Goal: Task Accomplishment & Management: Complete application form

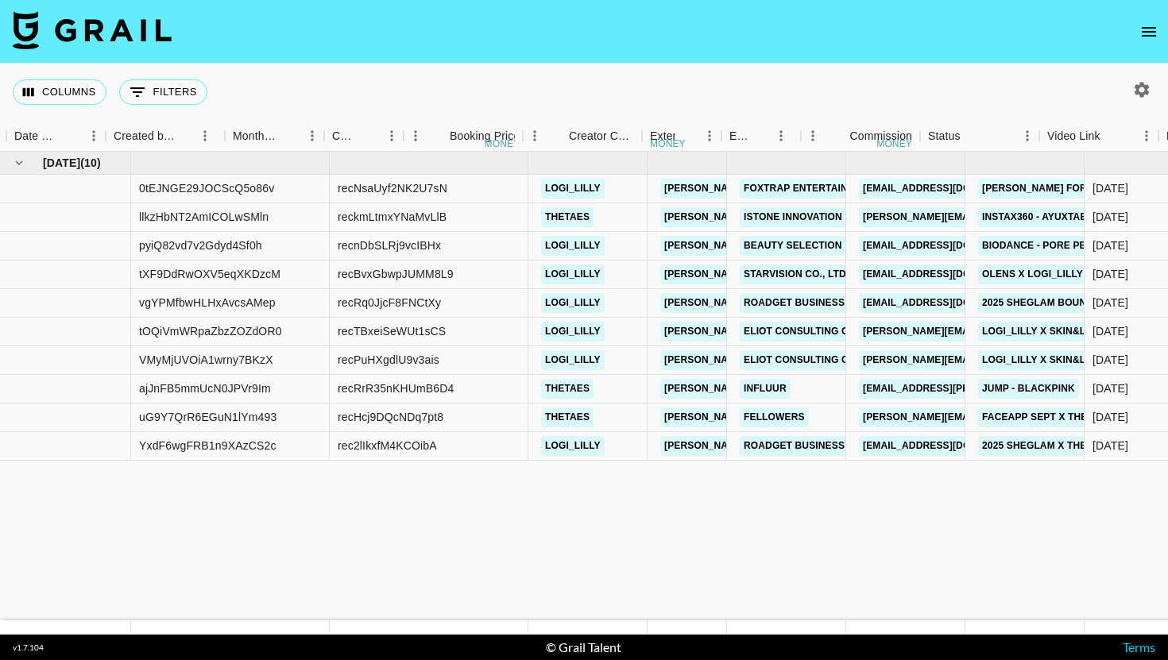
scroll to position [0, 1078]
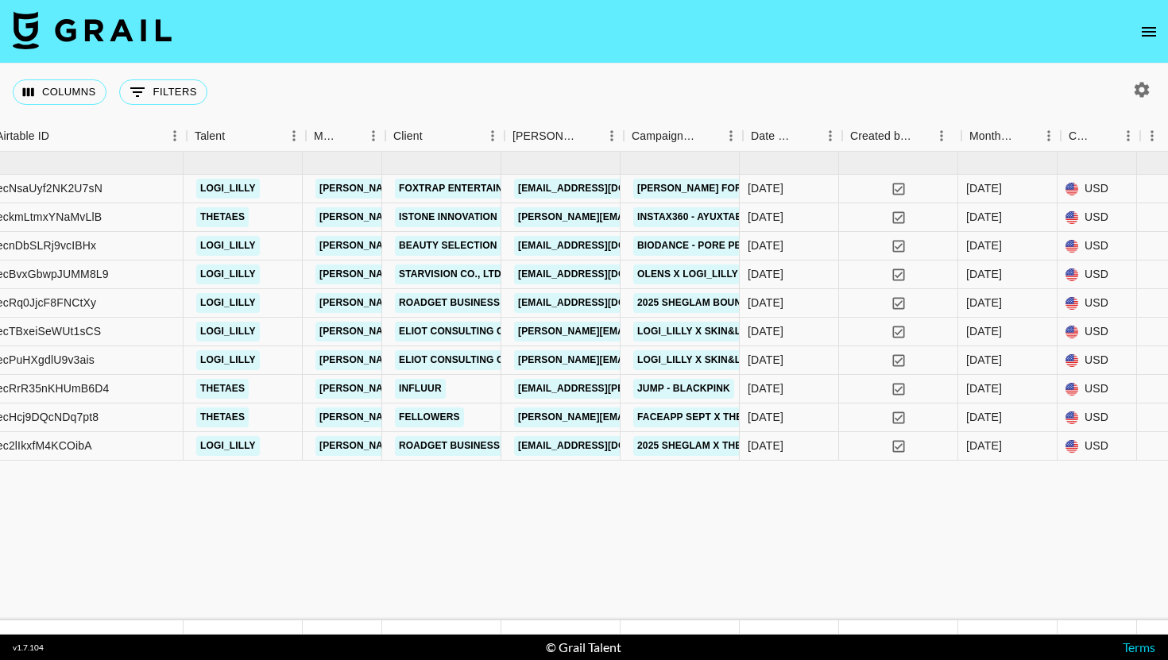
scroll to position [0, 350]
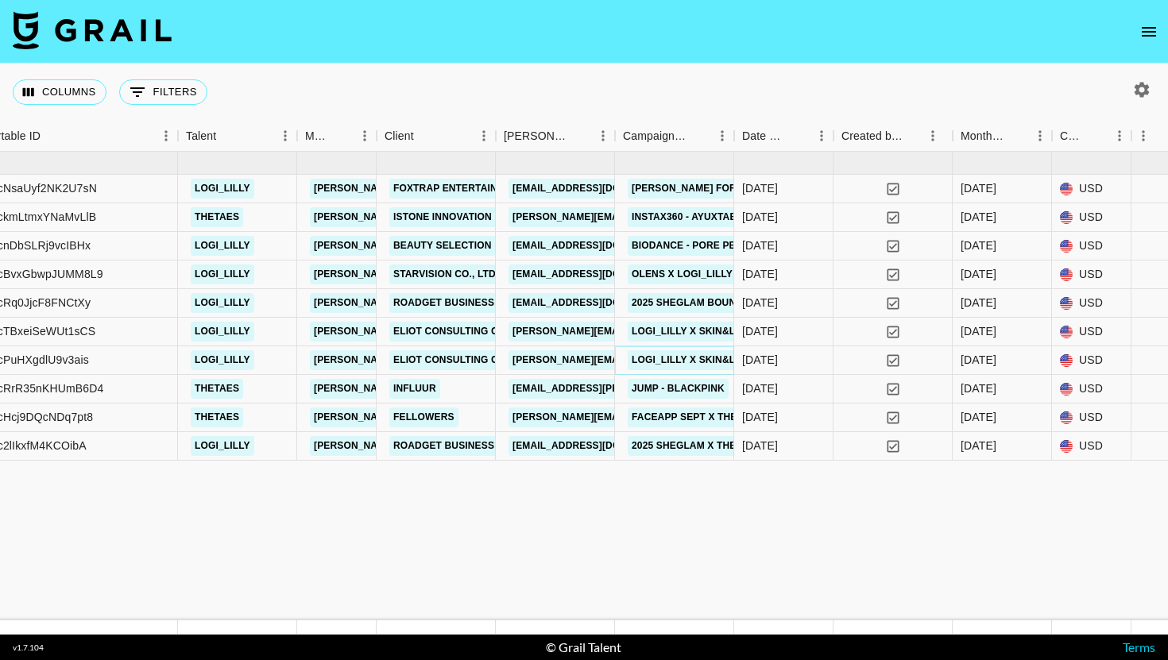
click at [708, 362] on link "Logi_lilly x Skin&lab" at bounding box center [691, 360] width 126 height 20
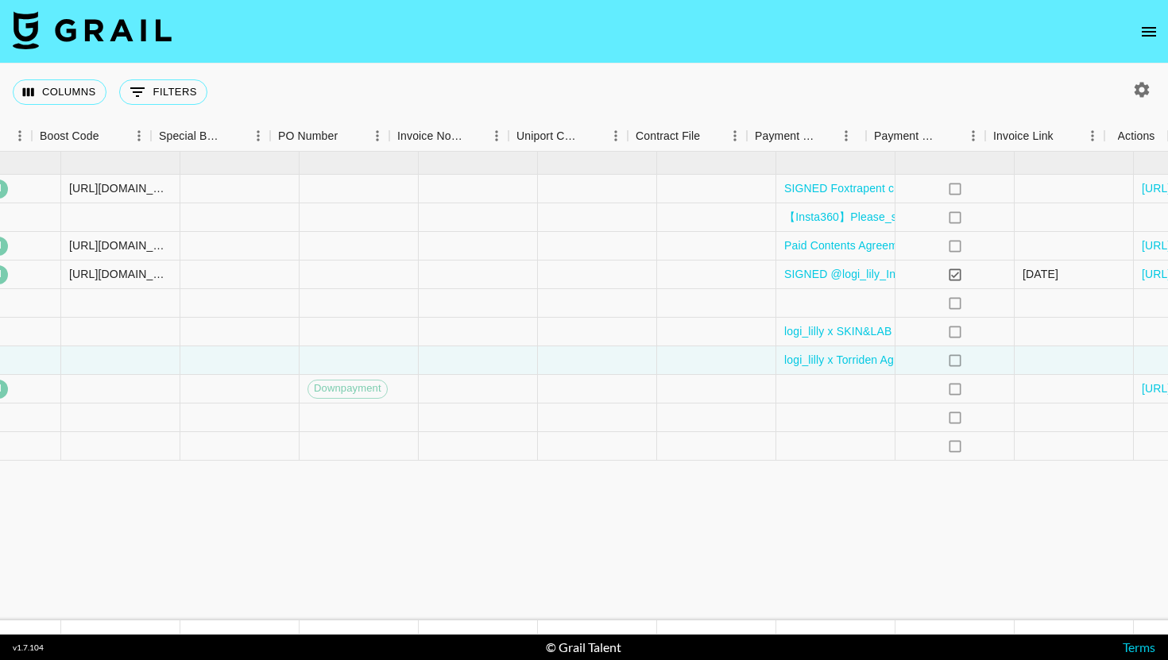
scroll to position [0, 2205]
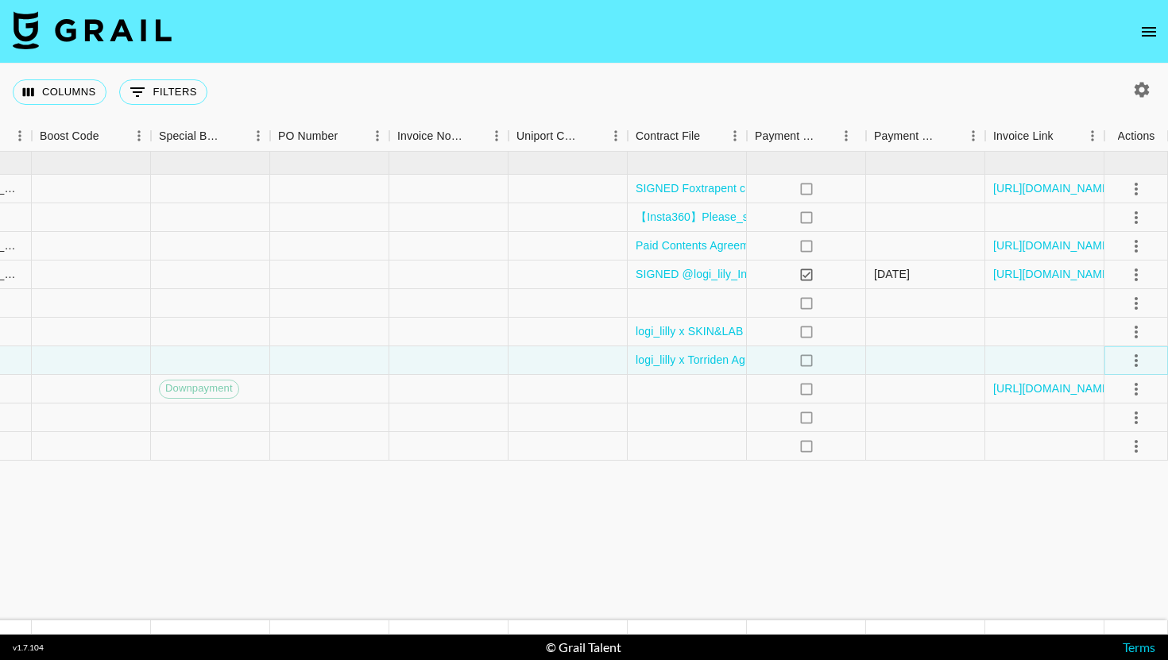
click at [1137, 360] on icon "select merge strategy" at bounding box center [1136, 360] width 3 height 13
click at [708, 363] on link "logi_lilly x Torriden Agreement.pdf" at bounding box center [721, 360] width 170 height 16
click at [1135, 355] on icon "select merge strategy" at bounding box center [1136, 360] width 3 height 13
click at [957, 363] on div at bounding box center [925, 360] width 119 height 29
click at [1144, 354] on icon "select merge strategy" at bounding box center [1136, 360] width 19 height 19
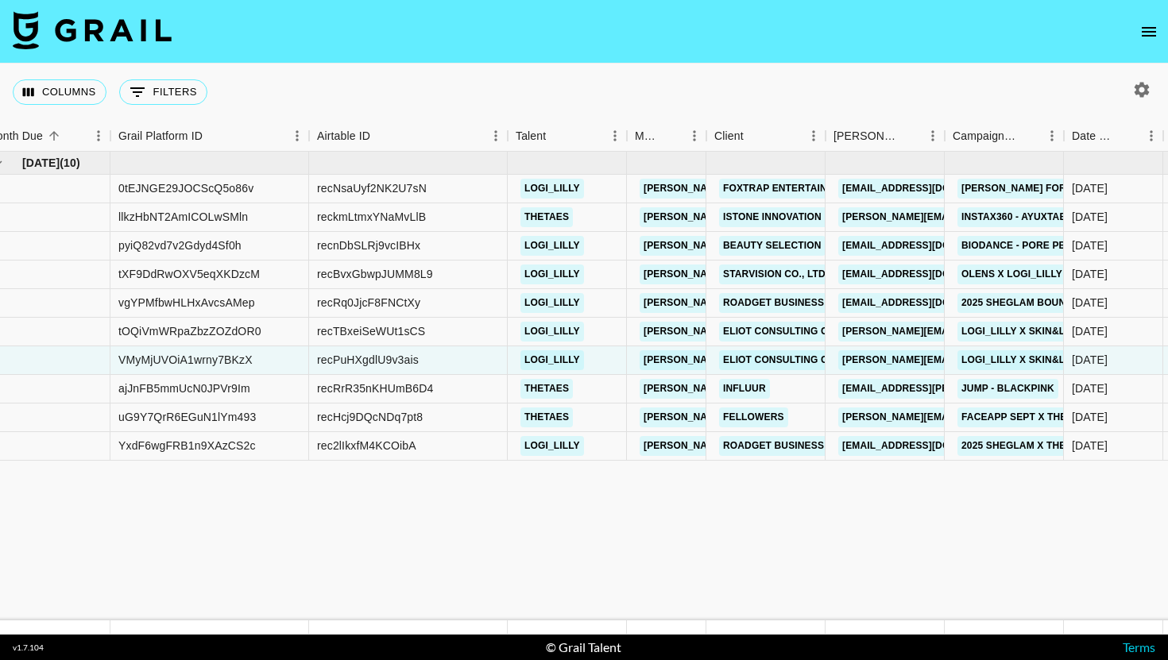
scroll to position [0, 0]
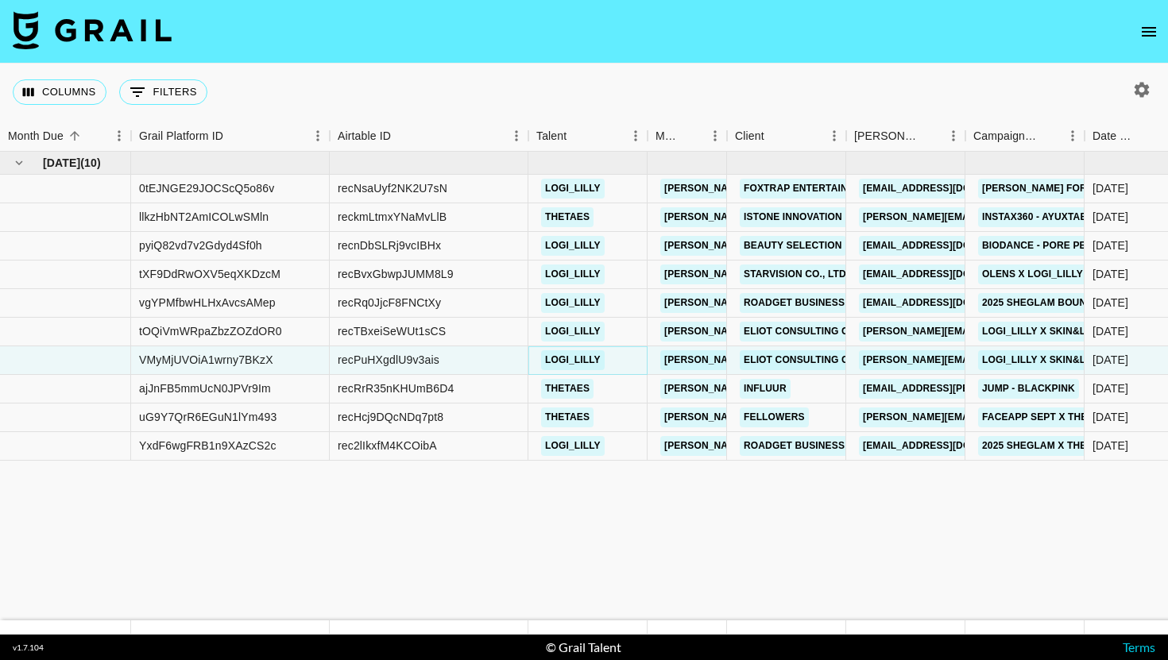
click at [570, 366] on link "logi_lilly" at bounding box center [573, 360] width 64 height 20
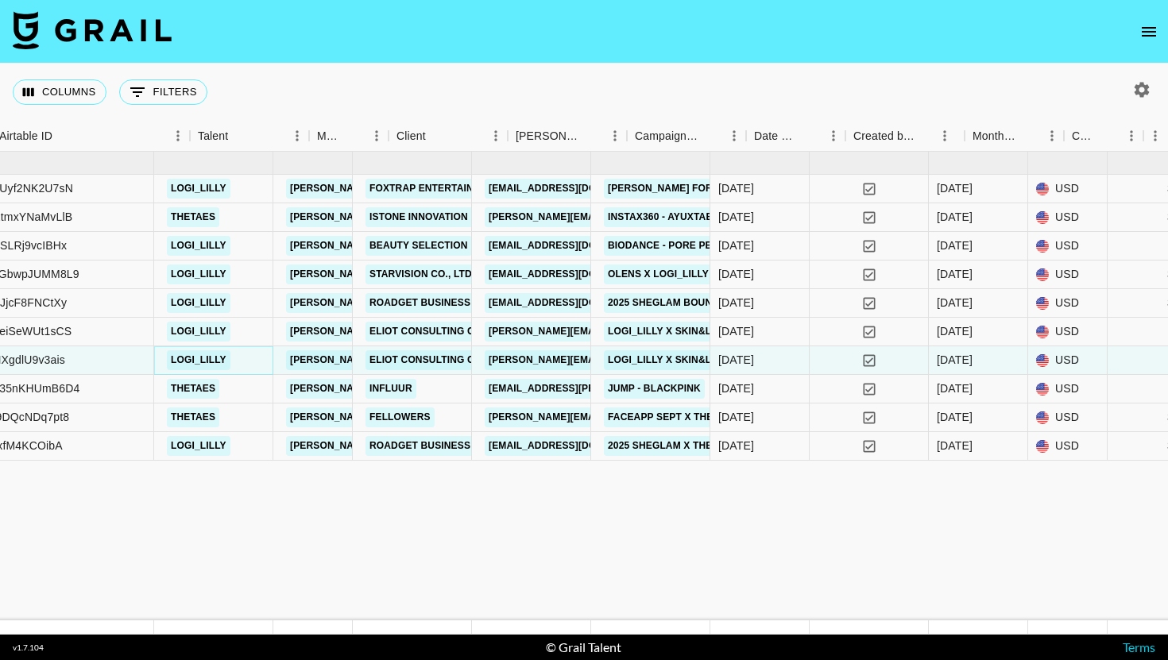
scroll to position [0, 447]
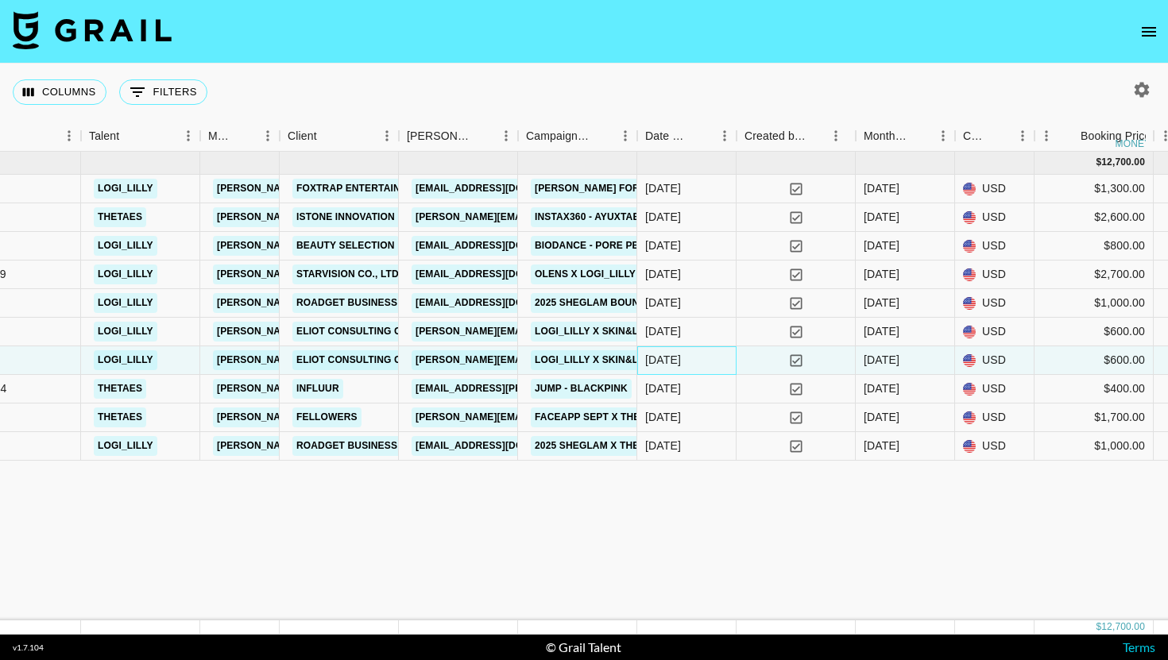
click at [681, 365] on div "9/23/2025" at bounding box center [663, 360] width 36 height 16
click at [597, 358] on link "Logi_lilly x Skin&lab" at bounding box center [594, 360] width 126 height 20
click at [795, 360] on icon "yes" at bounding box center [796, 361] width 16 height 16
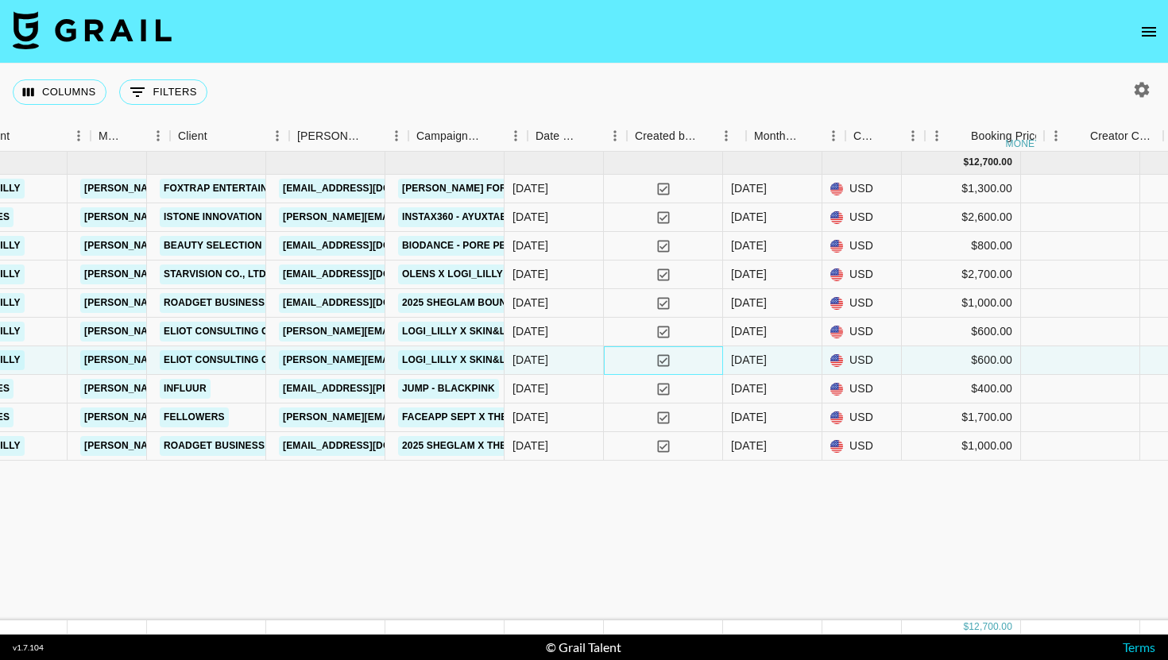
scroll to position [0, 588]
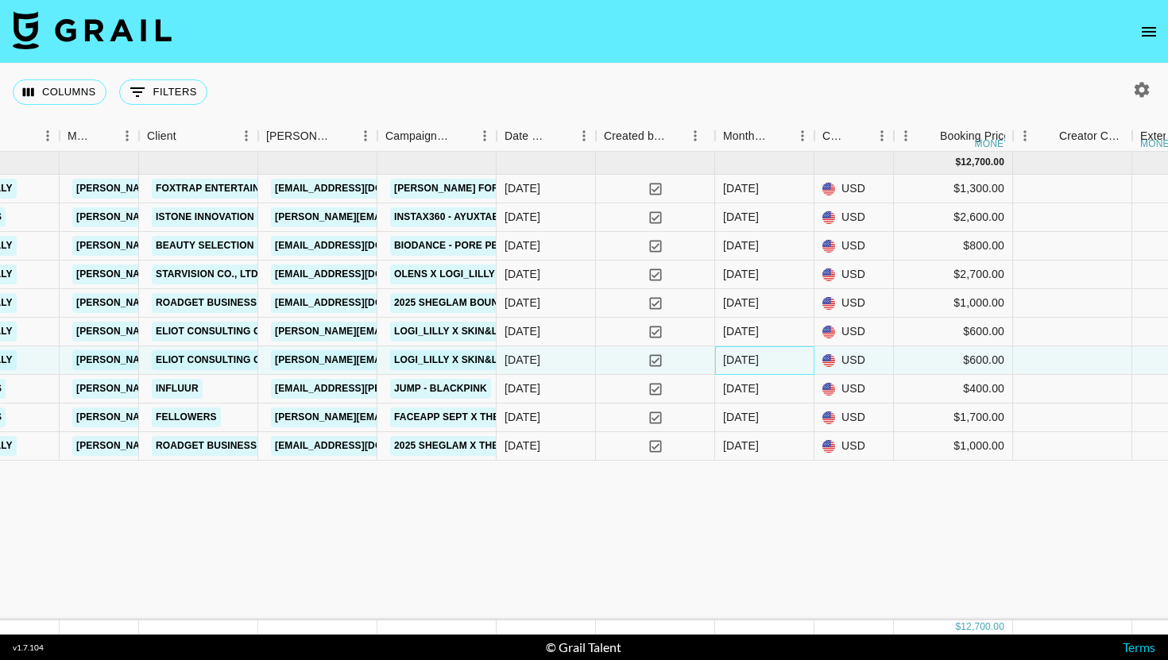
click at [776, 361] on div "Sep '25" at bounding box center [764, 360] width 99 height 29
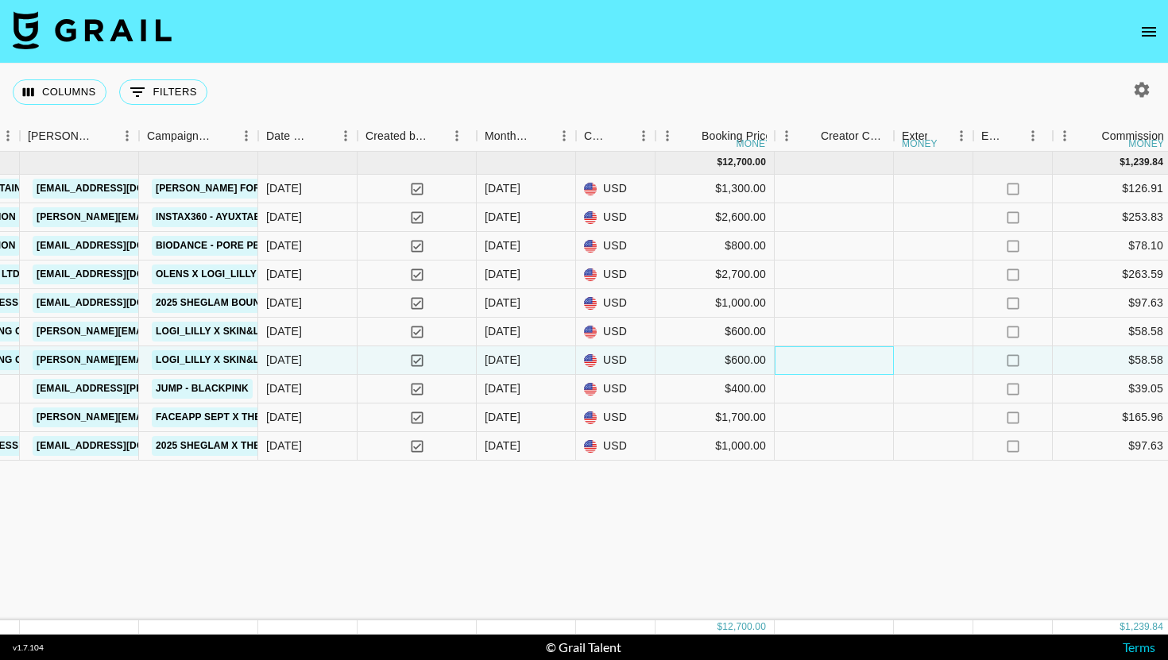
click at [803, 364] on div at bounding box center [834, 360] width 119 height 29
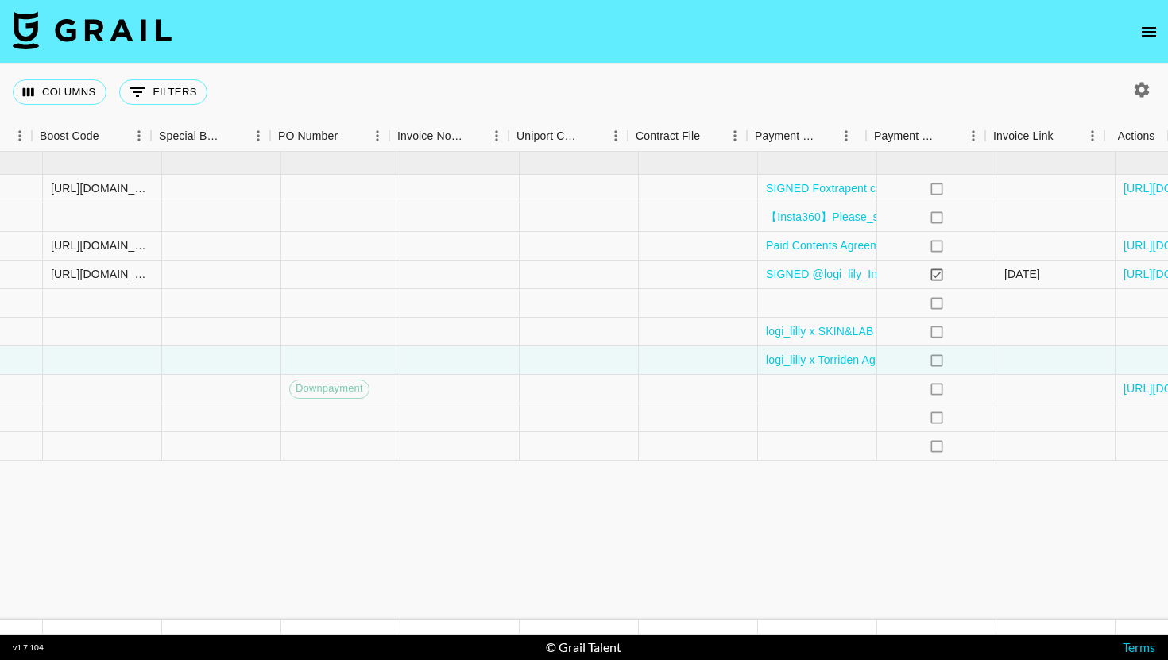
scroll to position [0, 2205]
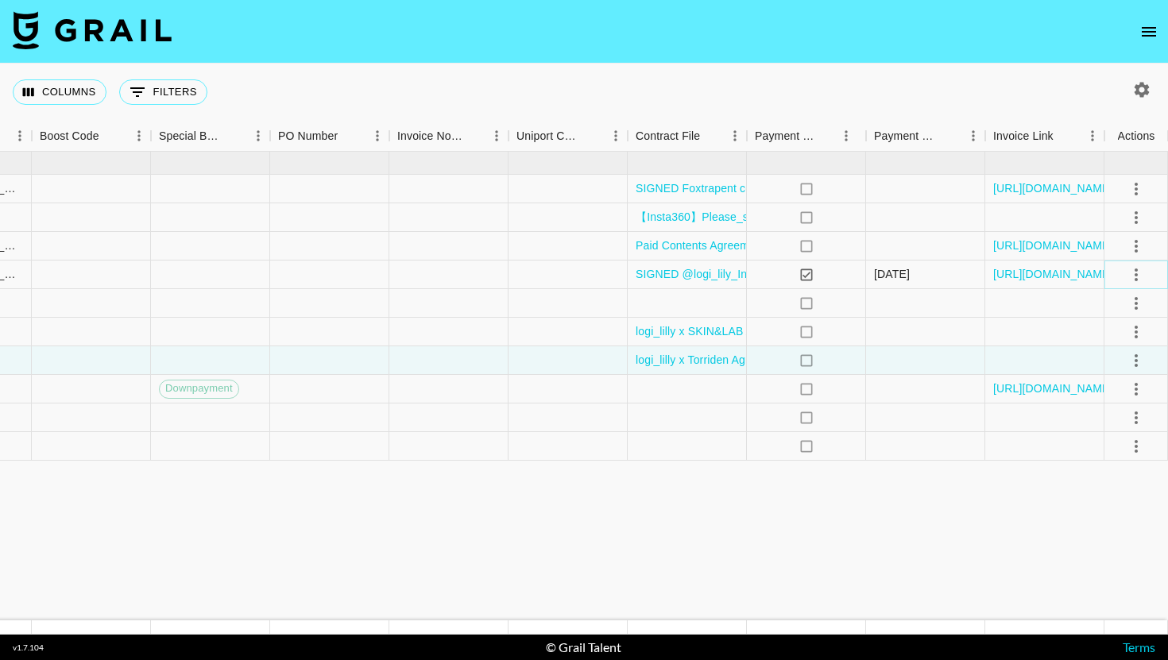
click at [1132, 269] on icon "select merge strategy" at bounding box center [1136, 274] width 19 height 19
click at [1135, 369] on icon "select merge strategy" at bounding box center [1136, 360] width 19 height 19
click at [1095, 396] on li "Confirm" at bounding box center [1116, 395] width 103 height 29
click at [1101, 483] on li "Cancel" at bounding box center [1116, 480] width 103 height 29
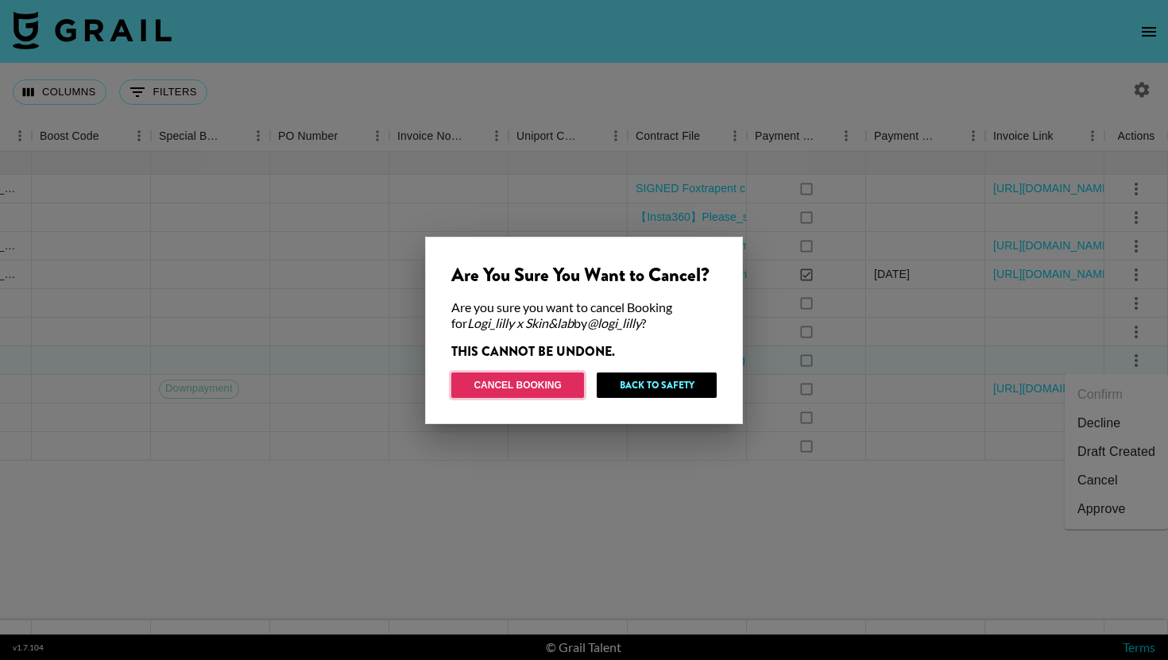
click at [552, 392] on button "Cancel Booking" at bounding box center [517, 385] width 133 height 25
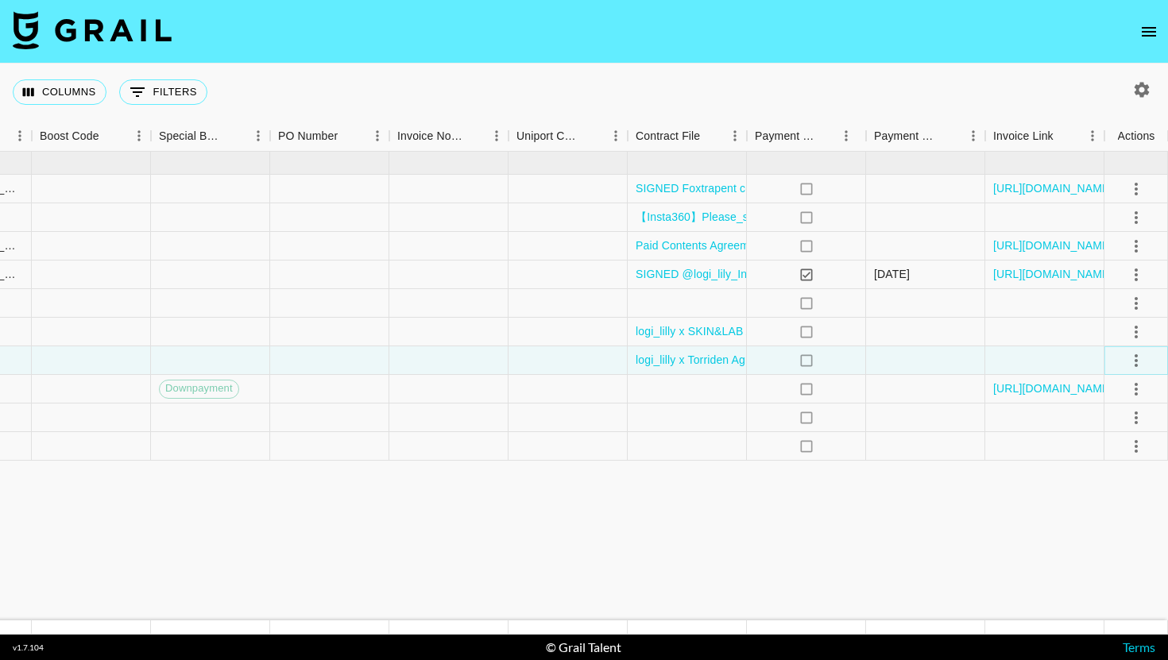
click at [1142, 360] on icon "select merge strategy" at bounding box center [1136, 360] width 19 height 19
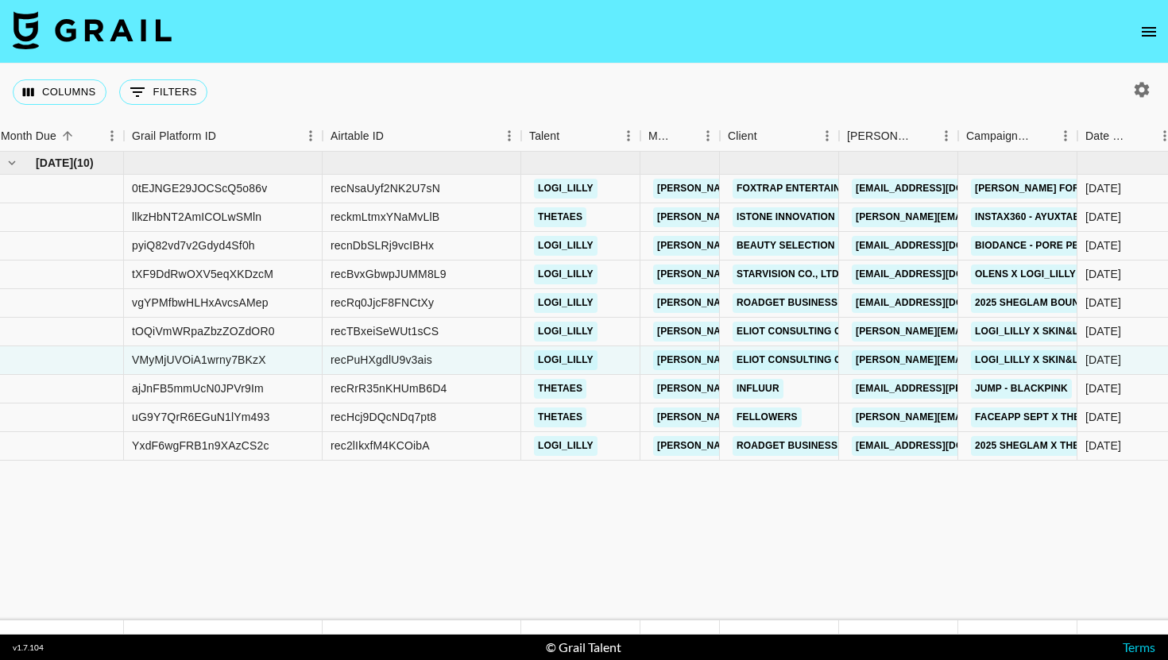
scroll to position [0, 0]
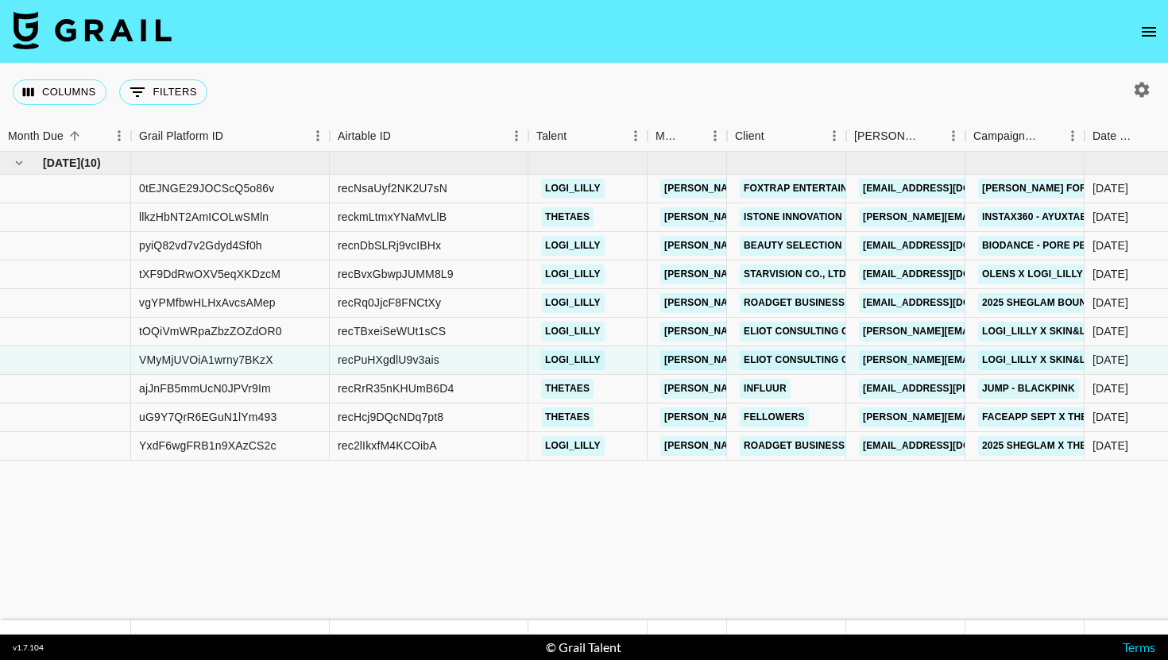
click at [1148, 36] on icon "open drawer" at bounding box center [1148, 31] width 19 height 19
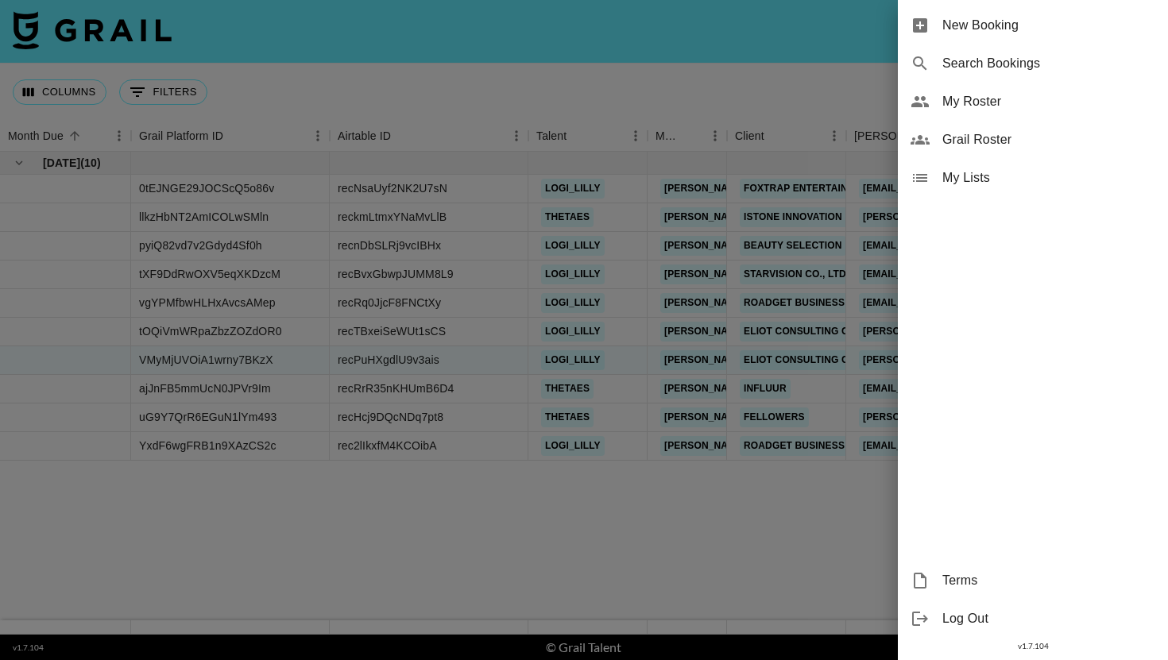
click at [1045, 33] on span "New Booking" at bounding box center [1048, 25] width 213 height 19
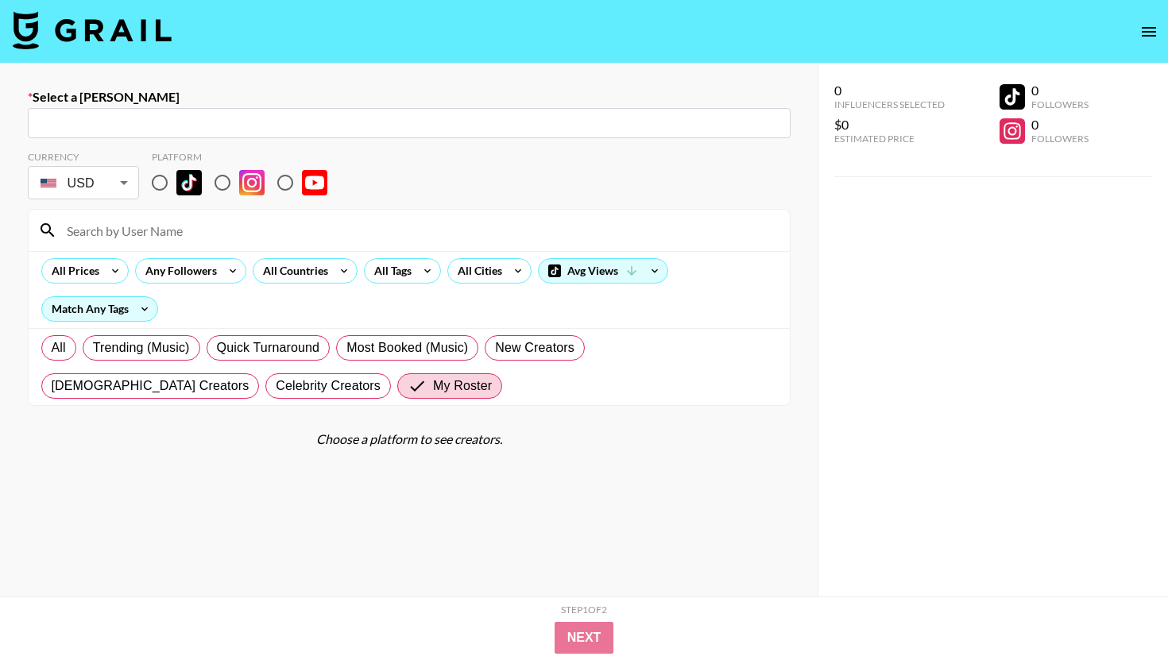
click at [268, 118] on input "text" at bounding box center [409, 123] width 744 height 18
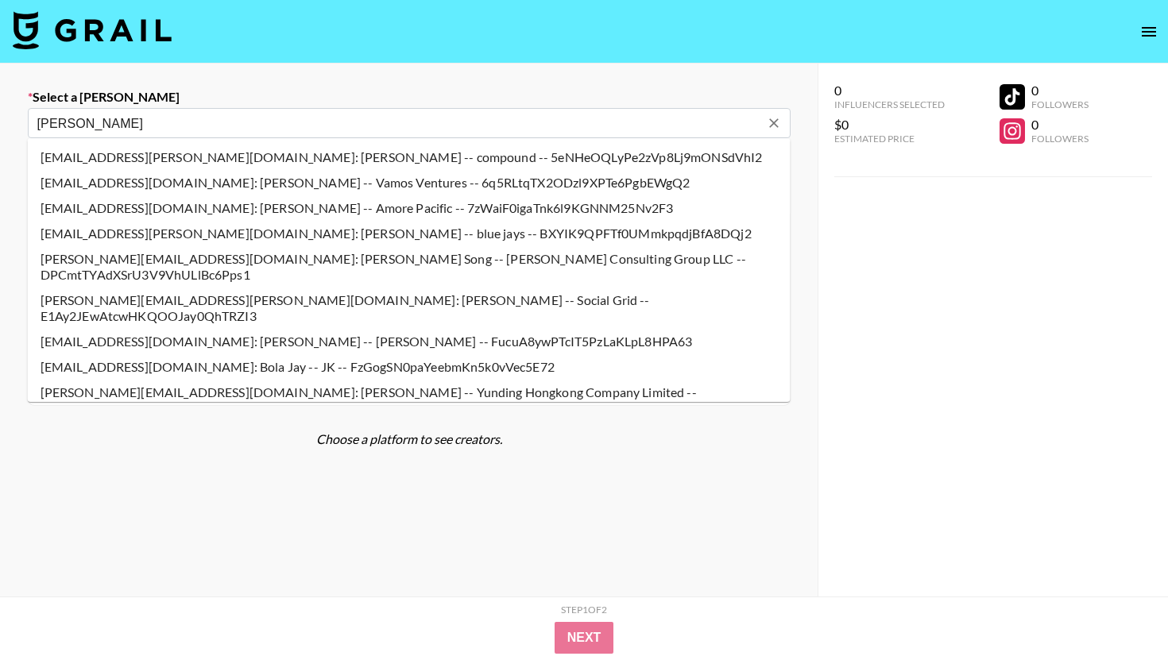
click at [114, 258] on li "jay@eliotconsultinggroup.com: Jay Song -- Eliot Consulting Group LLC -- DPCmtTY…" at bounding box center [409, 266] width 763 height 41
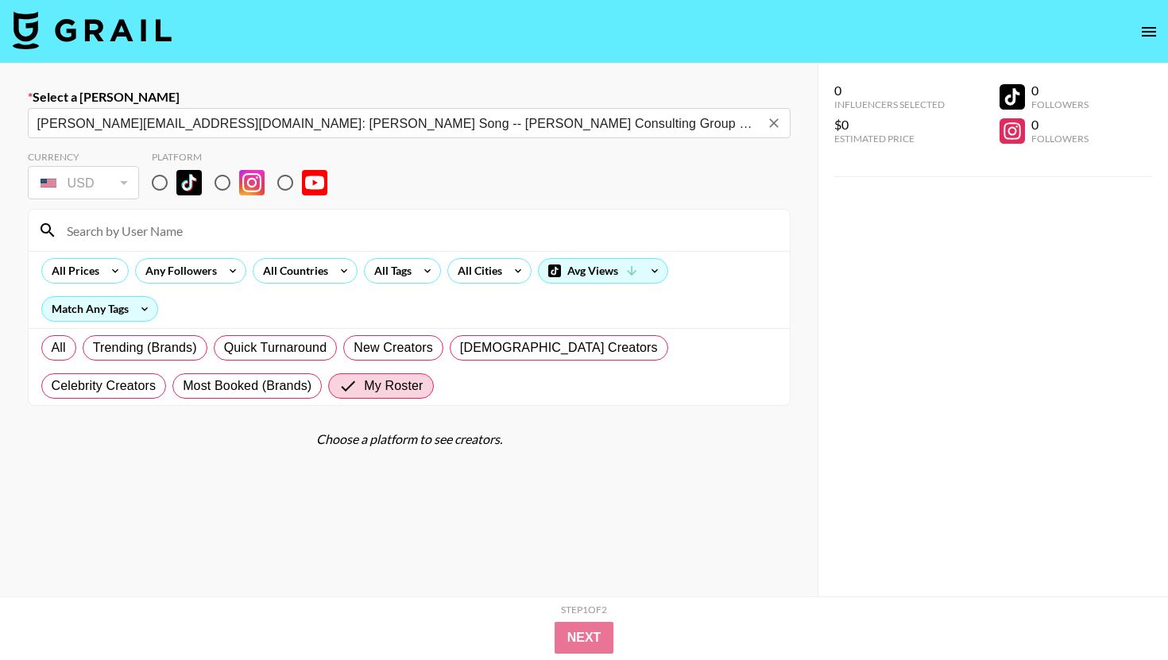
type input "jay@eliotconsultinggroup.com: Jay Song -- Eliot Consulting Group LLC -- DPCmtTY…"
click at [168, 228] on input at bounding box center [418, 230] width 723 height 25
type input "logi"
click at [167, 189] on input "radio" at bounding box center [159, 182] width 33 height 33
radio input "true"
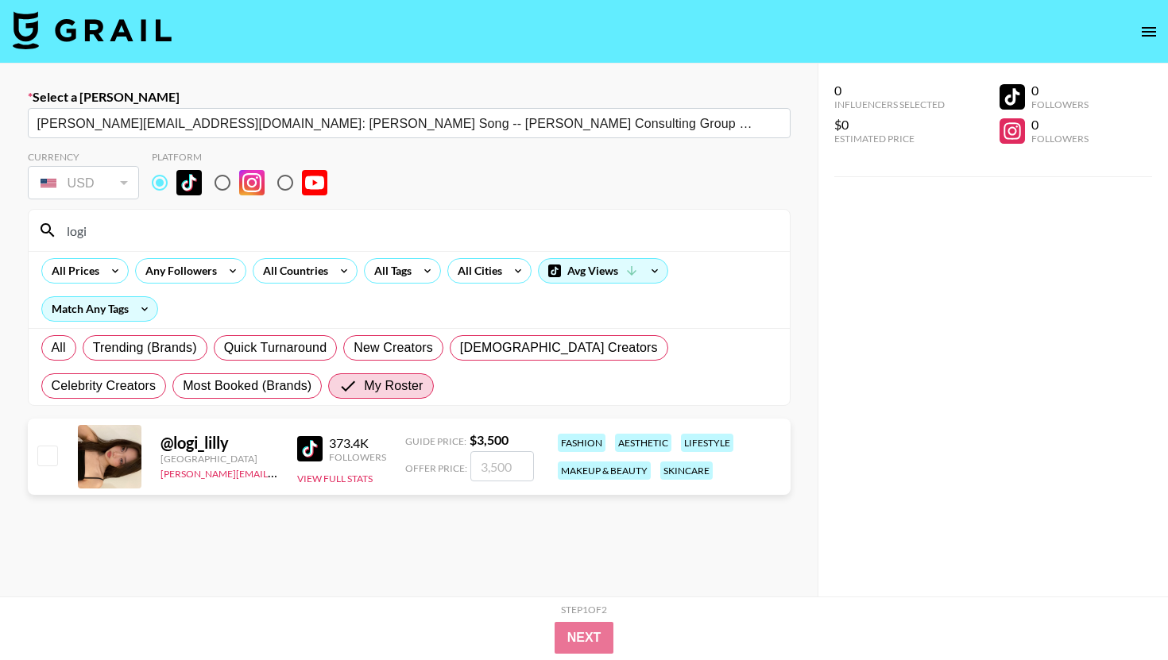
click at [50, 458] on input "checkbox" at bounding box center [46, 455] width 19 height 19
checkbox input "true"
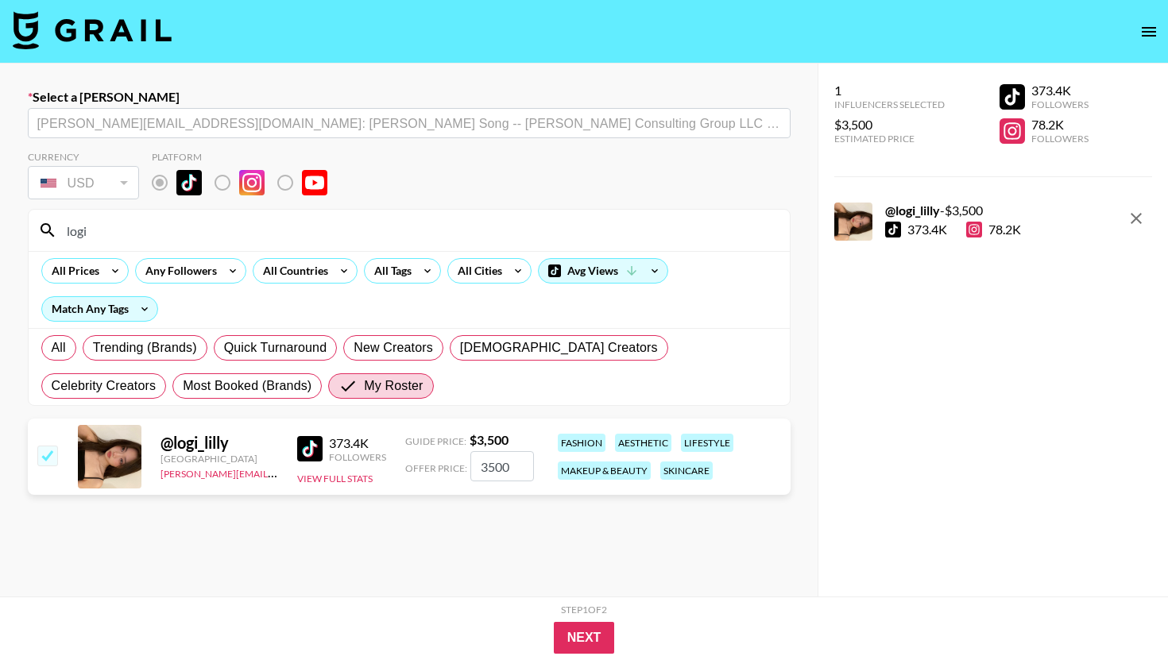
click at [507, 466] on input "3500" at bounding box center [502, 466] width 64 height 30
type input "600"
click at [576, 626] on button "Next" at bounding box center [584, 638] width 61 height 32
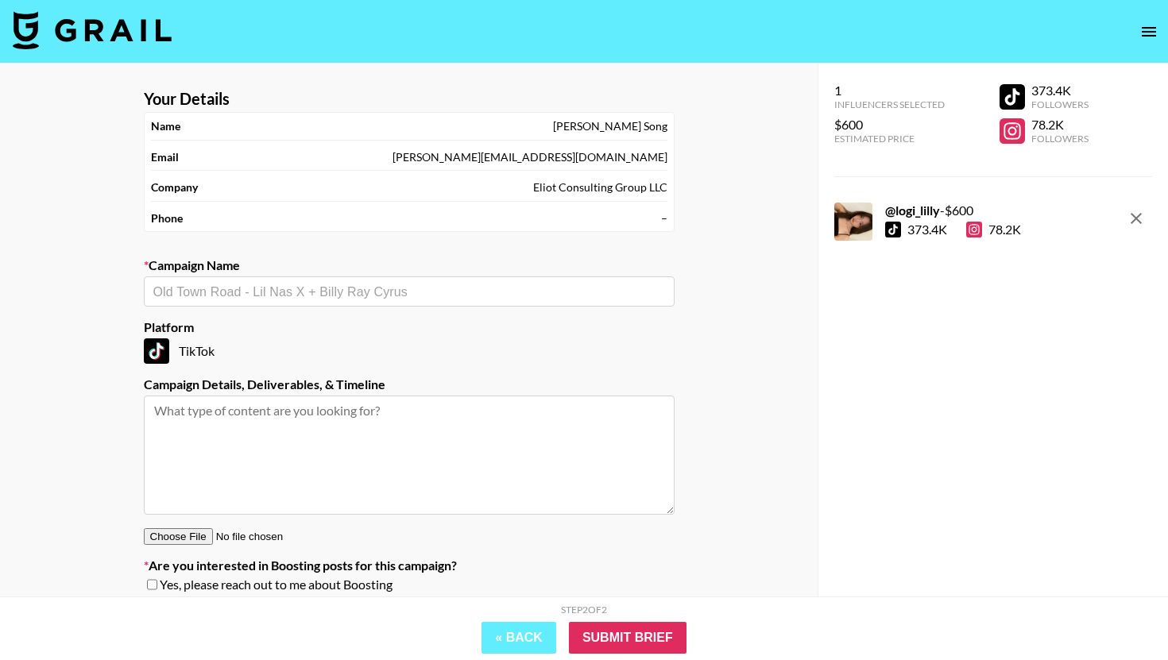
click at [543, 299] on input "text" at bounding box center [409, 292] width 512 height 18
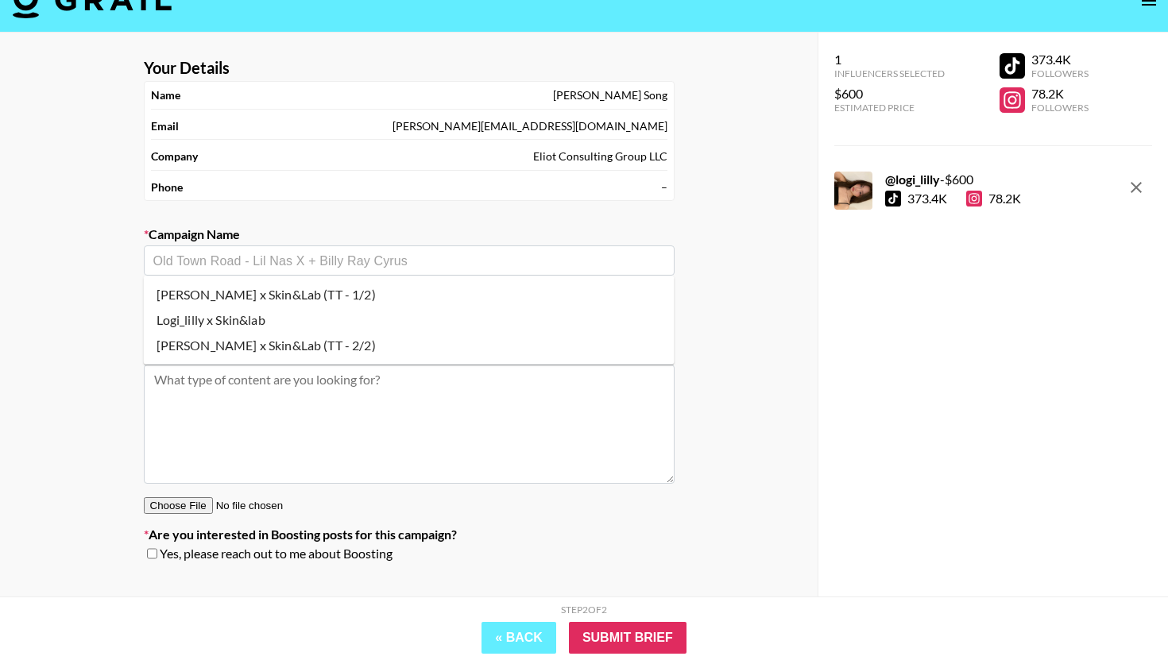
scroll to position [36, 0]
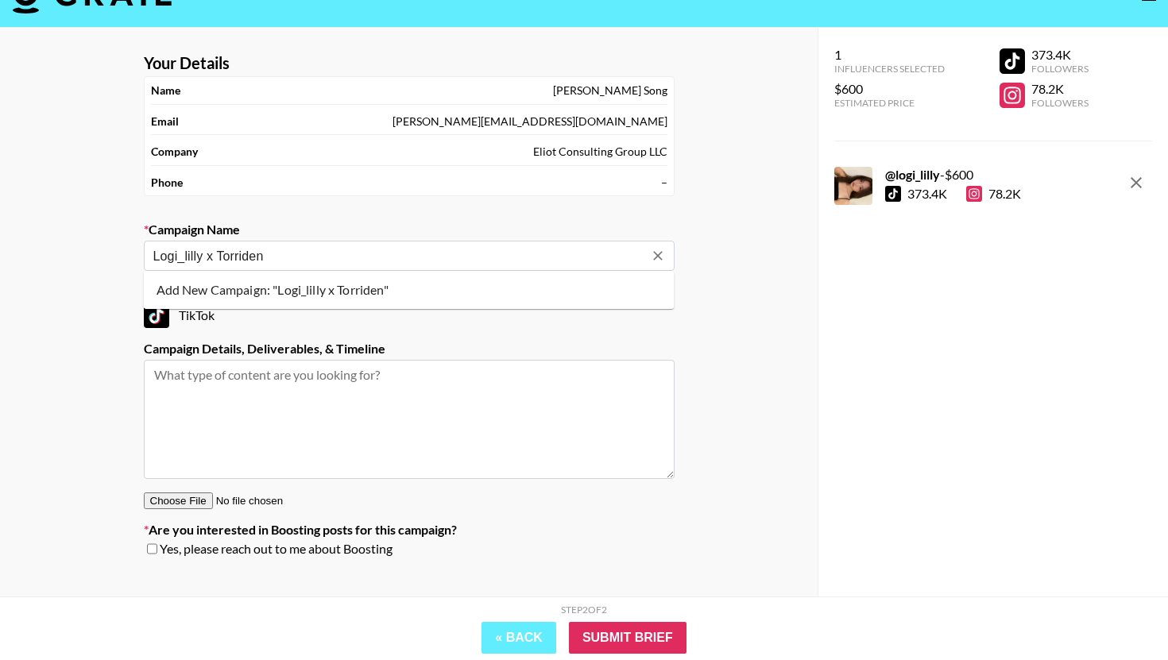
type input "Logi_lilly x Torriden"
click at [474, 451] on textarea at bounding box center [409, 419] width 531 height 119
click at [447, 260] on input "text" at bounding box center [409, 256] width 512 height 18
type input "Logi_lilly x Torriden"
click at [438, 296] on li "Add New Campaign: "Logi_lilly x Torriden"" at bounding box center [409, 289] width 531 height 25
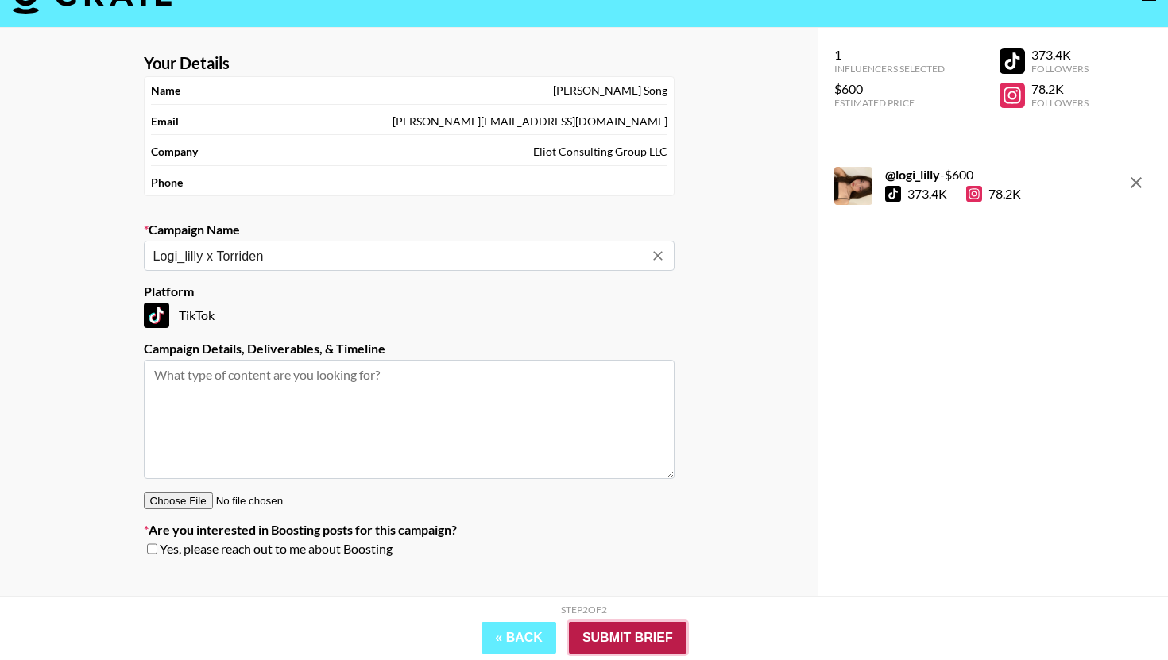
click at [590, 634] on input "Submit Brief" at bounding box center [628, 638] width 118 height 32
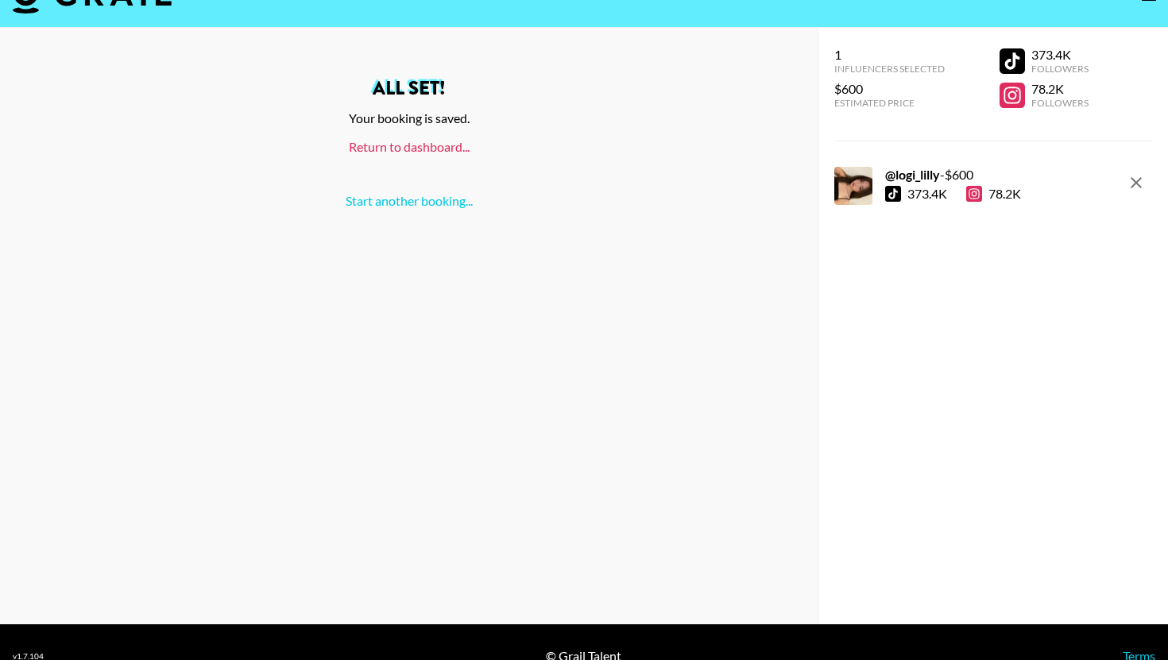
click at [455, 148] on link "Return to dashboard..." at bounding box center [409, 146] width 121 height 15
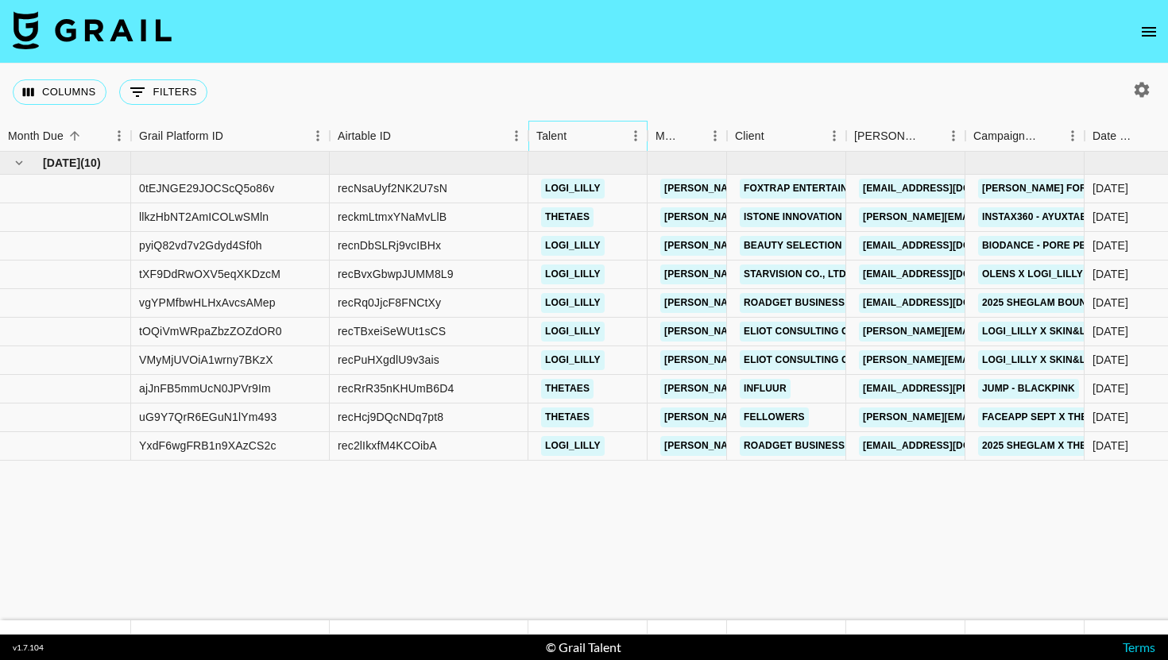
click at [570, 145] on div "Talent" at bounding box center [577, 136] width 22 height 22
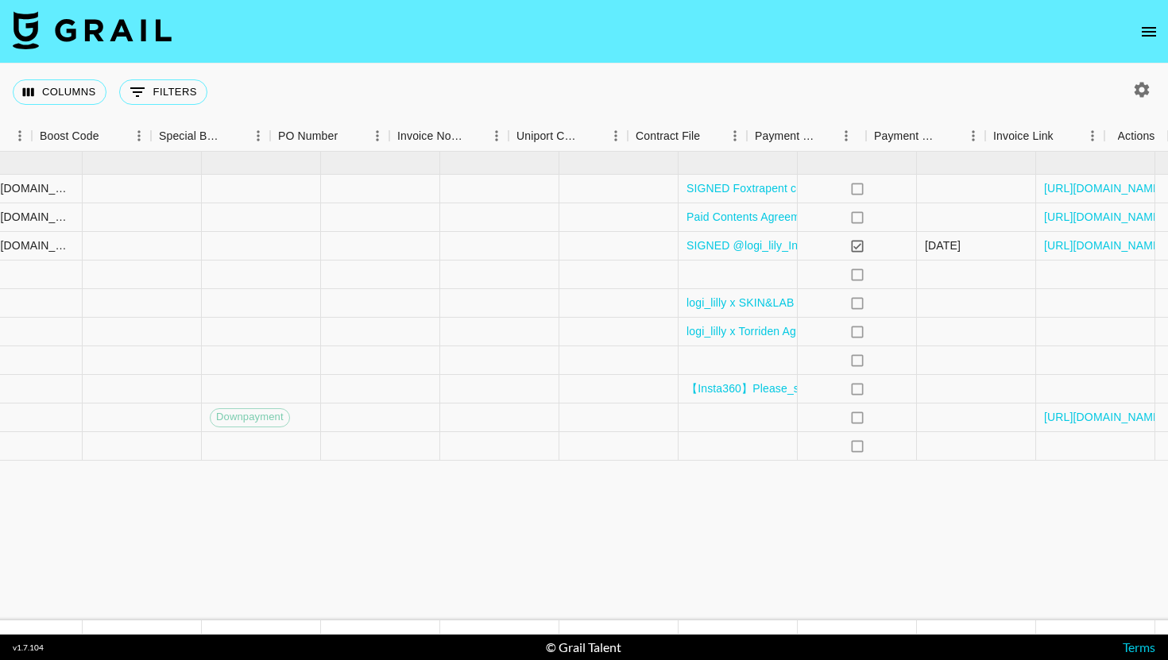
scroll to position [0, 2205]
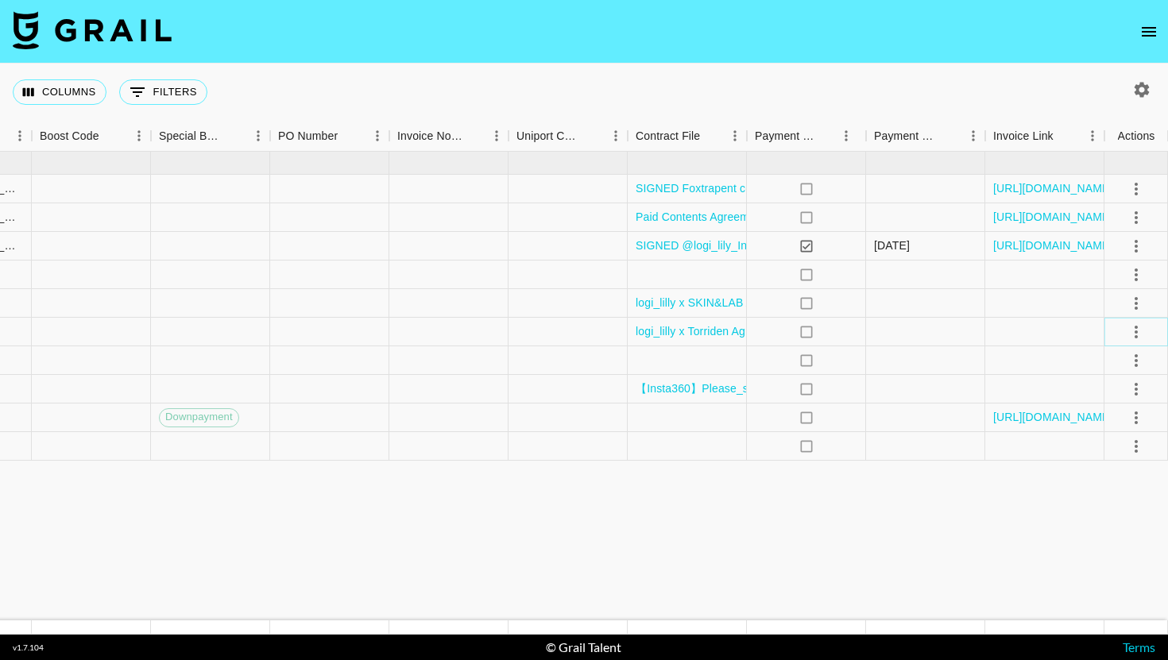
click at [1131, 330] on icon "select merge strategy" at bounding box center [1136, 332] width 19 height 19
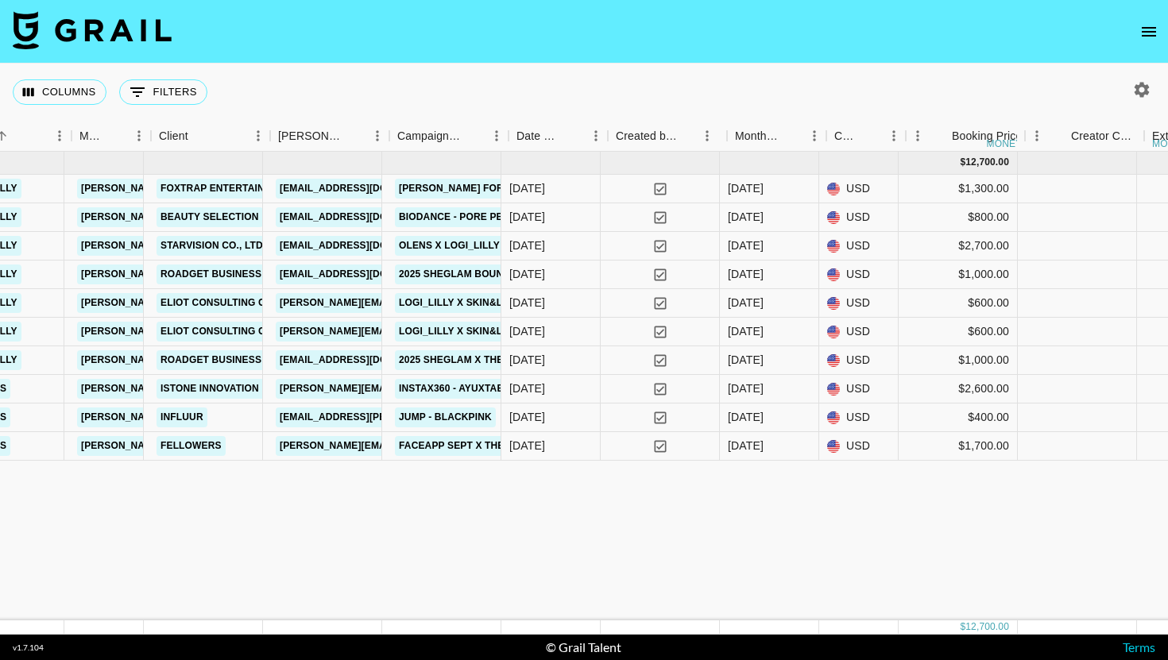
scroll to position [0, 576]
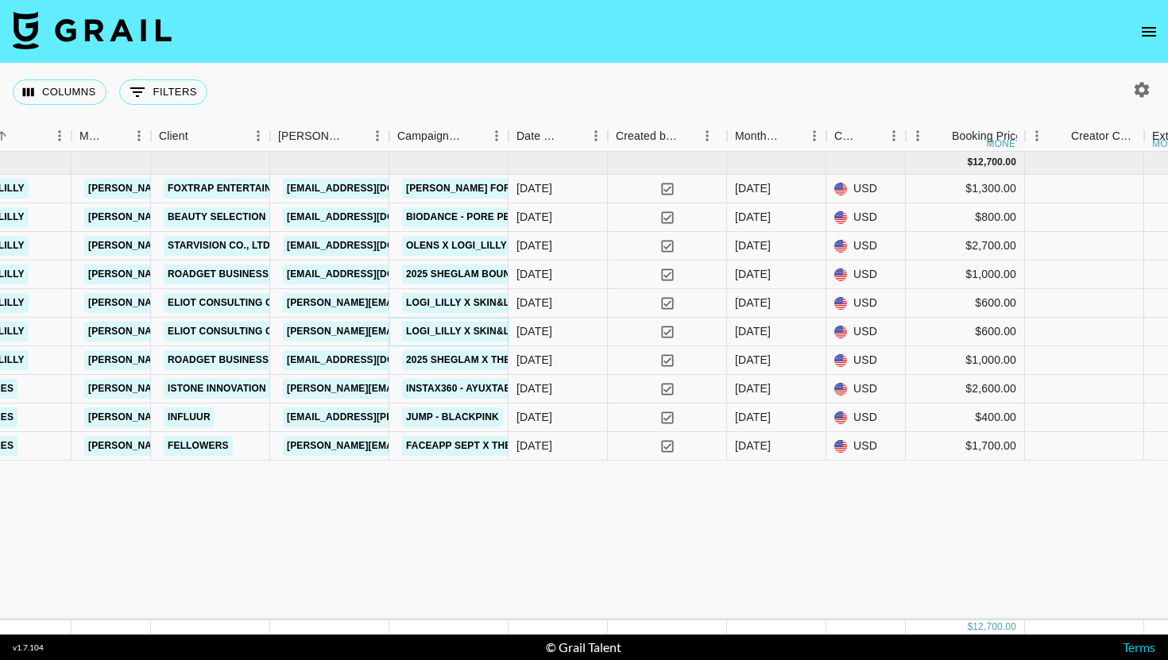
click at [481, 334] on link "Logi_lilly x Skin&lab" at bounding box center [465, 332] width 126 height 20
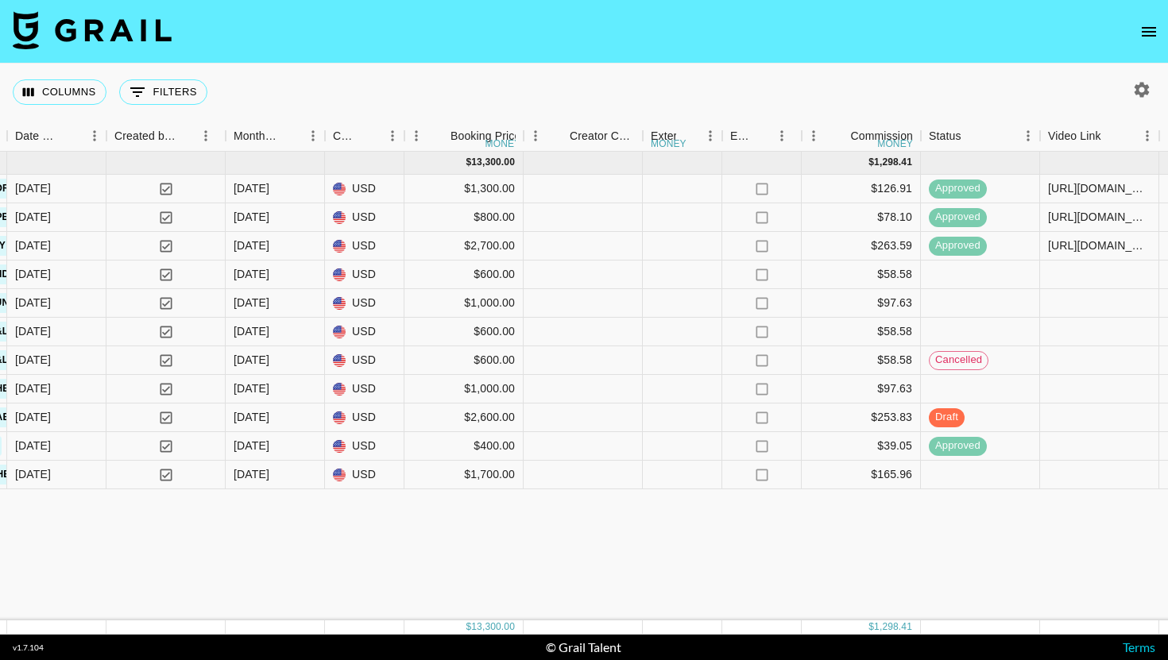
scroll to position [0, 1129]
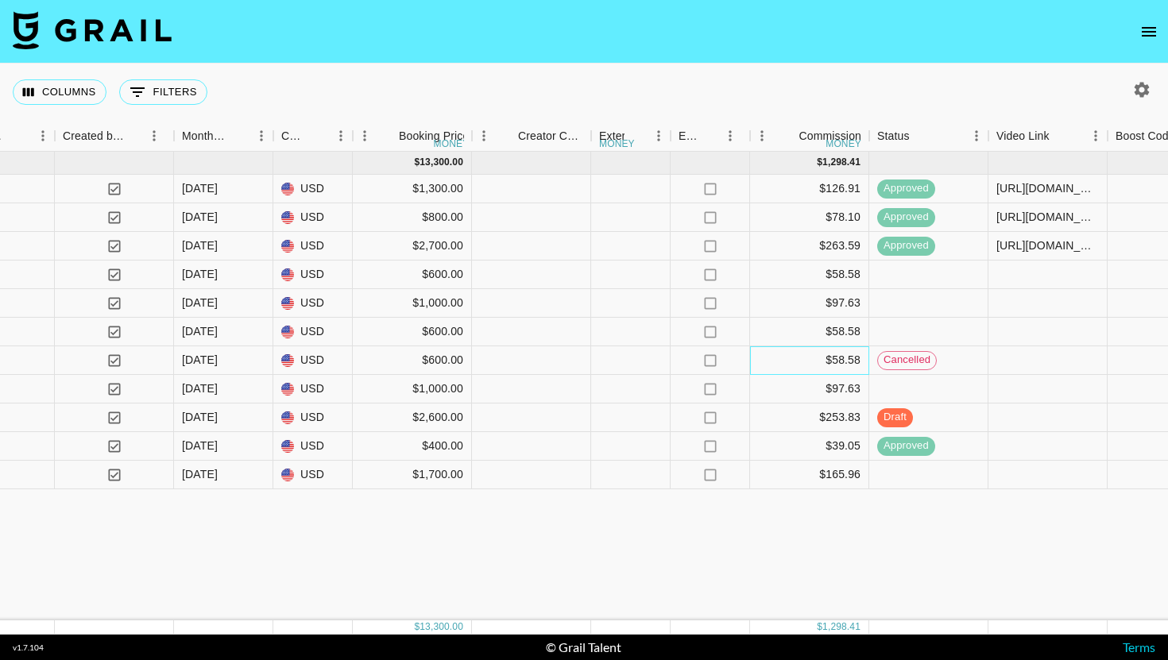
click at [796, 361] on div "$58.58" at bounding box center [809, 360] width 119 height 29
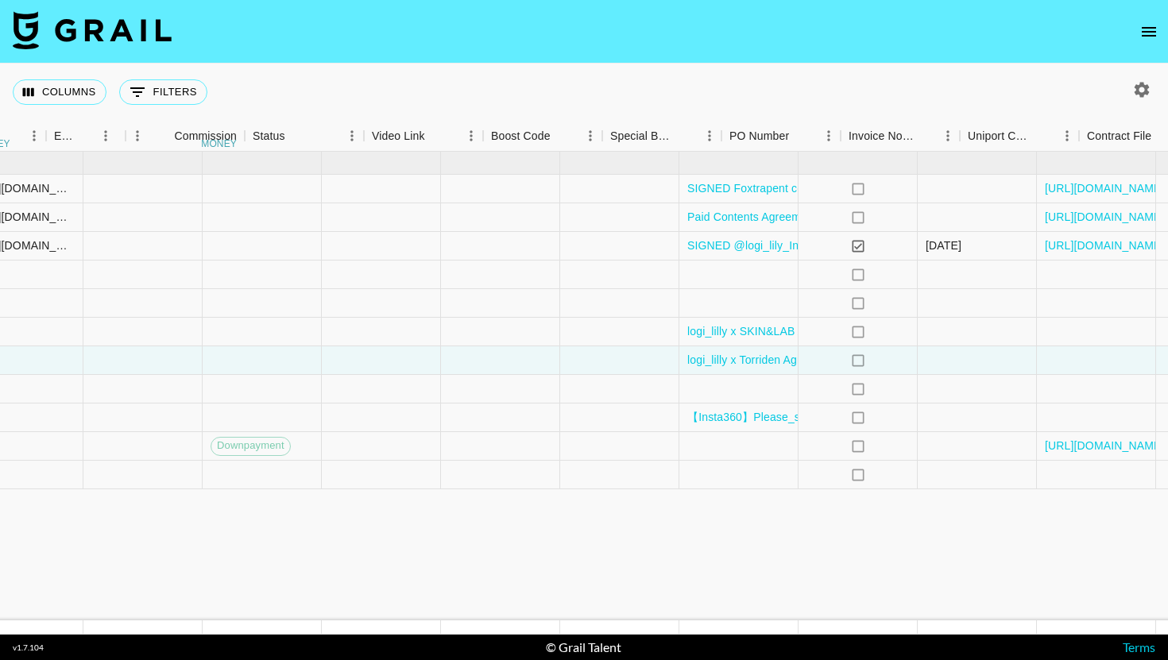
scroll to position [0, 2205]
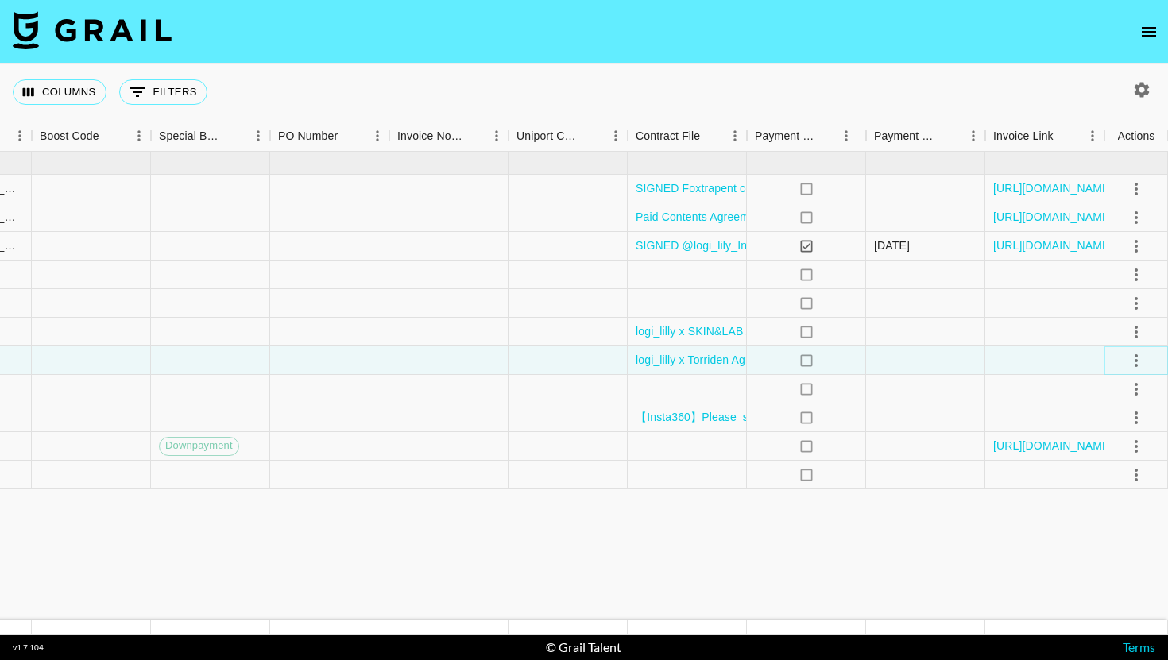
click at [1138, 361] on icon "select merge strategy" at bounding box center [1136, 360] width 19 height 19
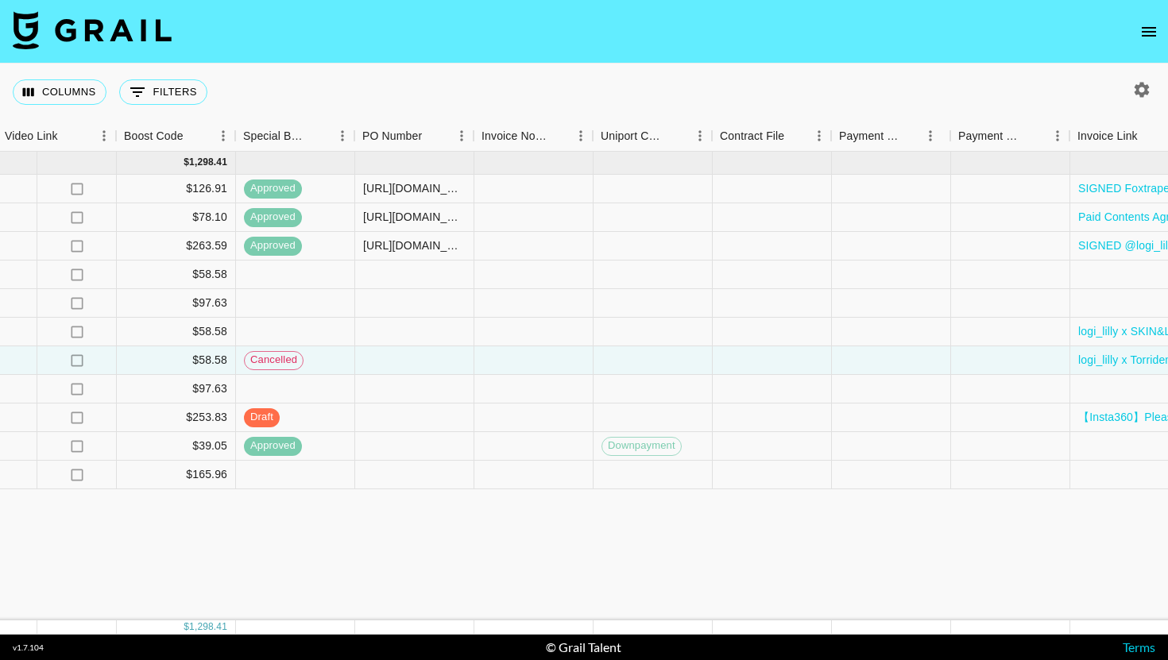
scroll to position [0, 1583]
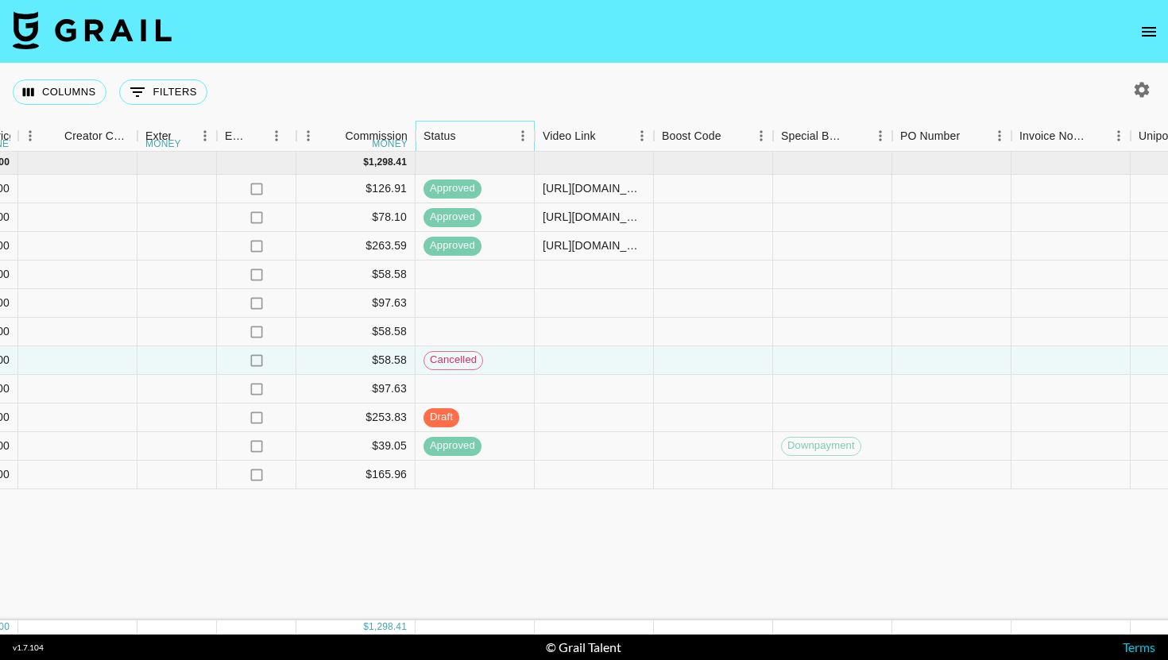
click at [442, 132] on div "Status" at bounding box center [439, 136] width 33 height 31
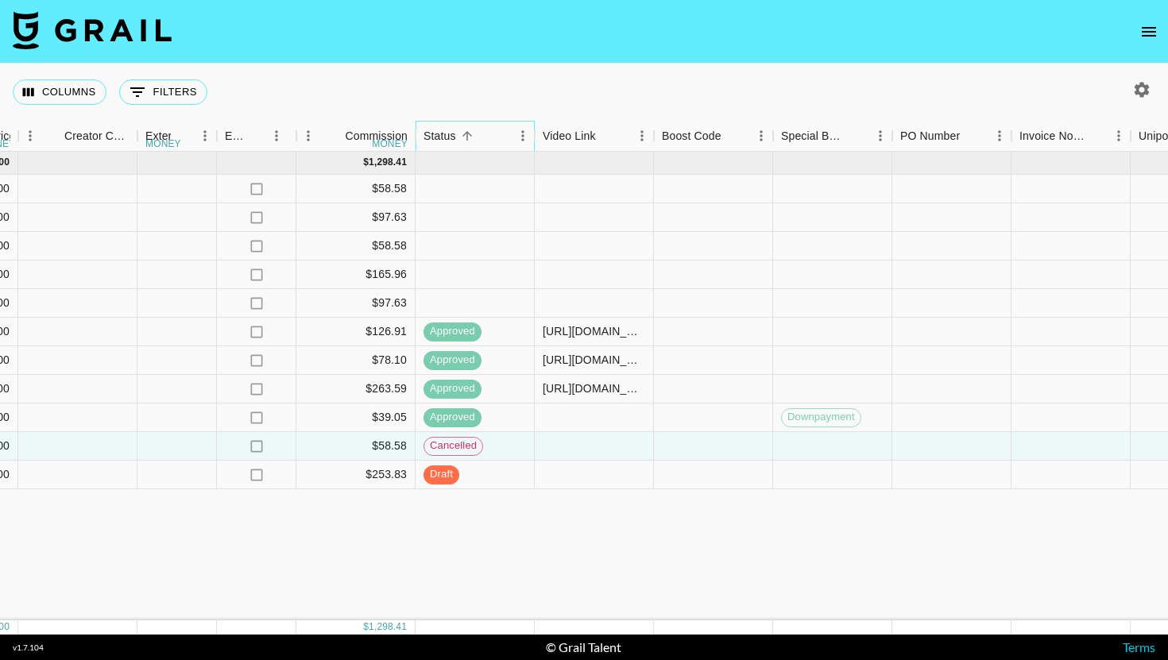
click at [442, 132] on div "Status" at bounding box center [439, 136] width 33 height 31
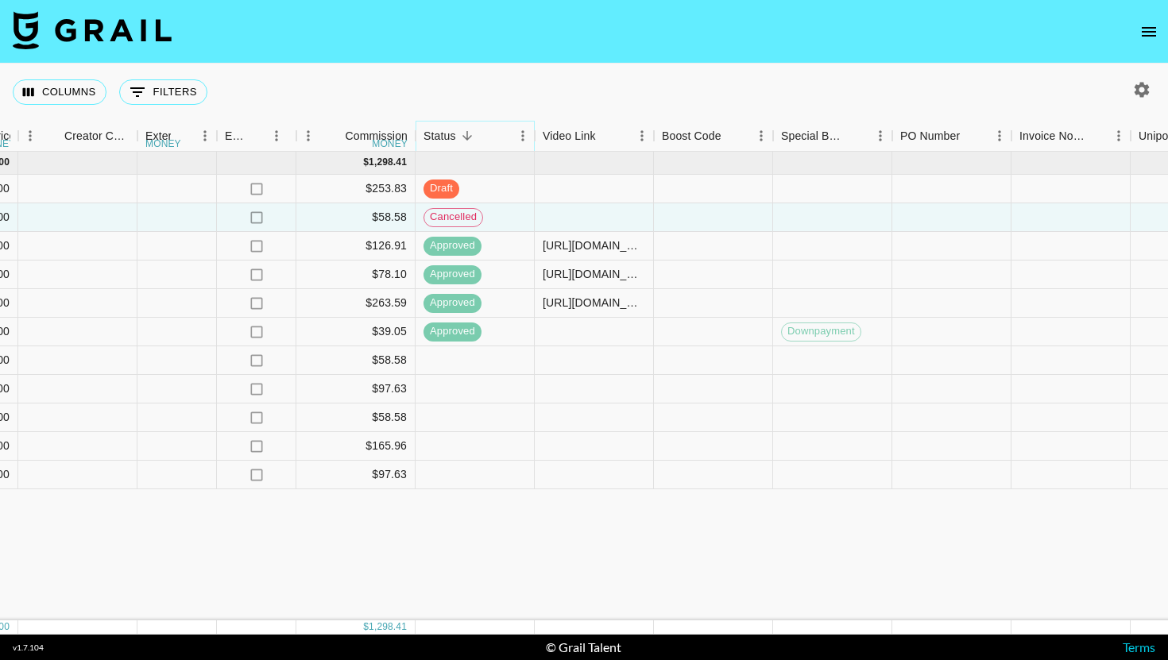
click at [512, 137] on button "Menu" at bounding box center [523, 136] width 24 height 24
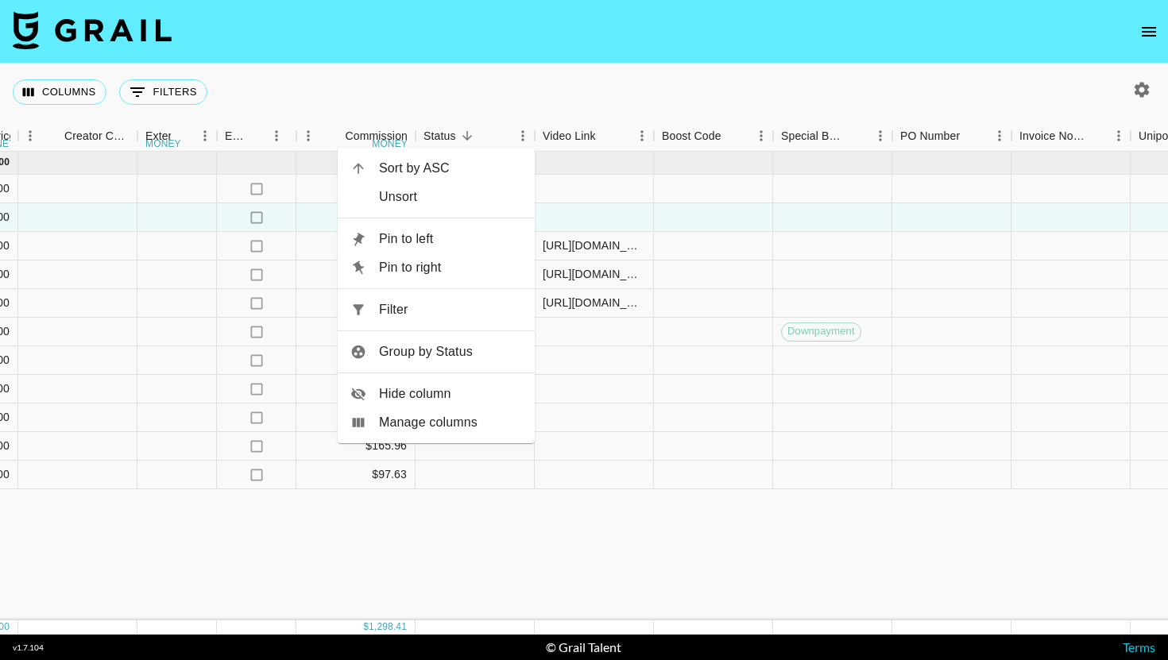
click at [453, 319] on span "Filter" at bounding box center [450, 309] width 143 height 19
select select "status"
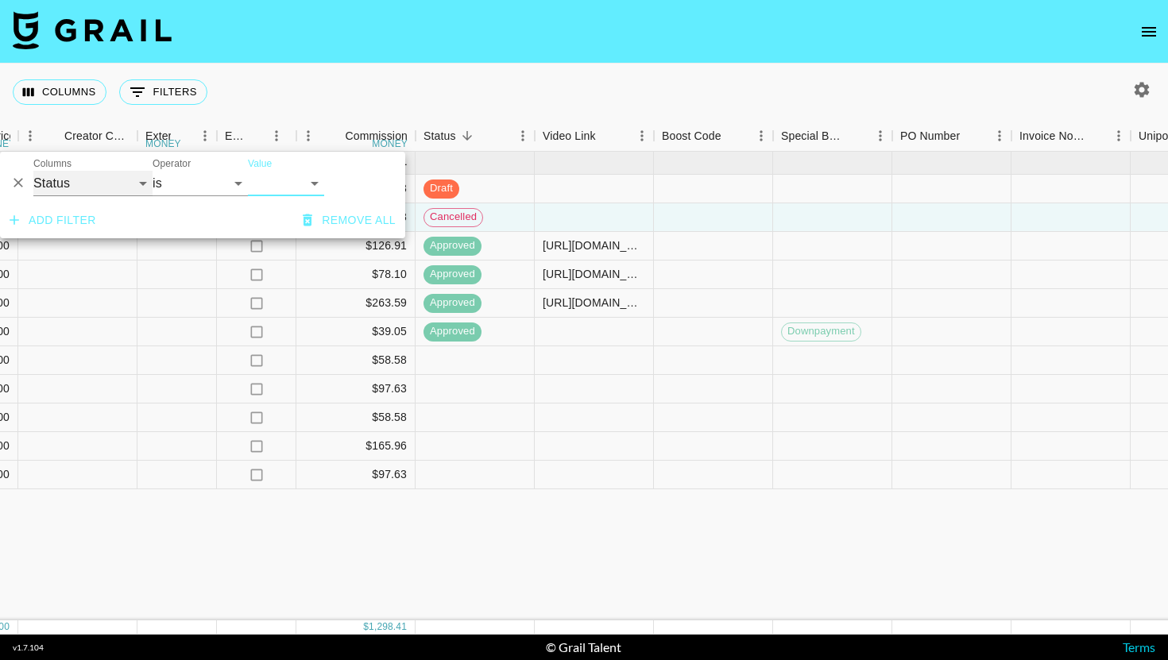
click at [137, 184] on select "Grail Platform ID Airtable ID Talent Manager Client Booker Campaign (Type) Date…" at bounding box center [92, 183] width 119 height 25
click at [244, 190] on select "is is not is any of is not any of" at bounding box center [200, 183] width 95 height 25
select select "not"
click at [153, 171] on select "is is not is any of is not any of" at bounding box center [200, 183] width 95 height 25
click at [282, 183] on select "confirmed declined draft posted approved cancelled badDebt" at bounding box center [286, 183] width 76 height 25
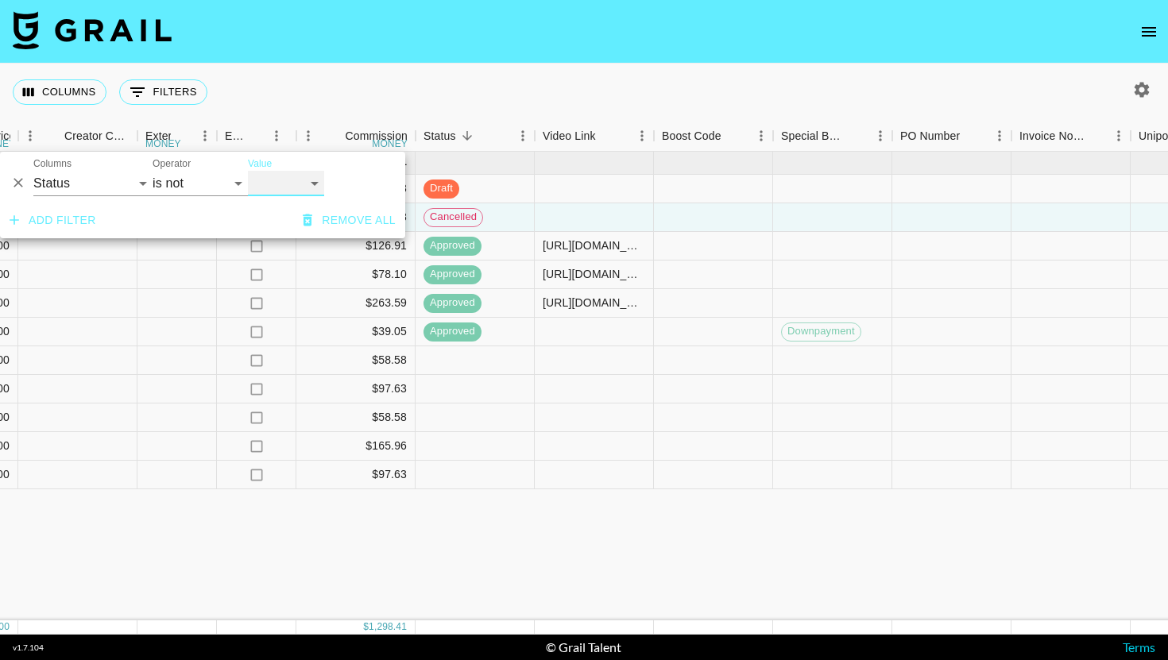
select select "cancelled"
click at [248, 171] on select "confirmed declined draft posted approved cancelled badDebt" at bounding box center [286, 183] width 76 height 25
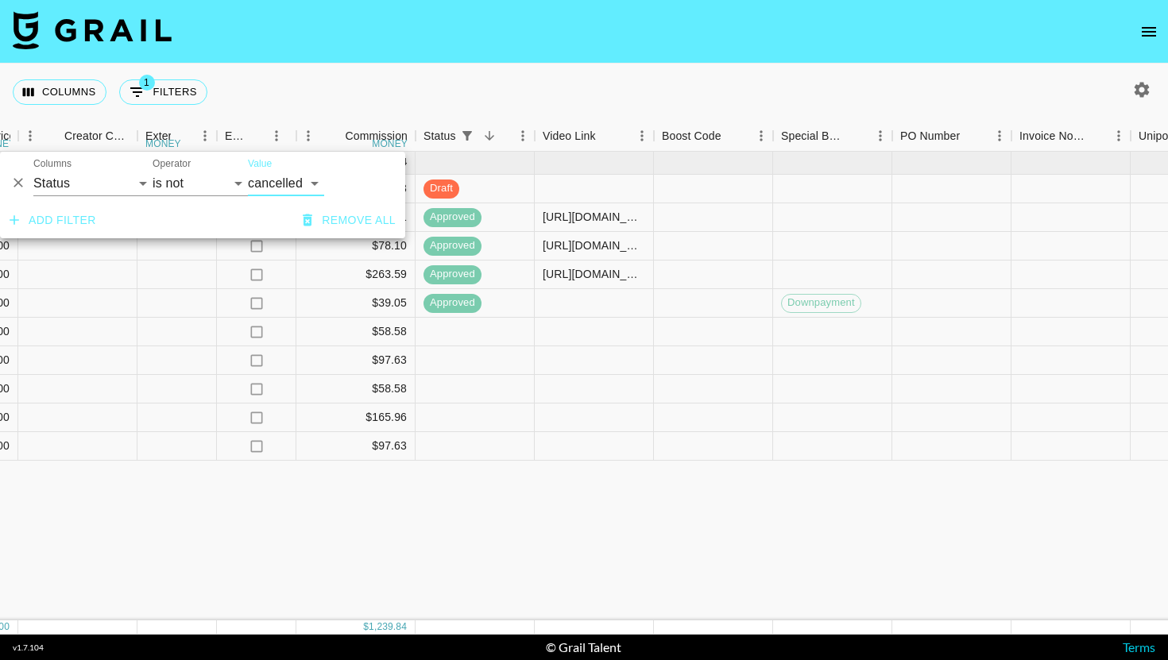
click at [338, 210] on button "Remove all" at bounding box center [349, 220] width 106 height 29
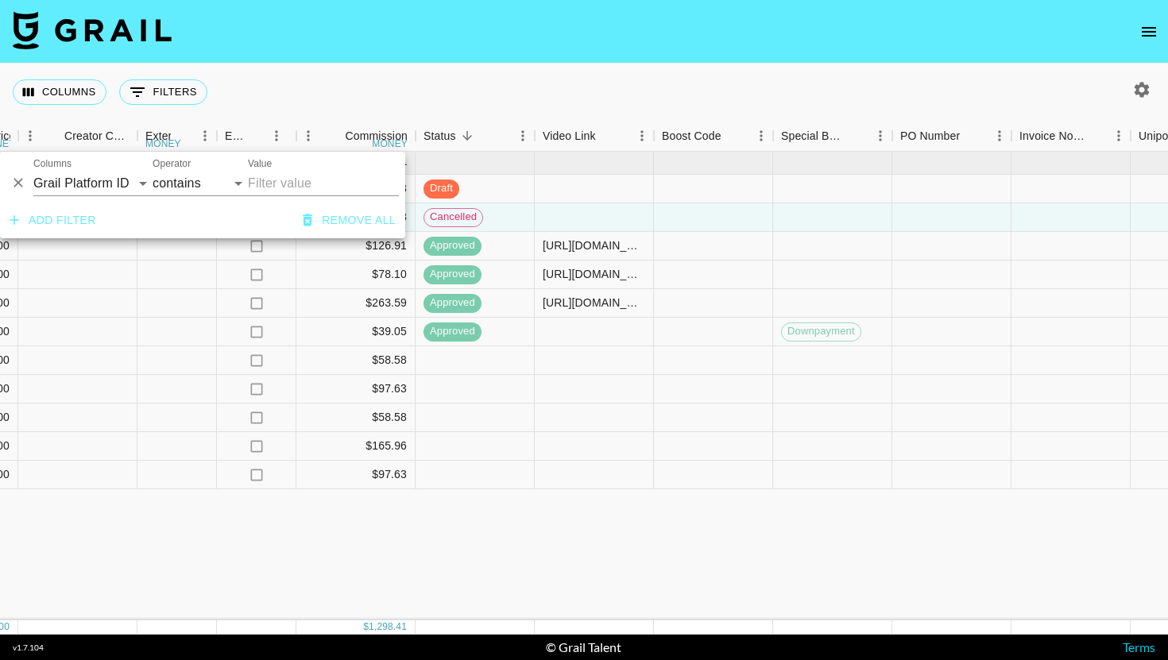
click at [345, 183] on input "Value" at bounding box center [323, 183] width 151 height 25
click at [110, 188] on select "Grail Platform ID Airtable ID Talent Manager Client Booker Campaign (Type) Date…" at bounding box center [92, 183] width 119 height 25
click at [473, 122] on div "Status" at bounding box center [466, 136] width 87 height 31
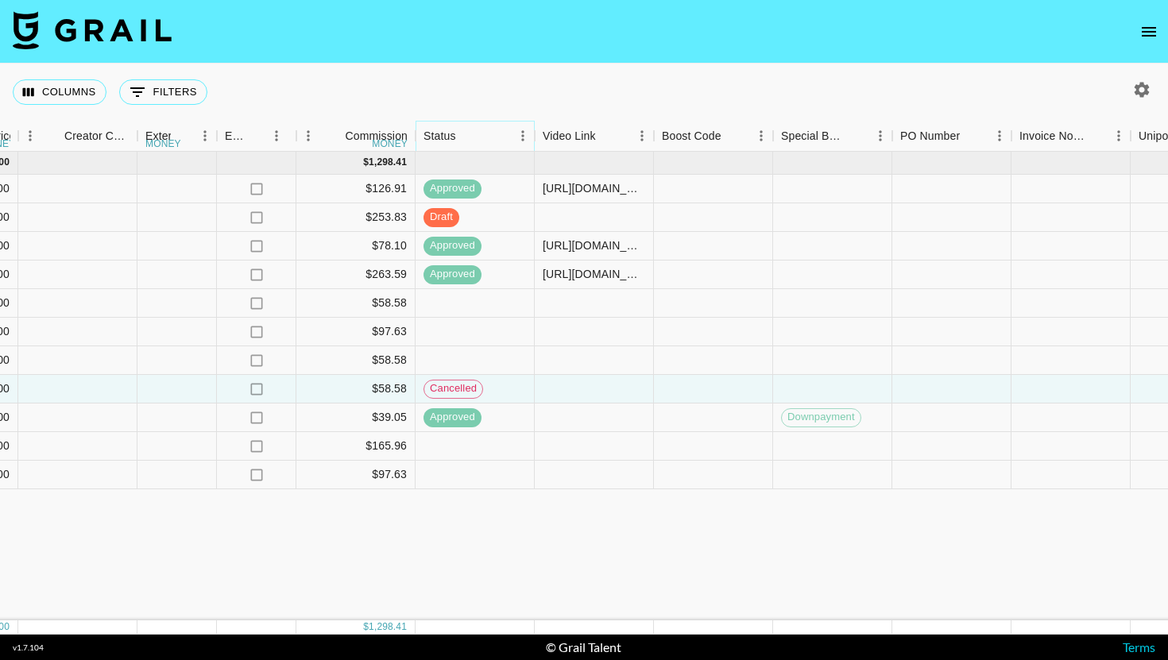
click at [470, 132] on icon "Sort" at bounding box center [467, 136] width 14 height 14
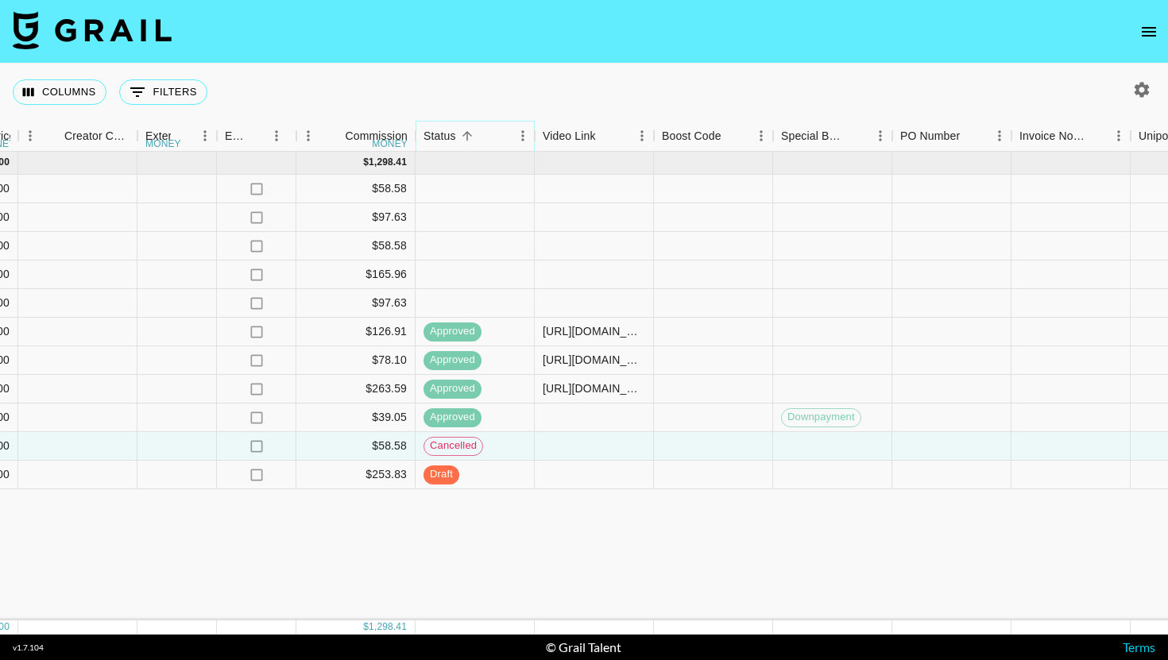
click at [517, 132] on icon "Menu" at bounding box center [523, 136] width 16 height 16
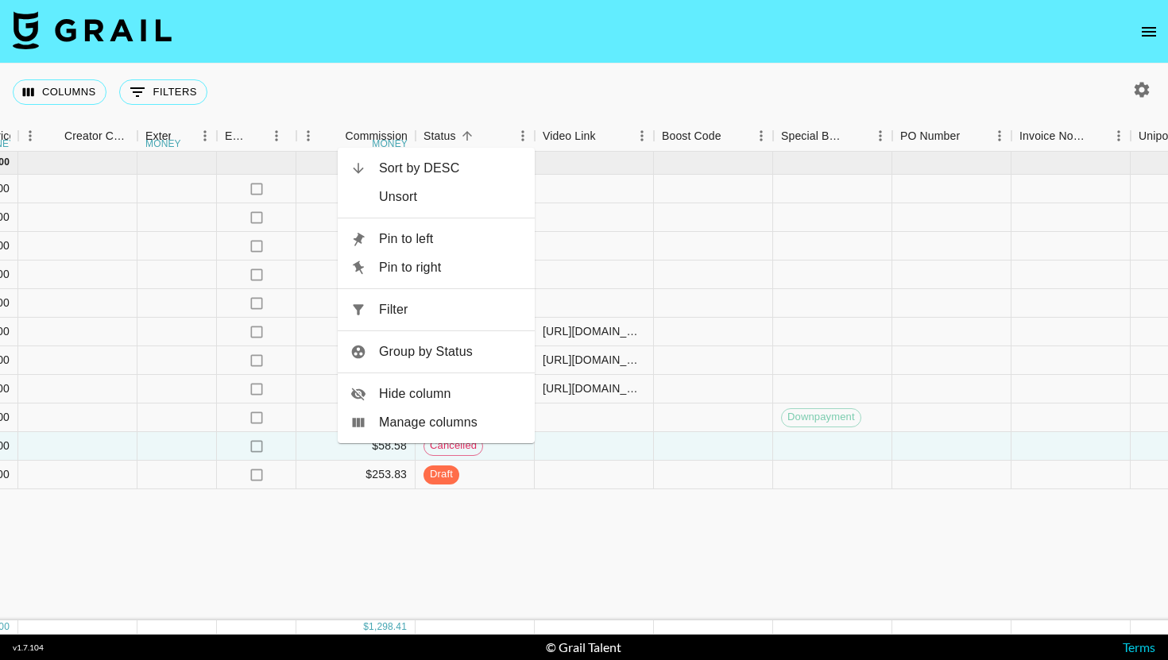
click at [445, 314] on span "Filter" at bounding box center [450, 309] width 143 height 19
select select "status"
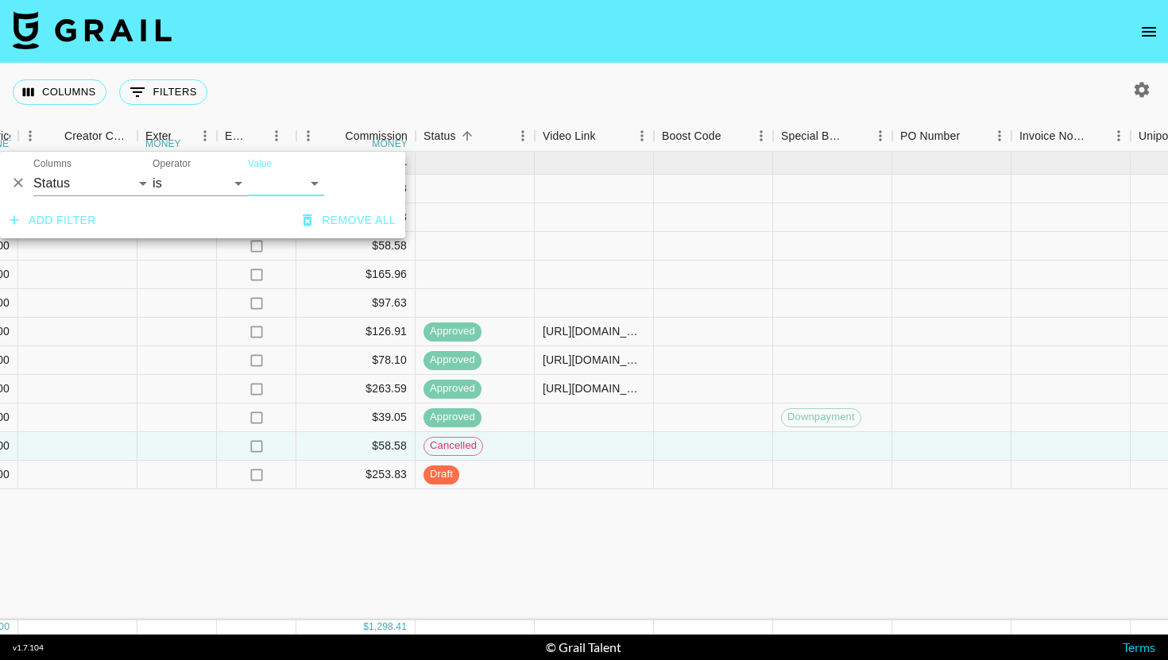
click at [287, 181] on select "confirmed declined draft posted approved cancelled badDebt" at bounding box center [286, 183] width 76 height 25
select select "cancelled"
click at [248, 171] on select "confirmed declined draft posted approved cancelled badDebt" at bounding box center [286, 183] width 76 height 25
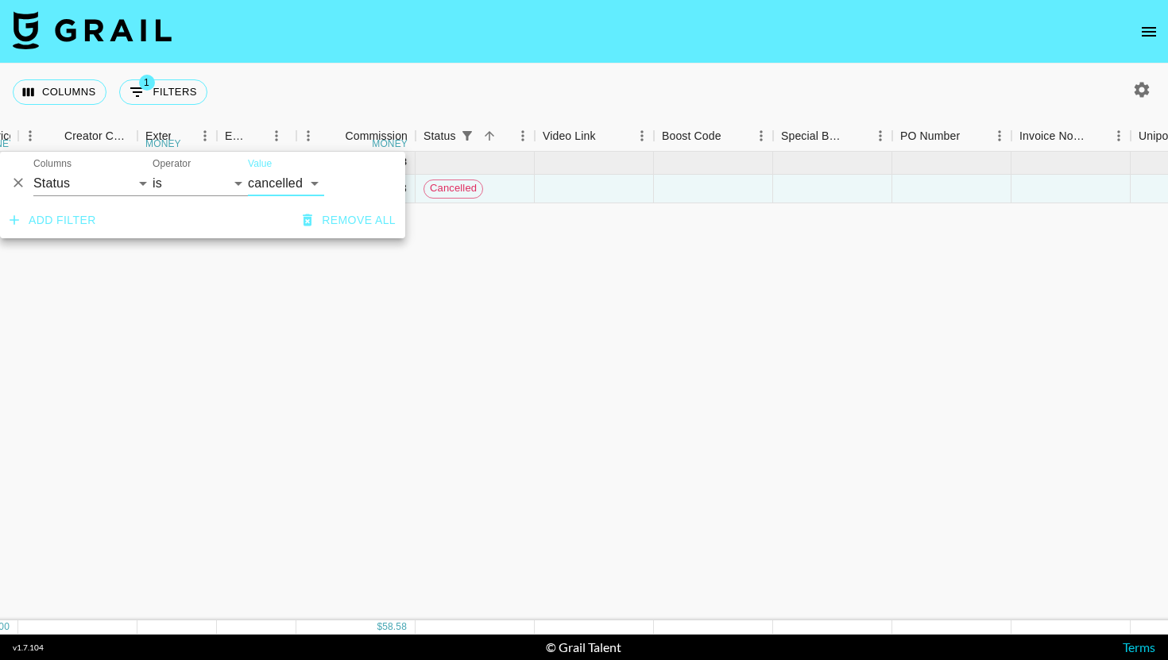
click at [290, 183] on select "confirmed declined draft posted approved cancelled badDebt" at bounding box center [286, 183] width 76 height 25
select select
click at [248, 171] on select "confirmed declined draft posted approved cancelled badDebt" at bounding box center [286, 183] width 76 height 25
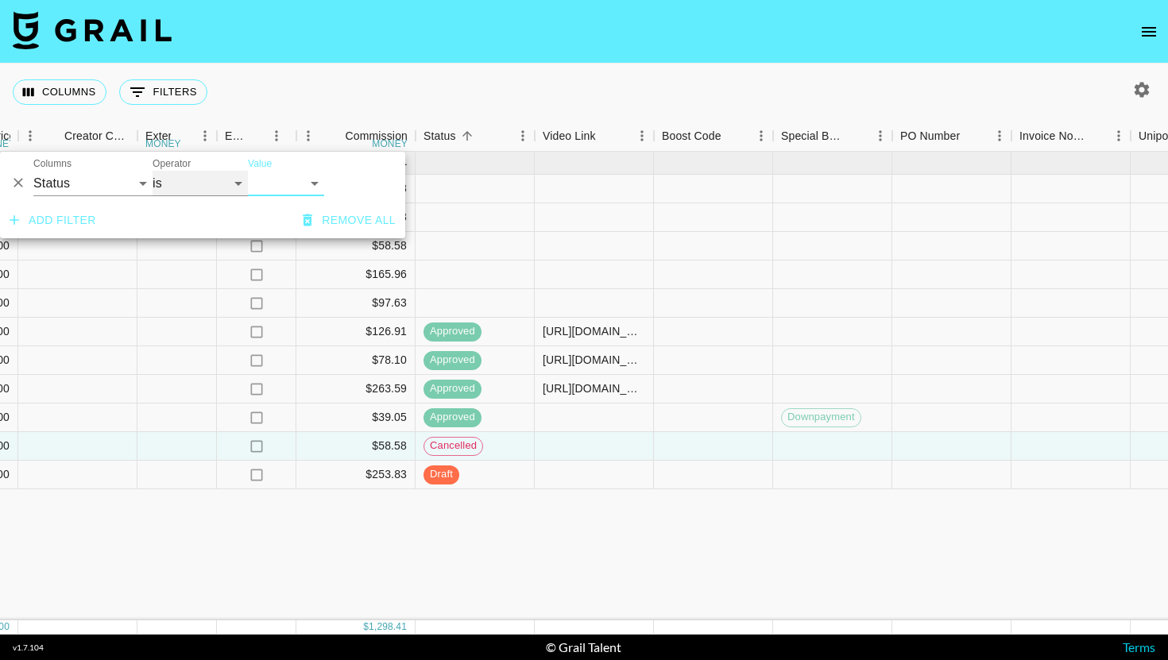
click at [185, 185] on select "is is not is any of is not any of" at bounding box center [200, 183] width 95 height 25
select select "not"
click at [153, 171] on select "is is not is any of is not any of" at bounding box center [200, 183] width 95 height 25
click at [285, 180] on select "confirmed declined draft posted approved cancelled badDebt" at bounding box center [286, 183] width 76 height 25
select select "cancelled"
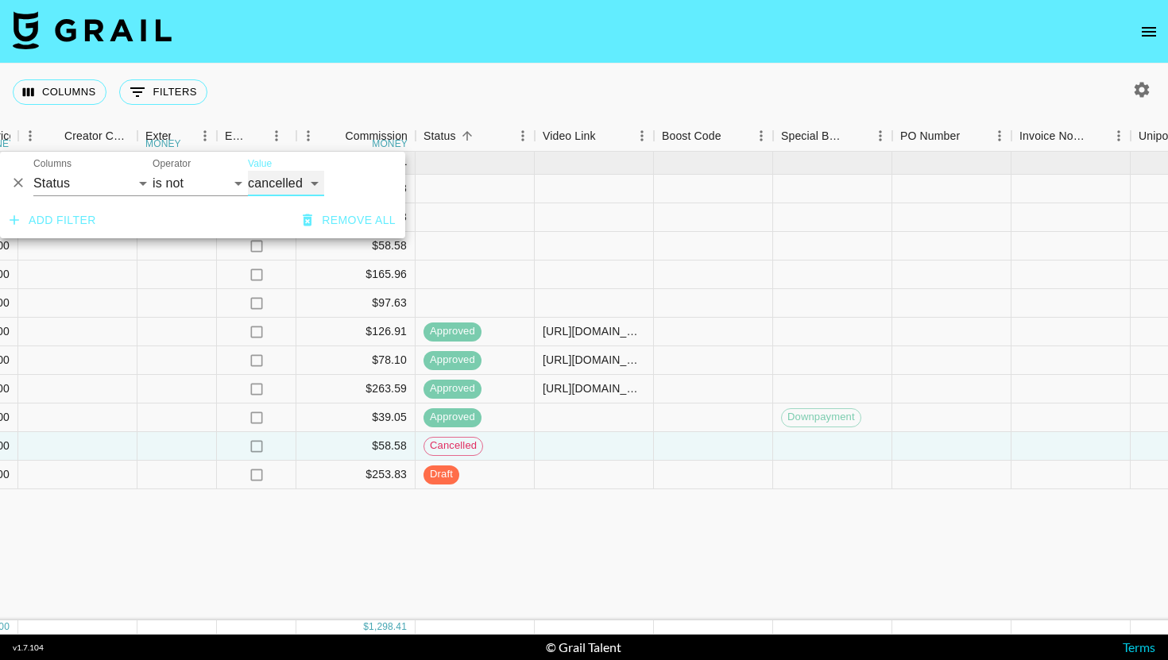
click at [248, 171] on select "confirmed declined draft posted approved cancelled badDebt" at bounding box center [286, 183] width 76 height 25
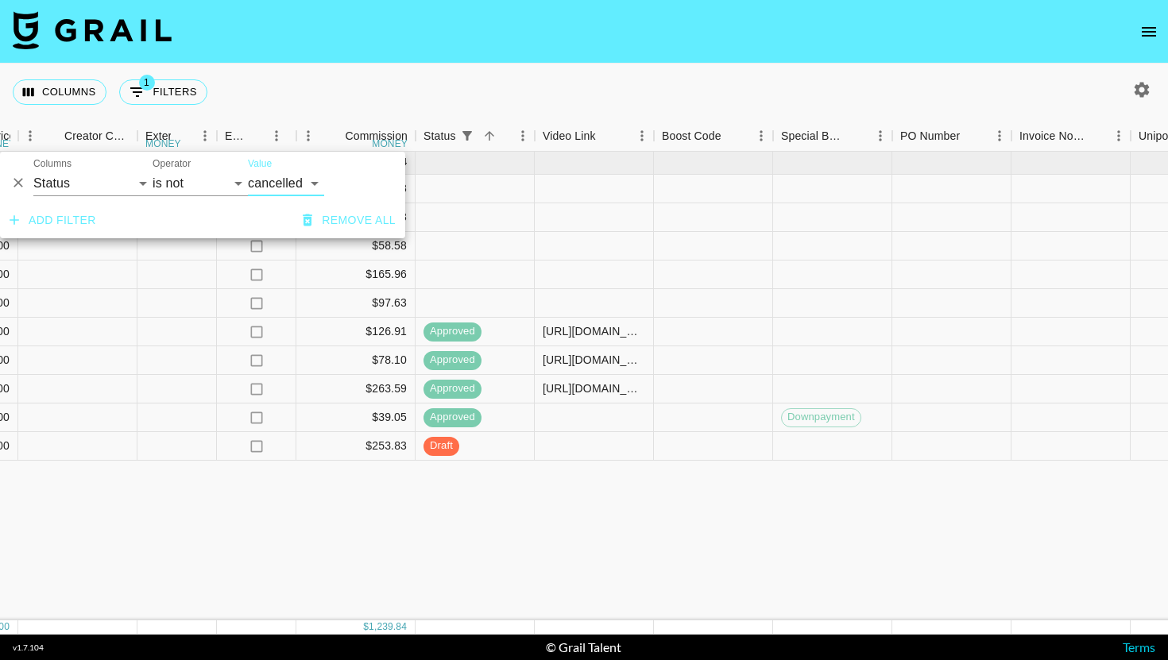
click at [337, 518] on div "Sep '25 ( 10 ) $ 12,700.00 $ 1,239.84 UxxH4E1VYrUjss1BoC2N recUH13UUGZYygGHZ lo…" at bounding box center [103, 386] width 3373 height 469
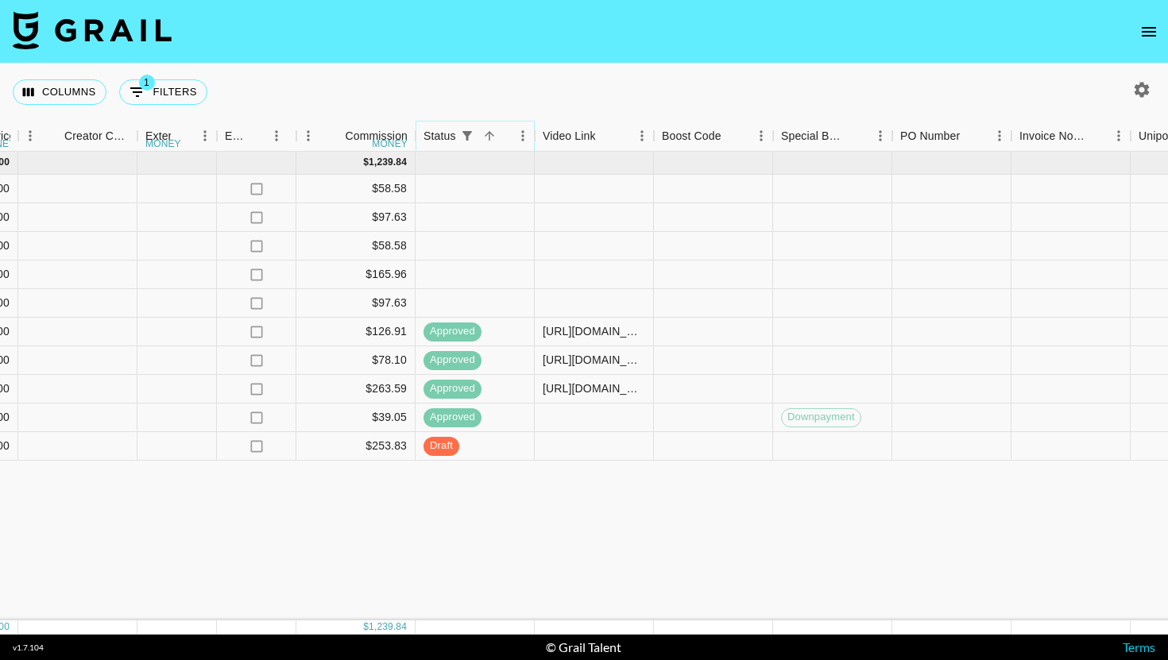
click at [493, 133] on icon "Sort" at bounding box center [489, 136] width 14 height 14
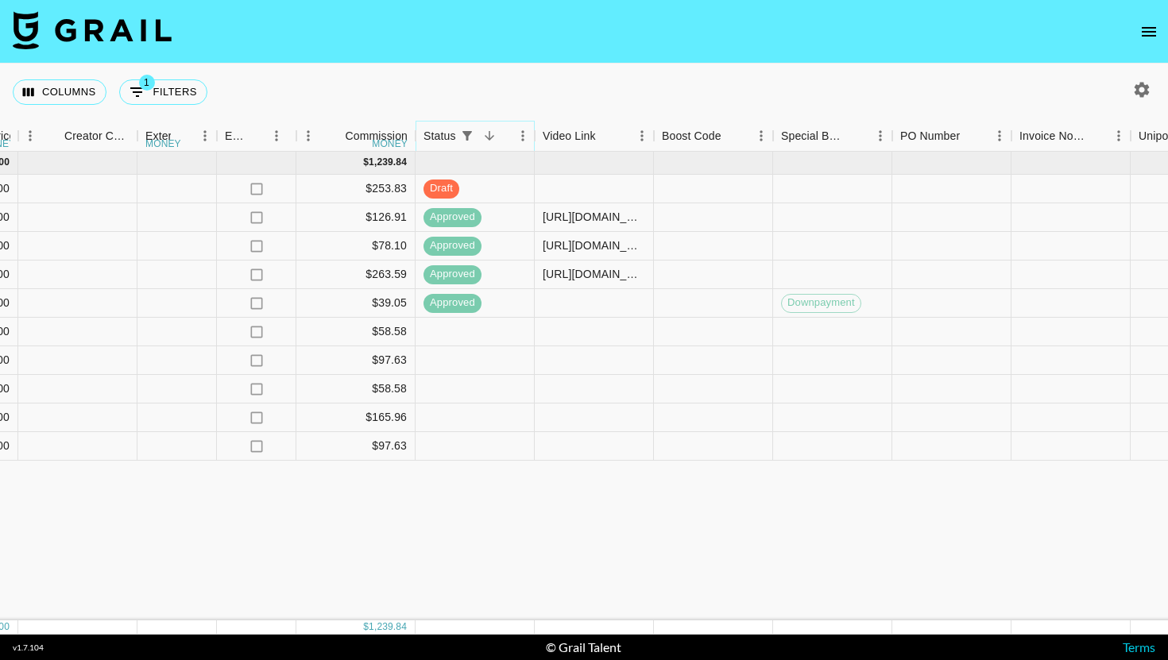
click at [493, 133] on icon "Sort" at bounding box center [489, 136] width 14 height 14
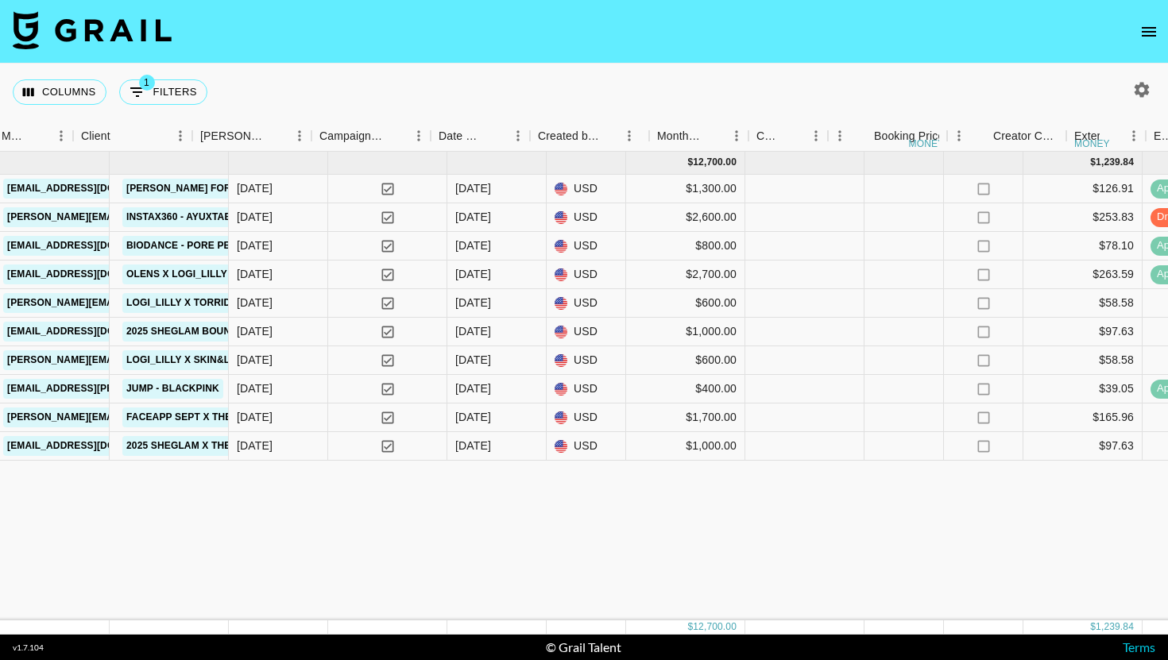
scroll to position [0, 593]
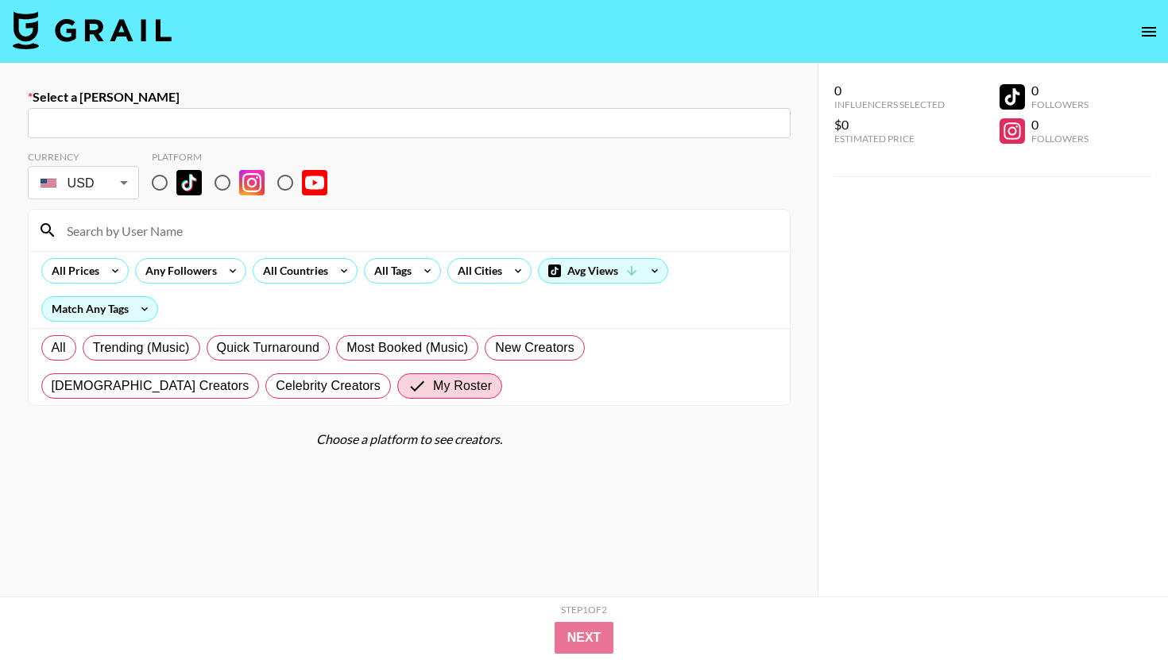
click at [404, 151] on div "Currency USD USD ​ Platform" at bounding box center [409, 177] width 763 height 52
click at [129, 20] on img at bounding box center [92, 30] width 159 height 38
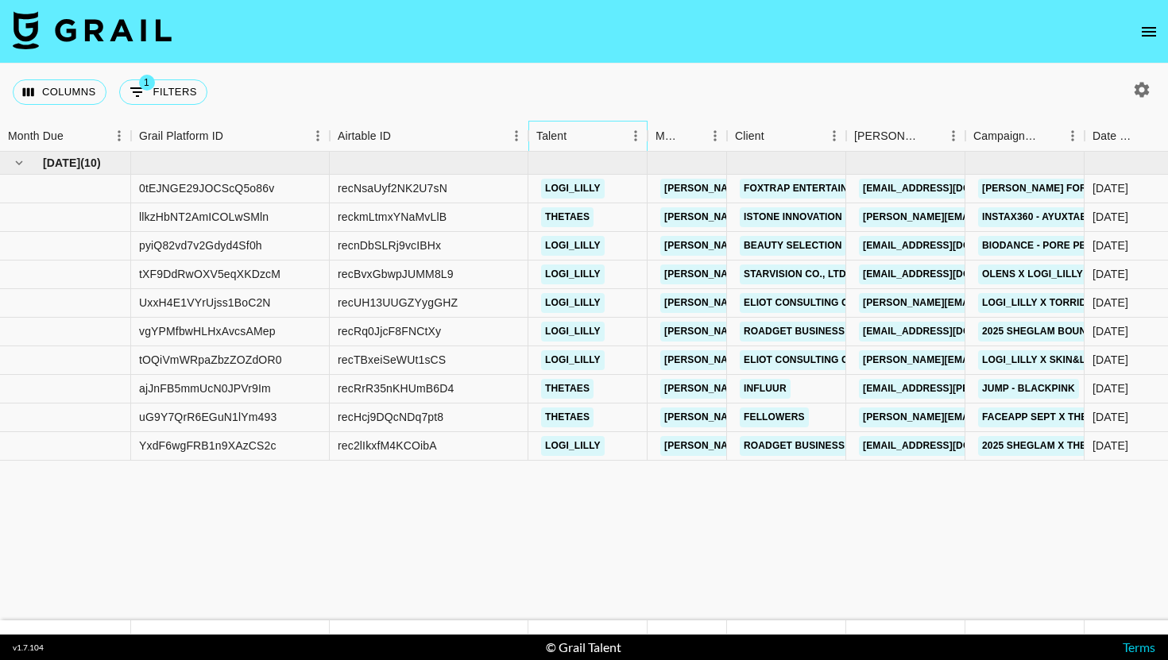
click at [591, 141] on div "Talent" at bounding box center [579, 136] width 87 height 31
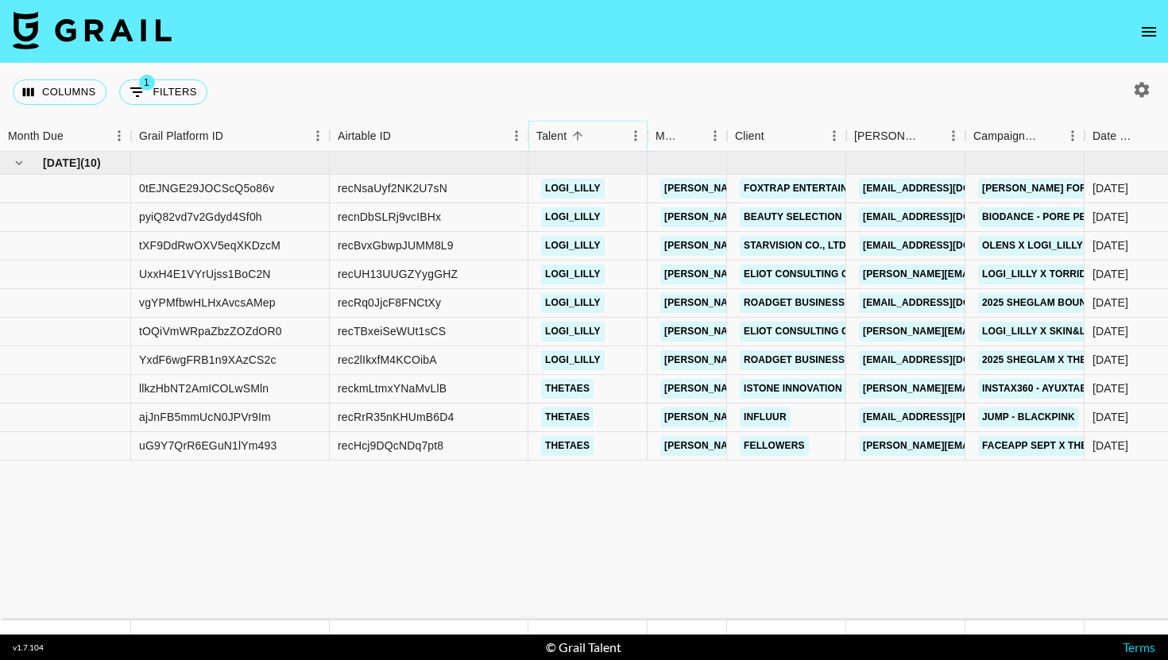
click at [636, 133] on icon "Menu" at bounding box center [636, 136] width 16 height 16
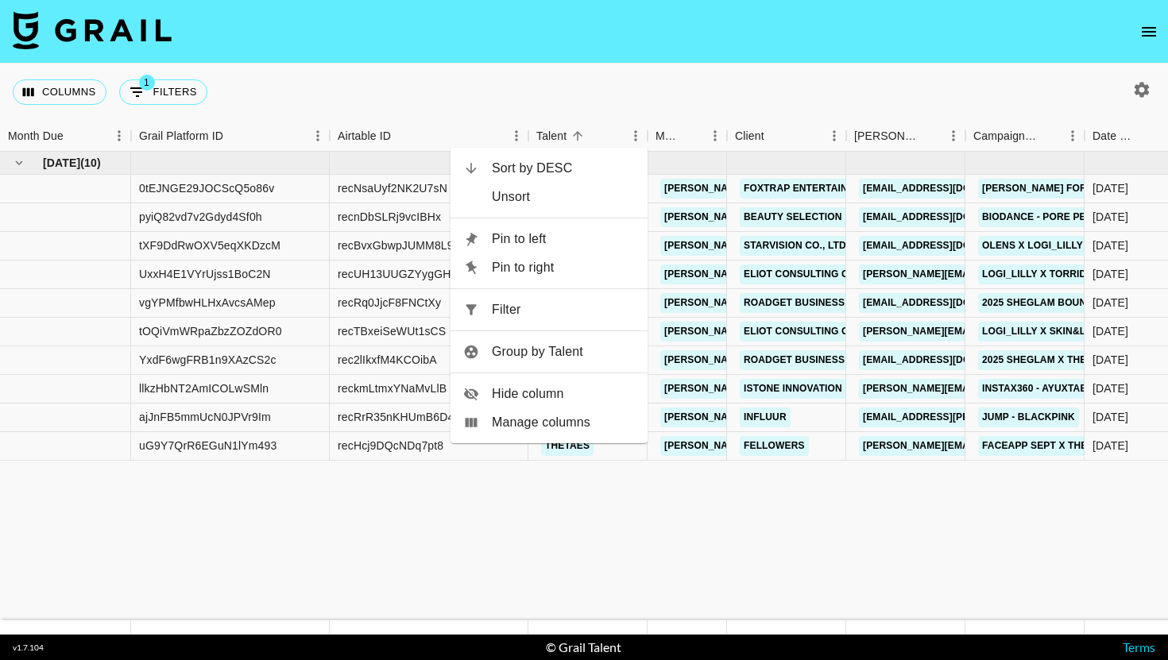
click at [570, 319] on li "Filter" at bounding box center [548, 310] width 197 height 29
select select "status"
select select "not"
select select "cancelled"
select select "talentName"
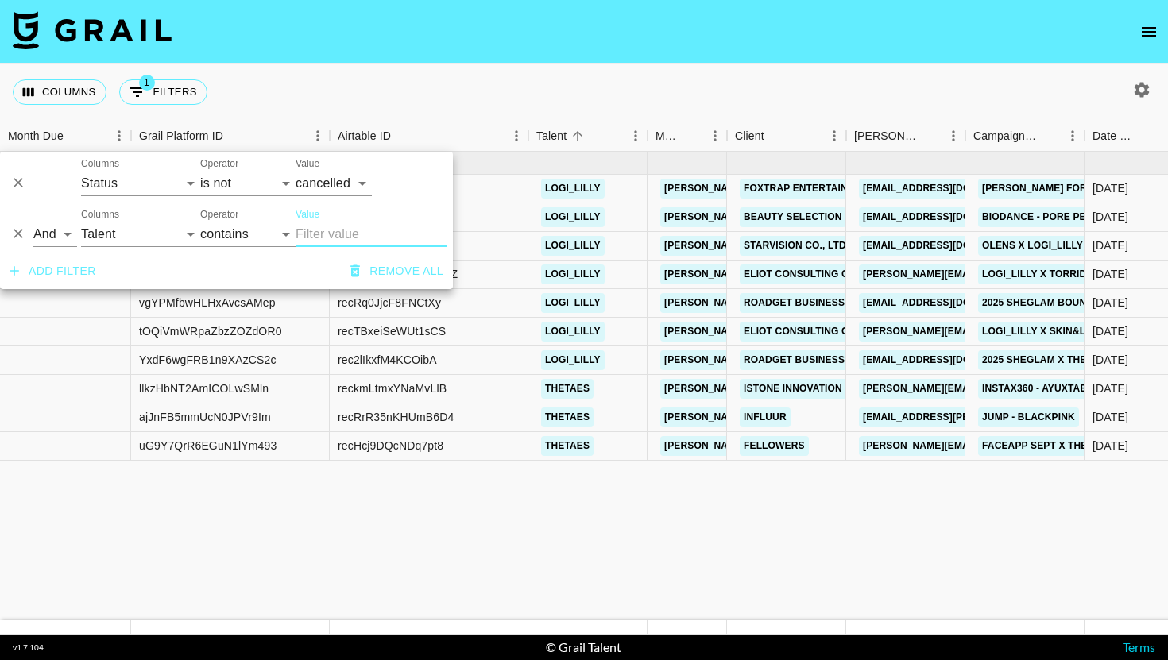
click at [521, 123] on div "Airtable ID" at bounding box center [528, 136] width 19 height 31
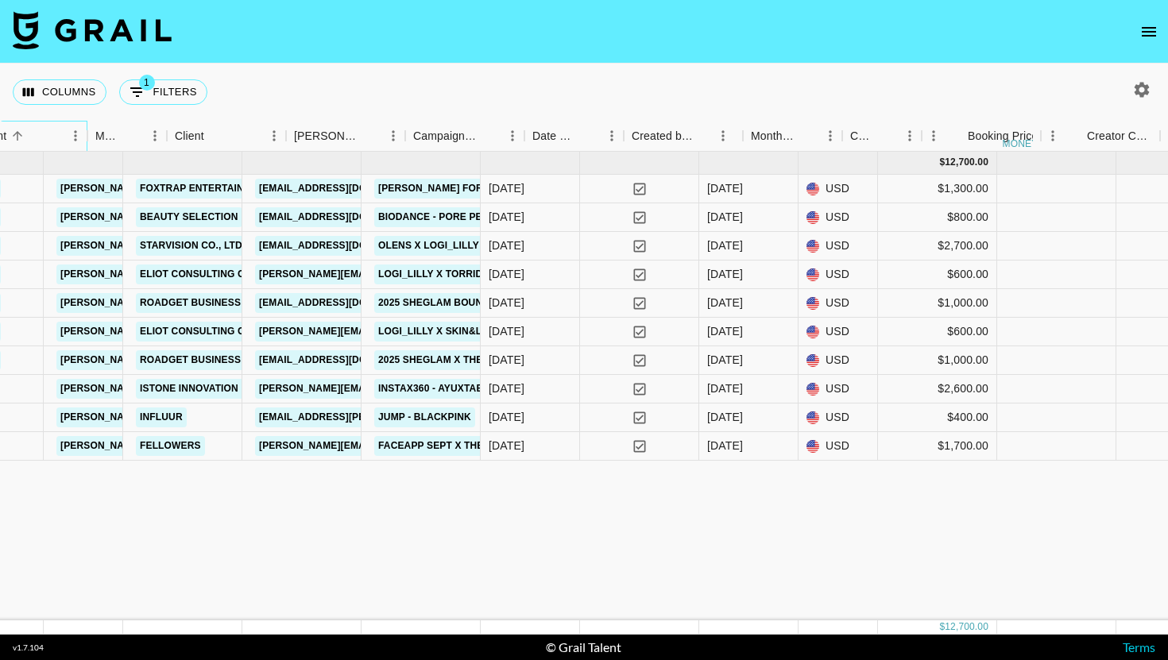
scroll to position [0, 786]
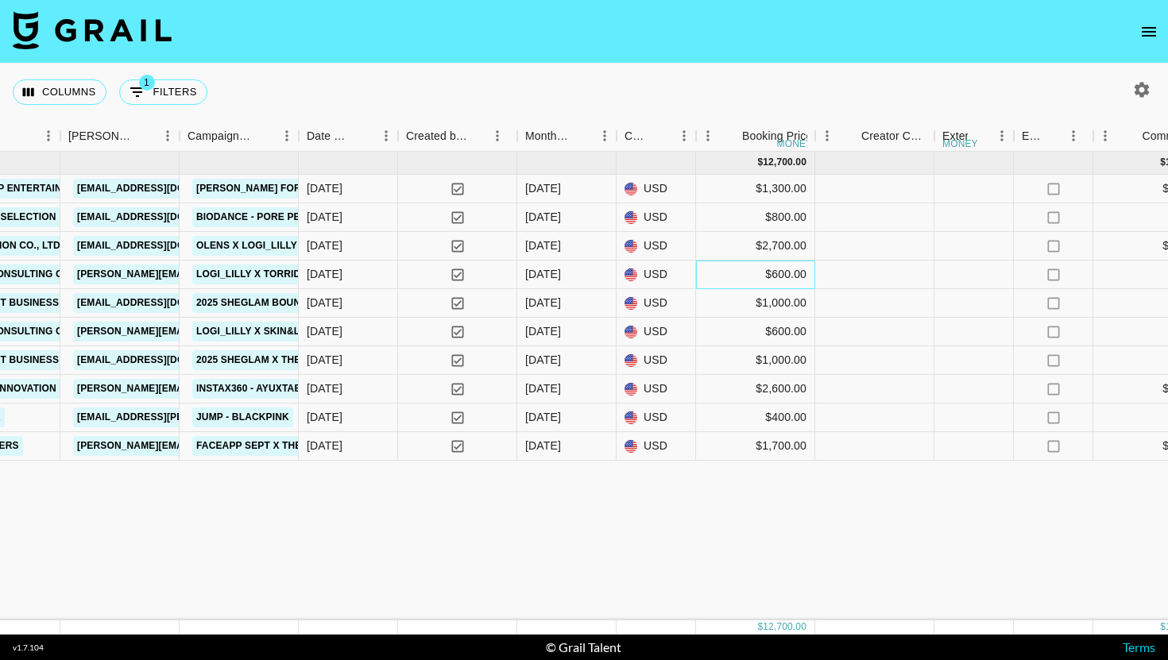
click at [782, 281] on div "$600.00" at bounding box center [755, 275] width 119 height 29
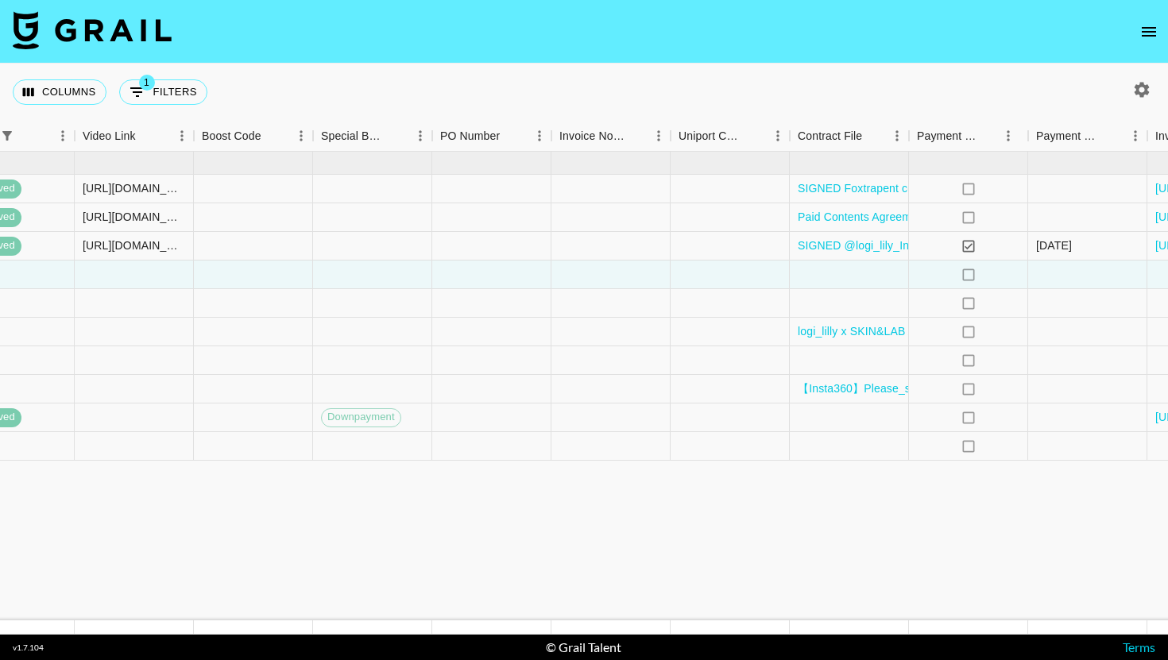
scroll to position [0, 2086]
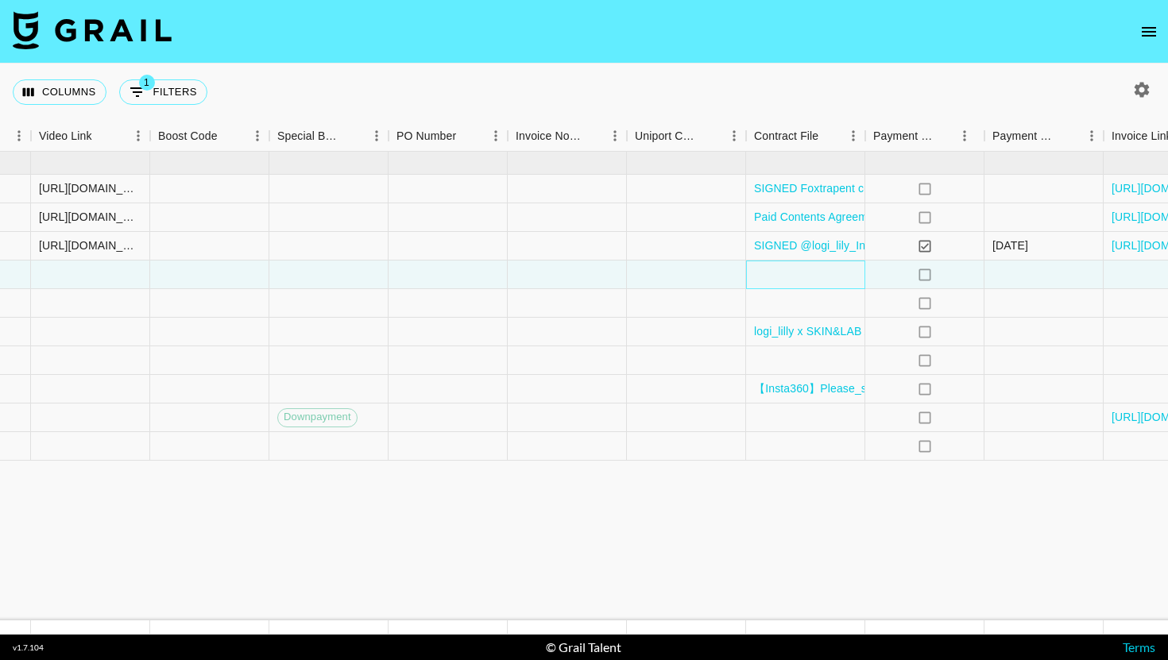
click at [818, 280] on div at bounding box center [805, 275] width 119 height 29
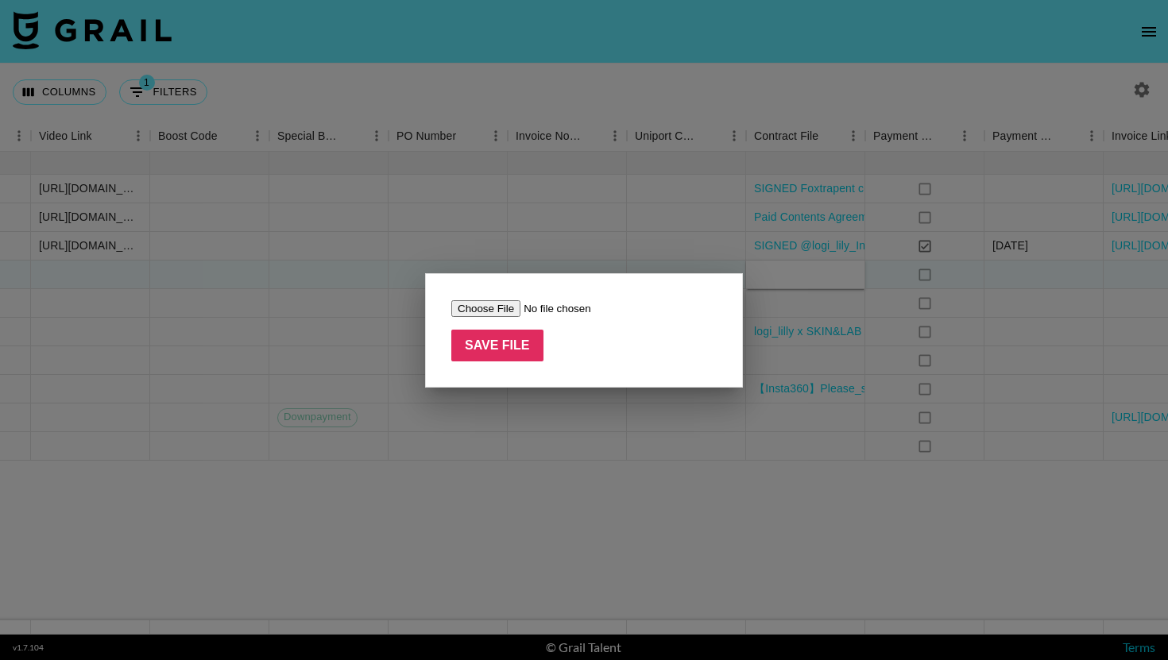
click at [503, 307] on input "file" at bounding box center [551, 308] width 201 height 17
click at [504, 311] on input "file" at bounding box center [551, 308] width 201 height 17
type input "C:\fakepath\logi_lilly x Torriden Agreement.pdf"
click at [528, 353] on input "Save File" at bounding box center [497, 346] width 92 height 32
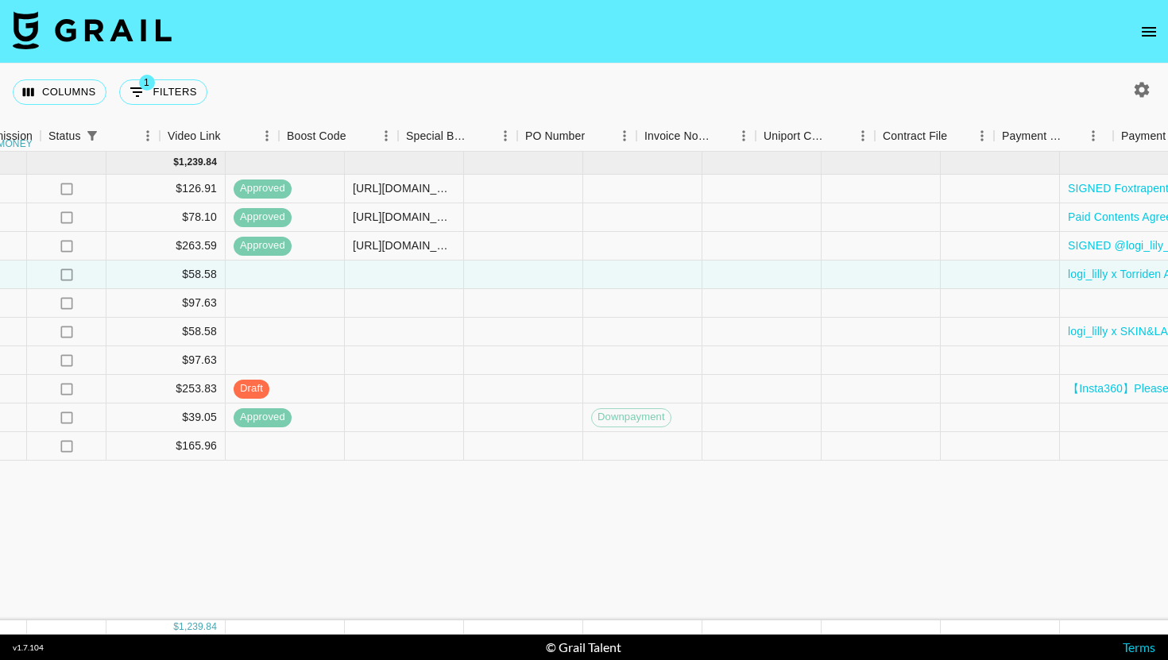
scroll to position [0, 2205]
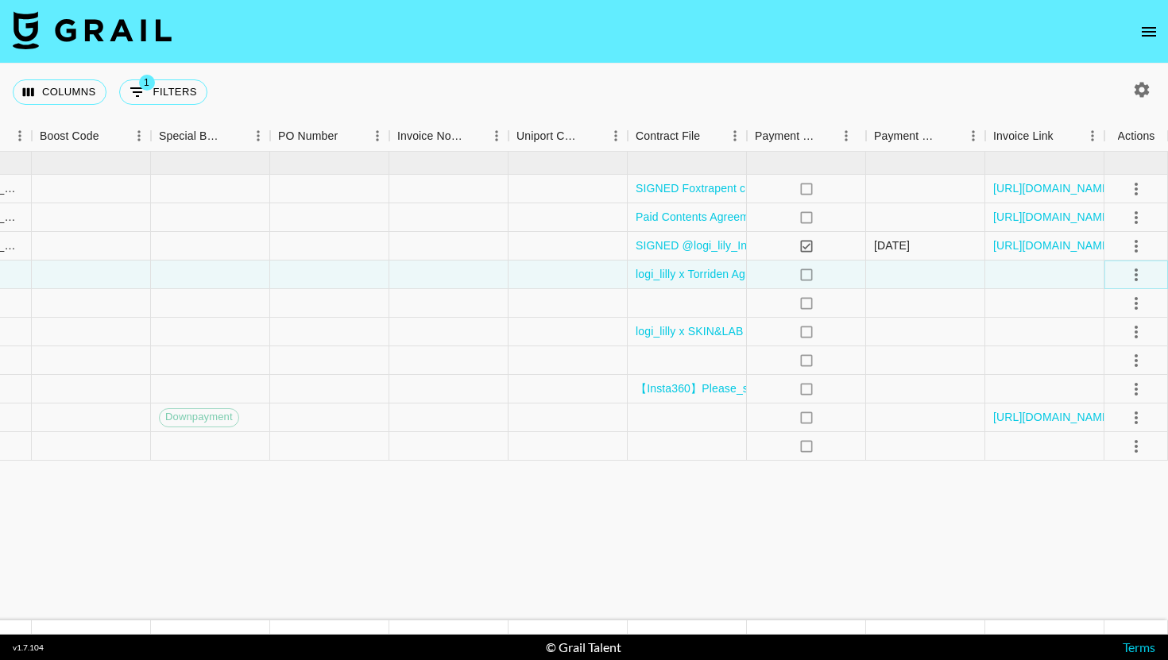
click at [1138, 275] on icon "select merge strategy" at bounding box center [1136, 274] width 19 height 19
click at [1119, 311] on li "Confirm" at bounding box center [1116, 309] width 103 height 29
click at [1100, 373] on li "Draft Created" at bounding box center [1116, 366] width 103 height 29
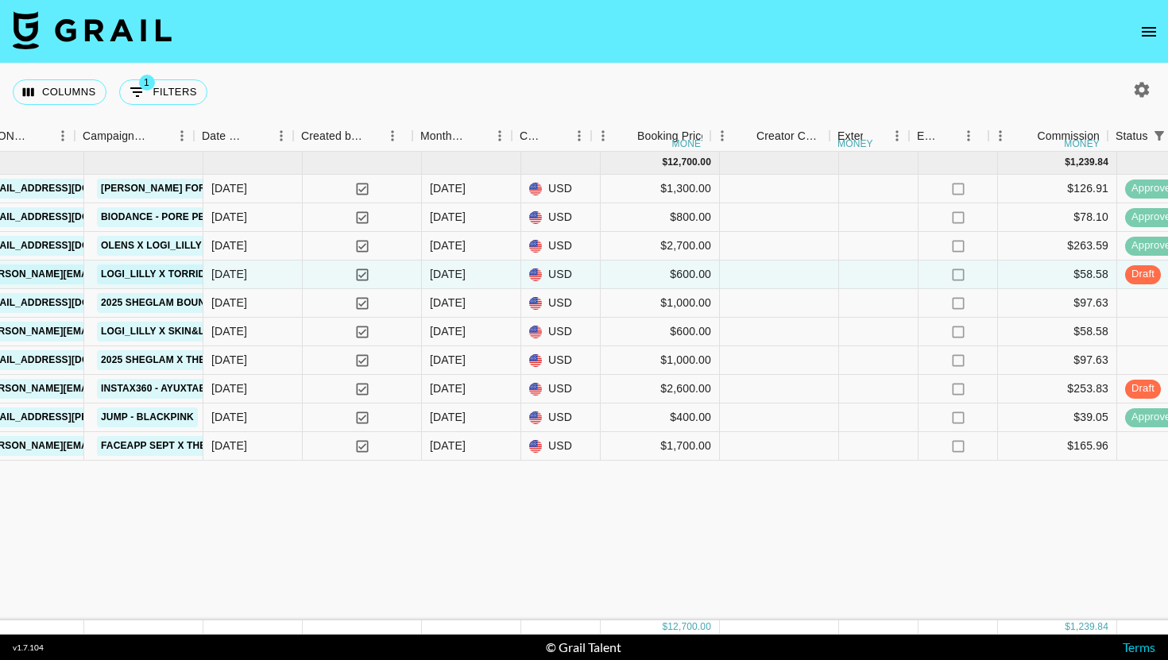
scroll to position [0, 853]
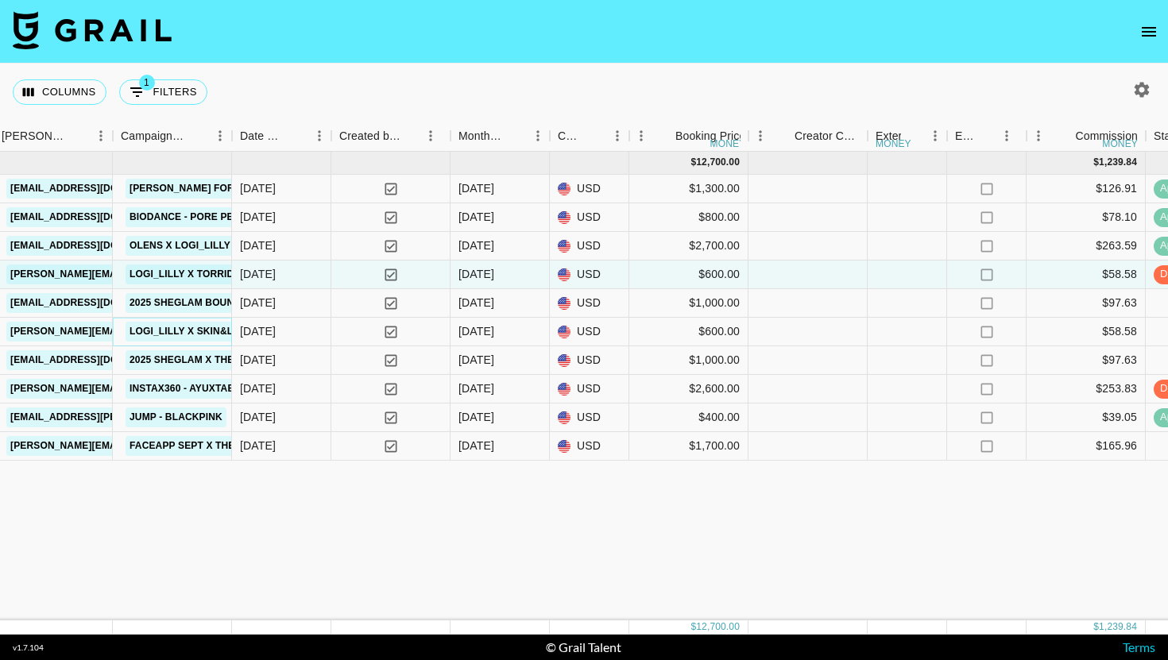
click at [203, 334] on link "Logi_lilly x Skin&lab" at bounding box center [189, 332] width 126 height 20
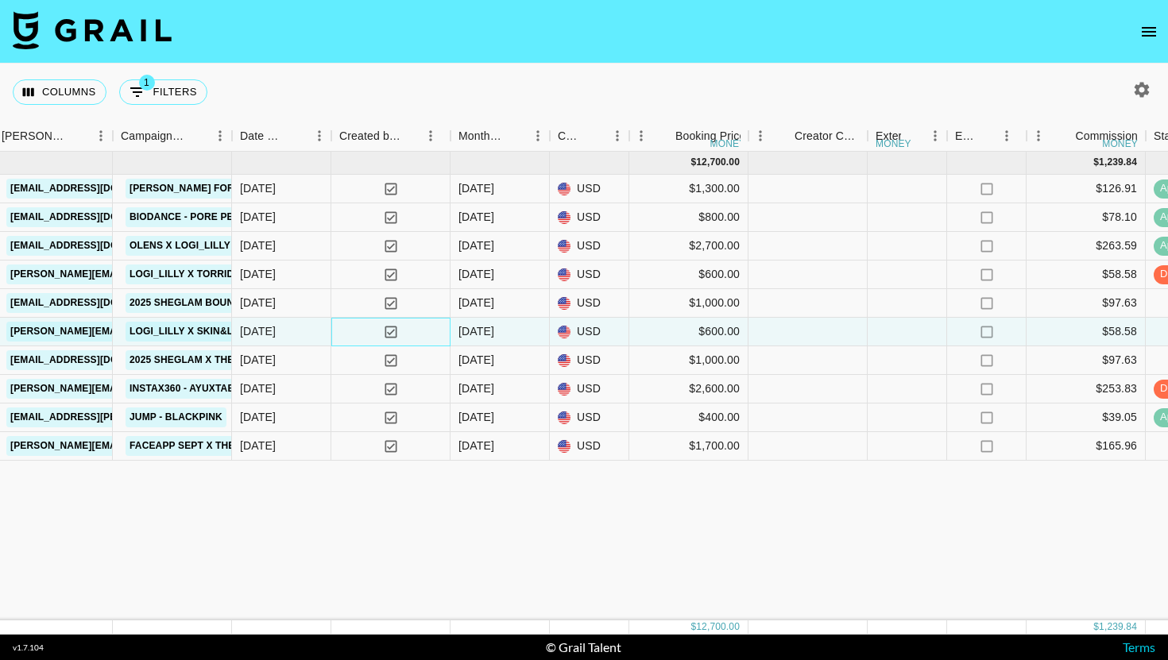
click at [350, 332] on div "yes" at bounding box center [390, 332] width 119 height 29
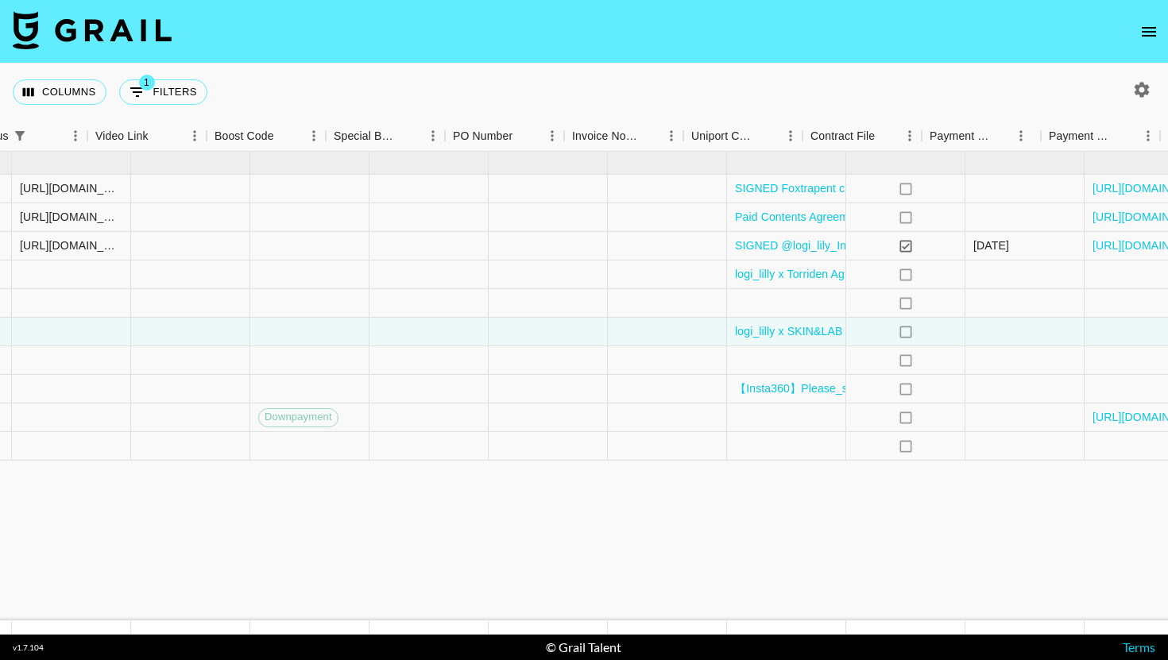
scroll to position [0, 2205]
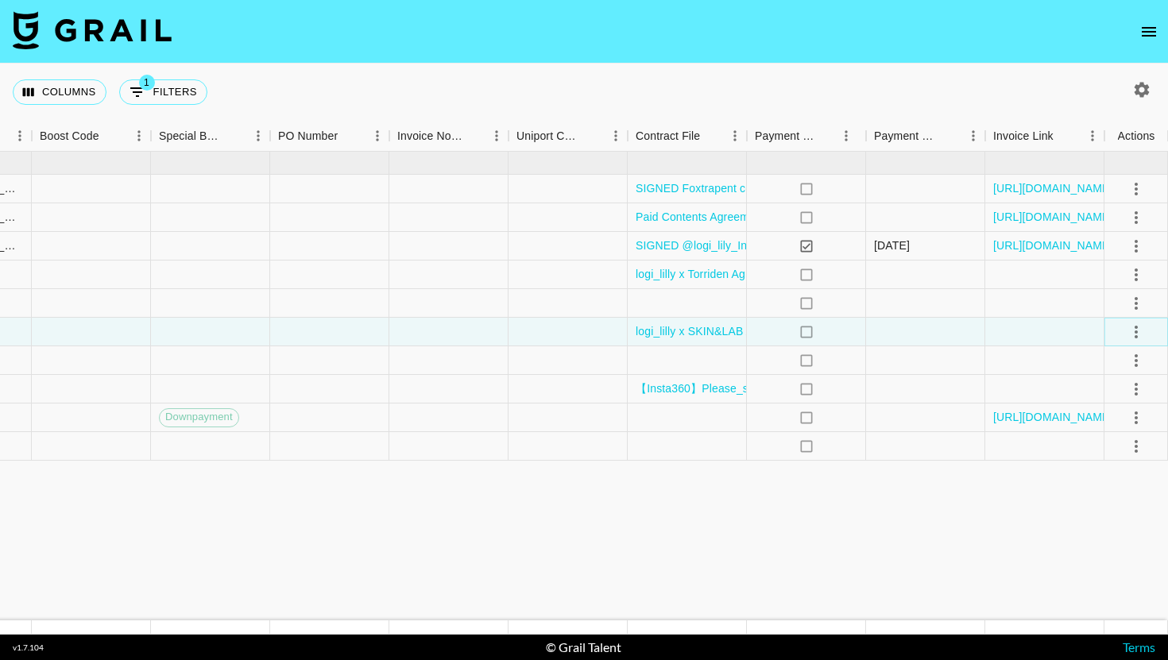
click at [1133, 335] on icon "select merge strategy" at bounding box center [1136, 332] width 19 height 19
click at [1111, 362] on li "Confirm" at bounding box center [1116, 366] width 103 height 29
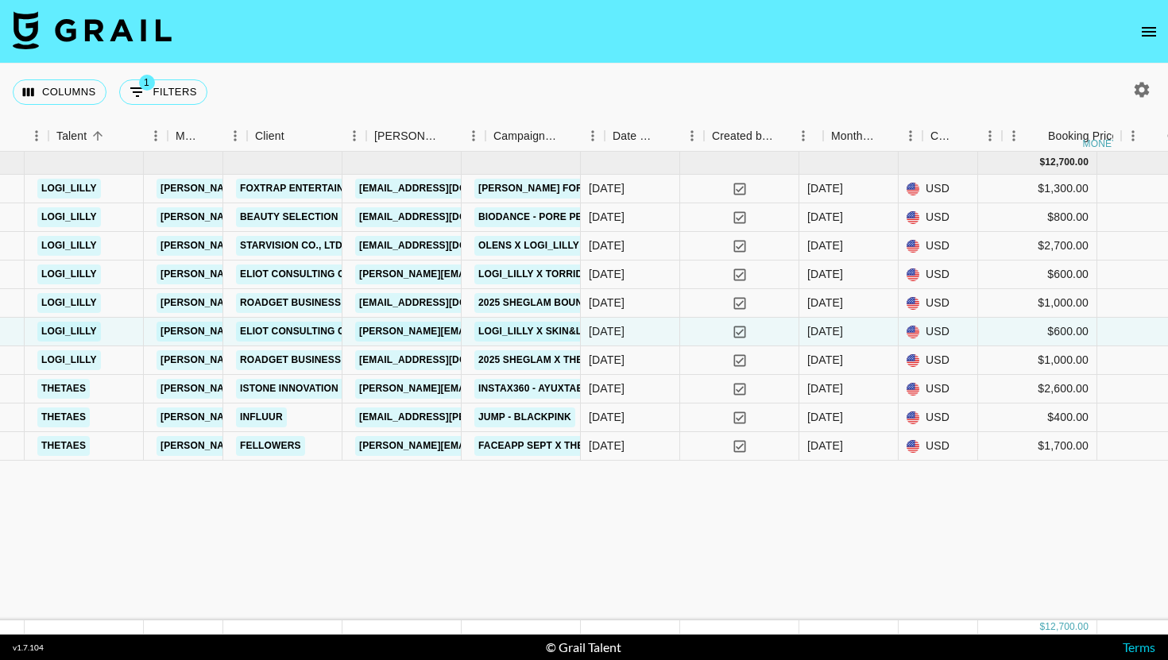
scroll to position [0, 460]
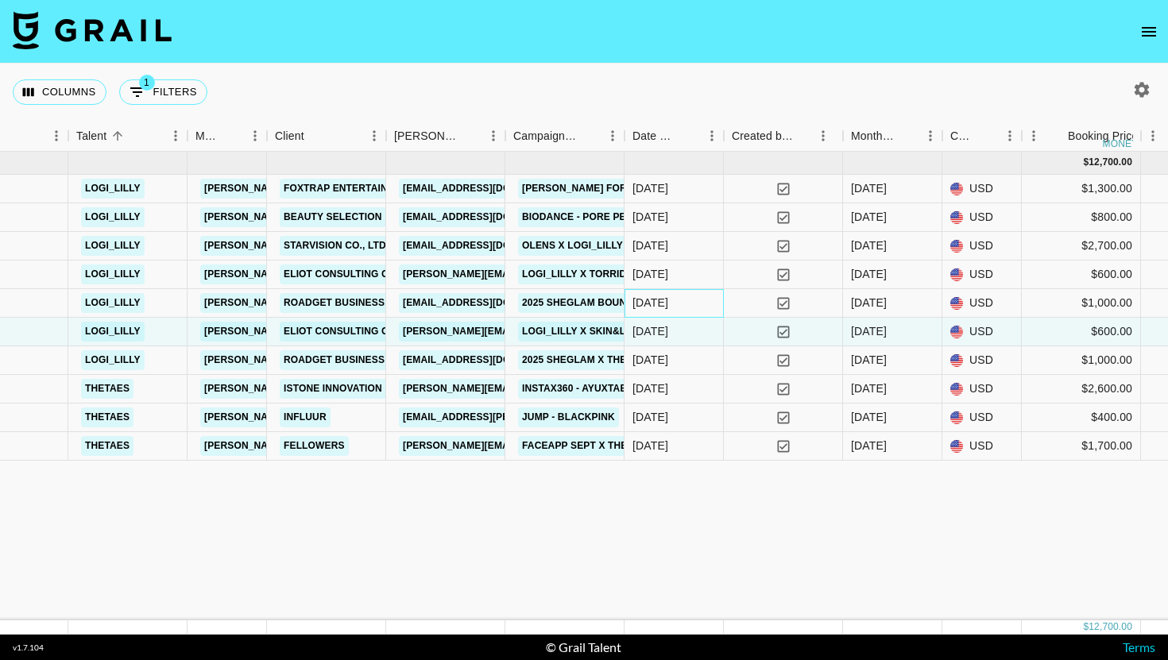
click at [717, 304] on div "9/24/2025" at bounding box center [673, 303] width 99 height 29
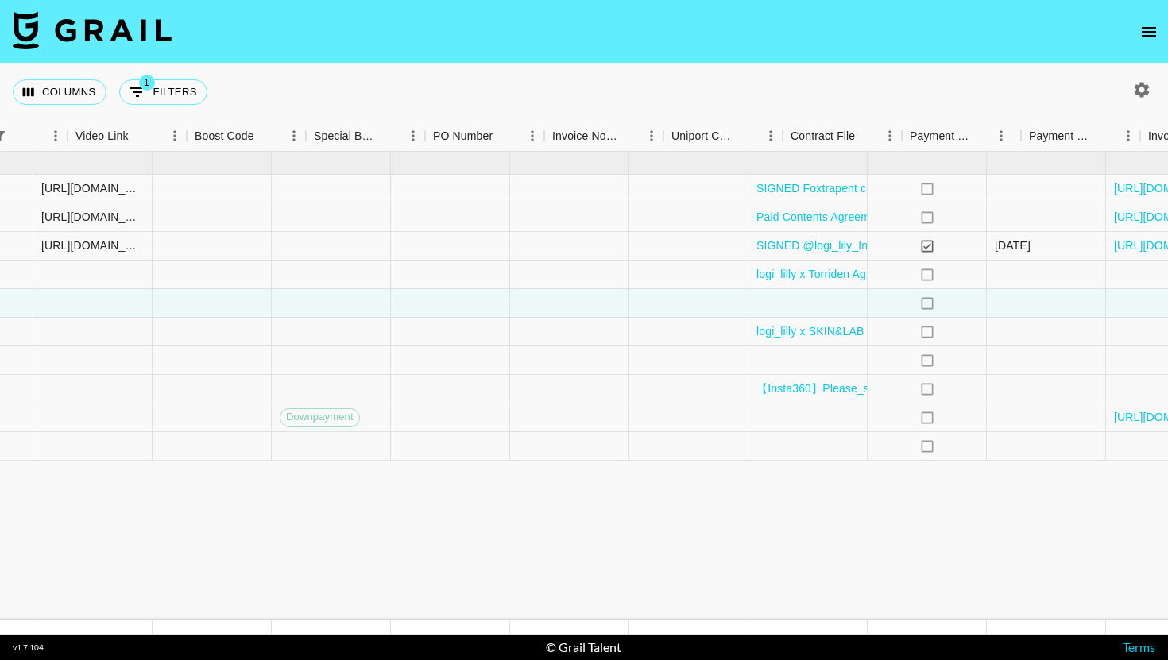
scroll to position [0, 2205]
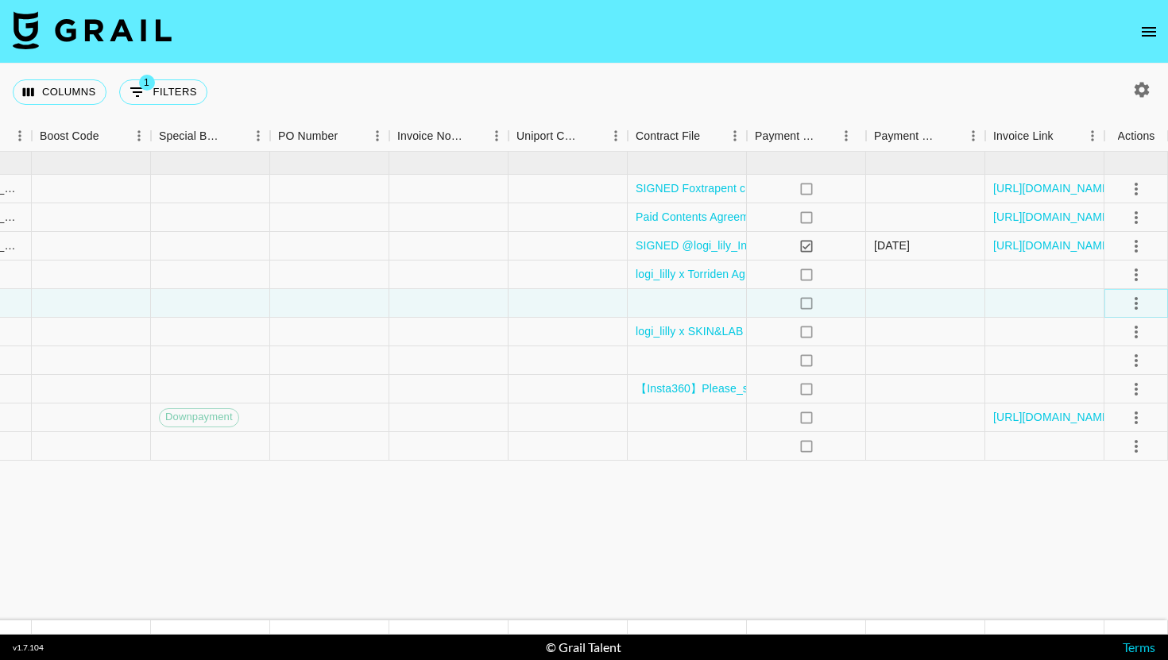
click at [1134, 290] on button "select merge strategy" at bounding box center [1136, 303] width 27 height 27
click at [1119, 329] on li "Confirm" at bounding box center [1116, 337] width 103 height 29
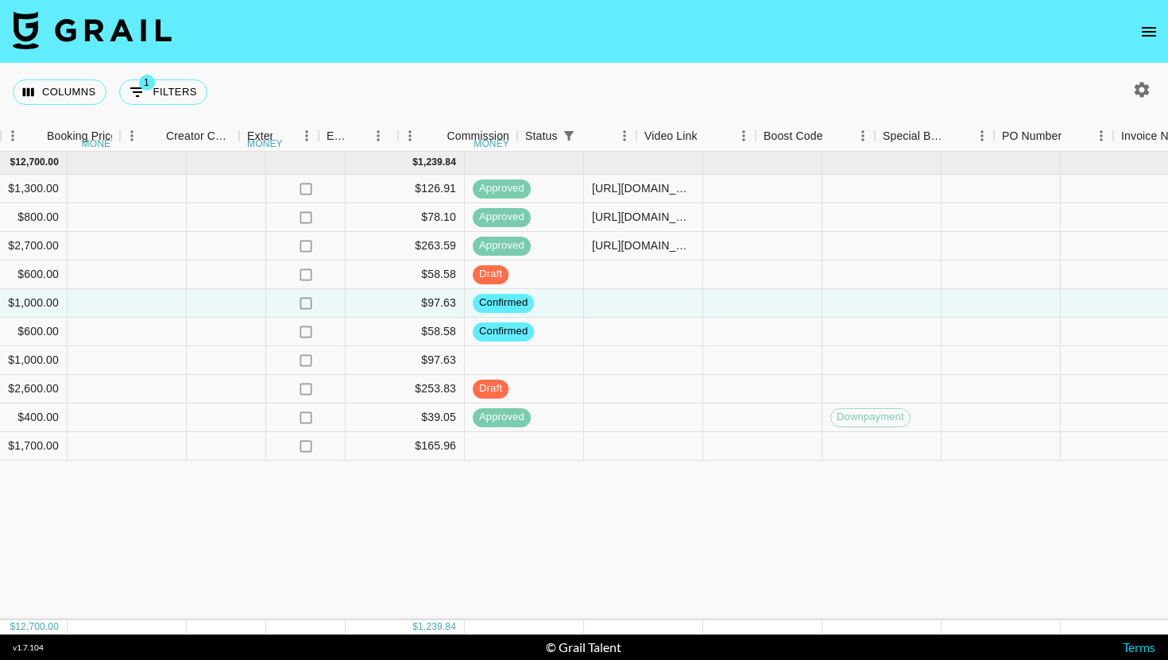
scroll to position [0, 1481]
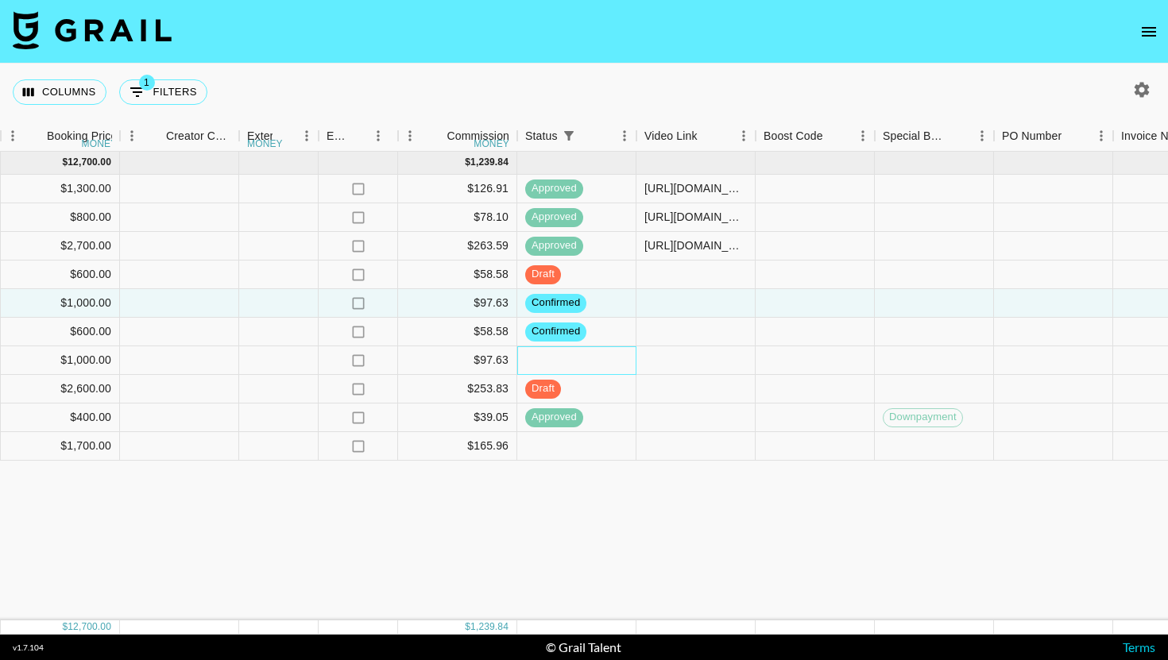
click at [597, 356] on div at bounding box center [576, 360] width 119 height 29
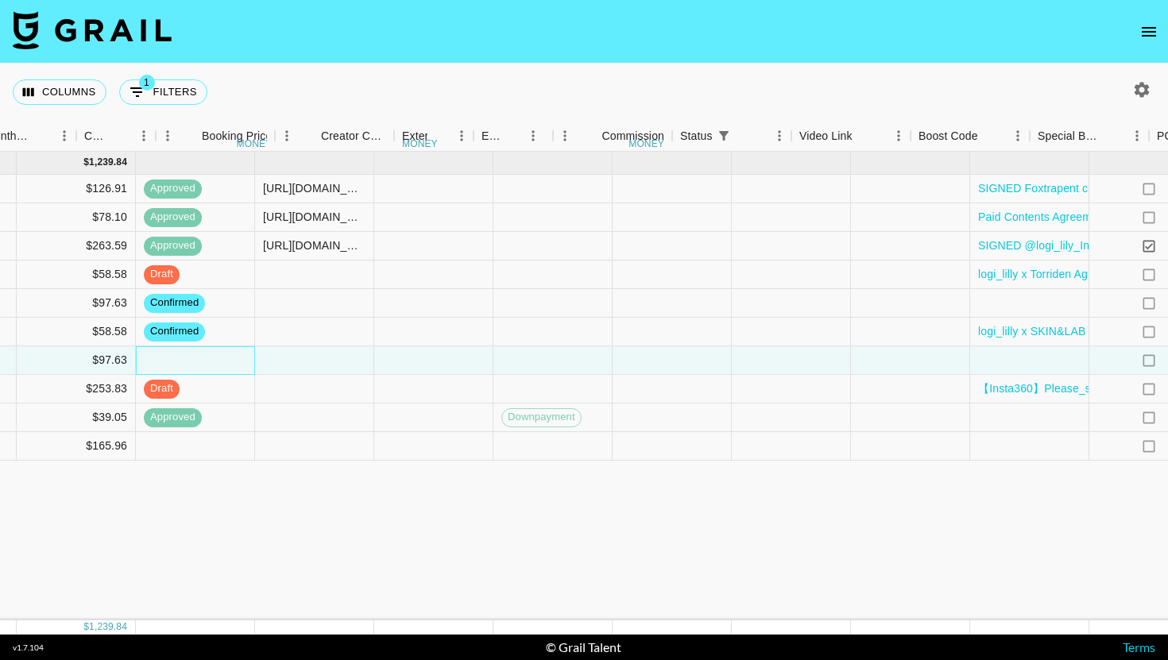
scroll to position [0, 2205]
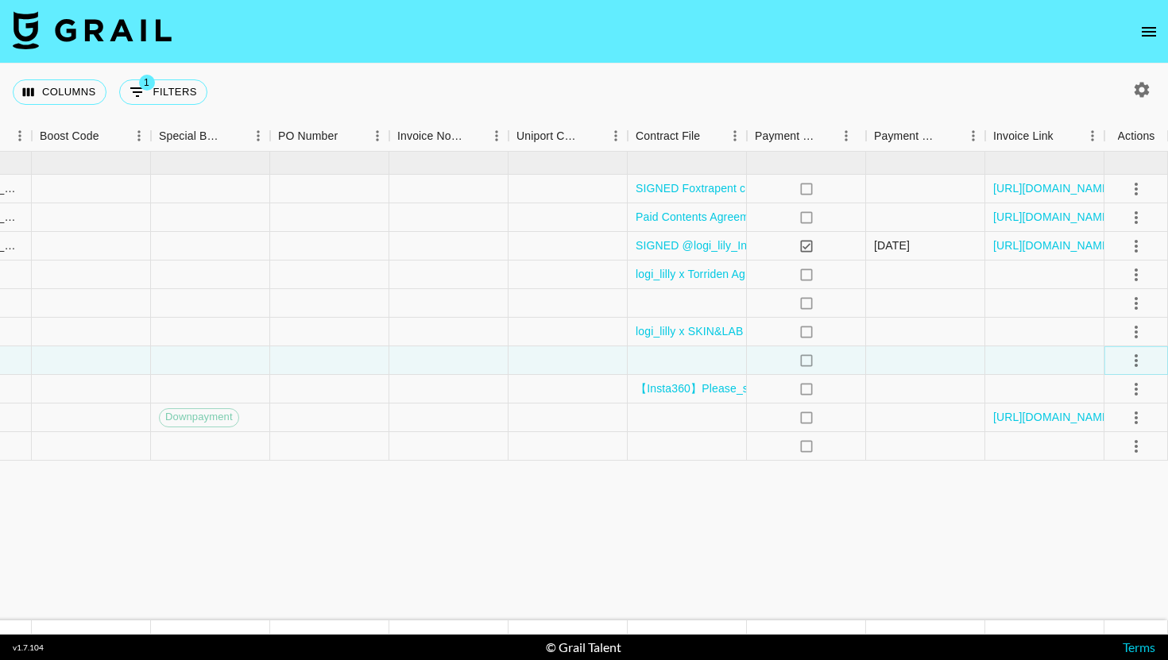
click at [1135, 359] on icon "select merge strategy" at bounding box center [1136, 360] width 3 height 13
click at [1106, 398] on li "Confirm" at bounding box center [1116, 395] width 103 height 29
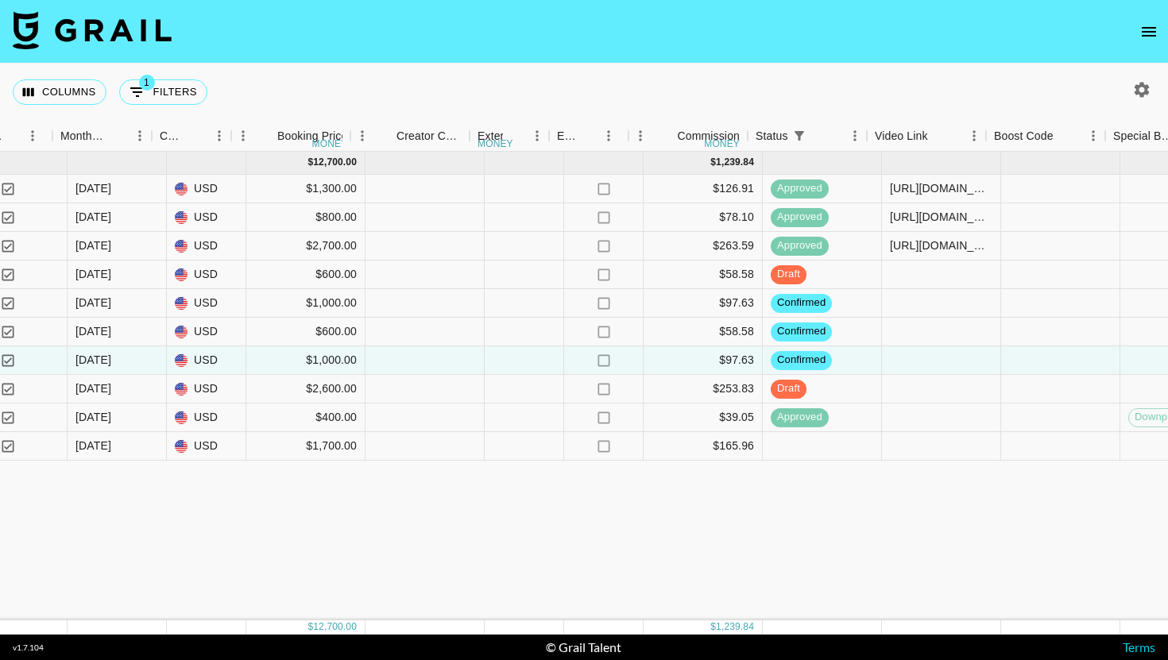
scroll to position [0, 1221]
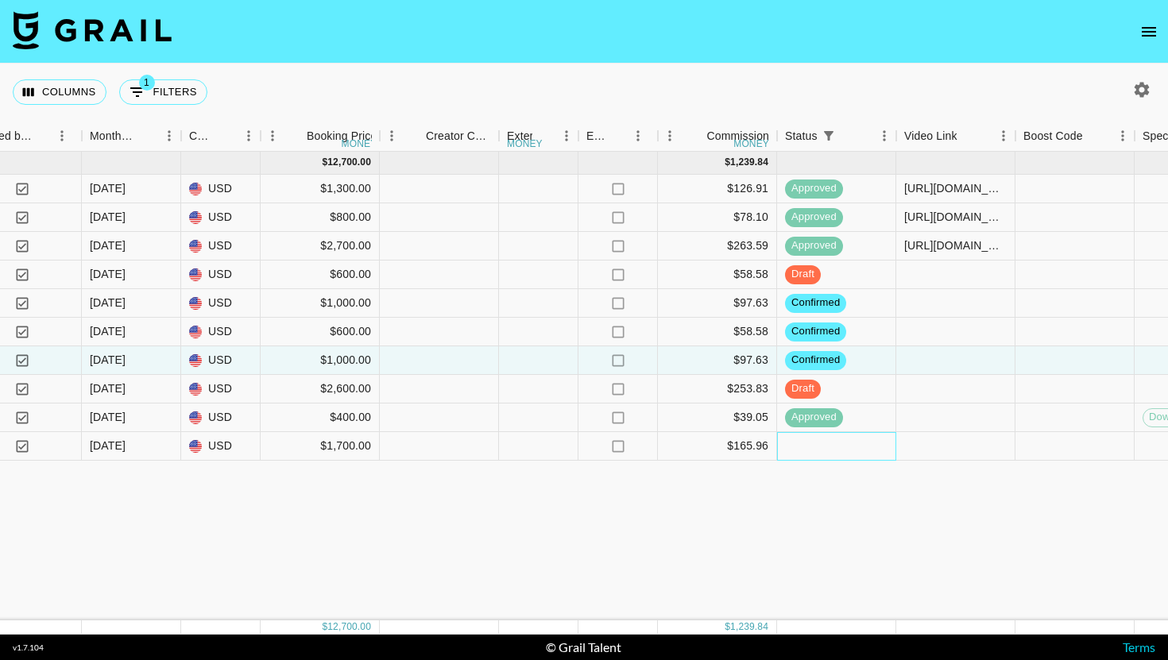
click at [841, 458] on div at bounding box center [836, 446] width 119 height 29
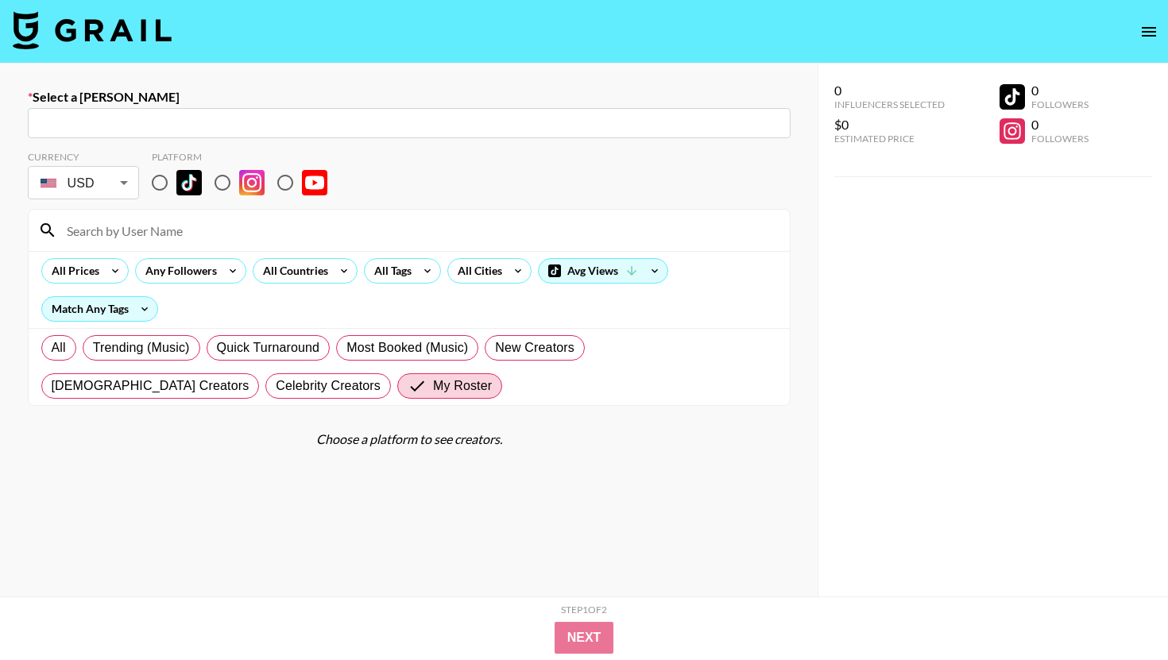
click at [99, 24] on img at bounding box center [92, 30] width 159 height 38
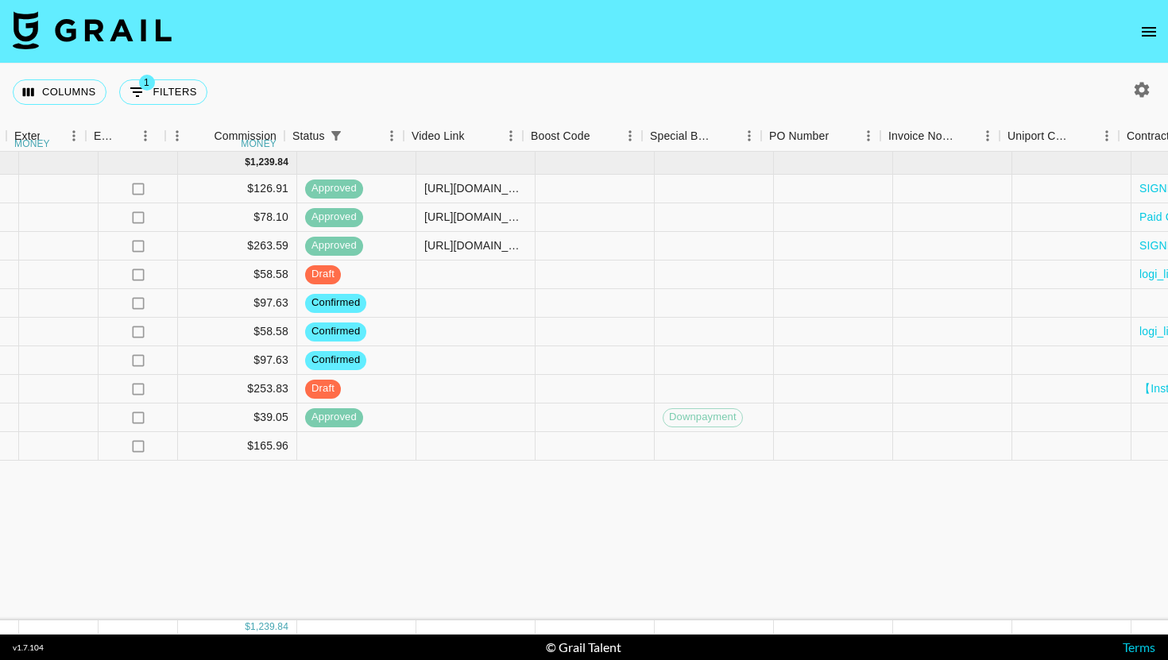
scroll to position [0, 2205]
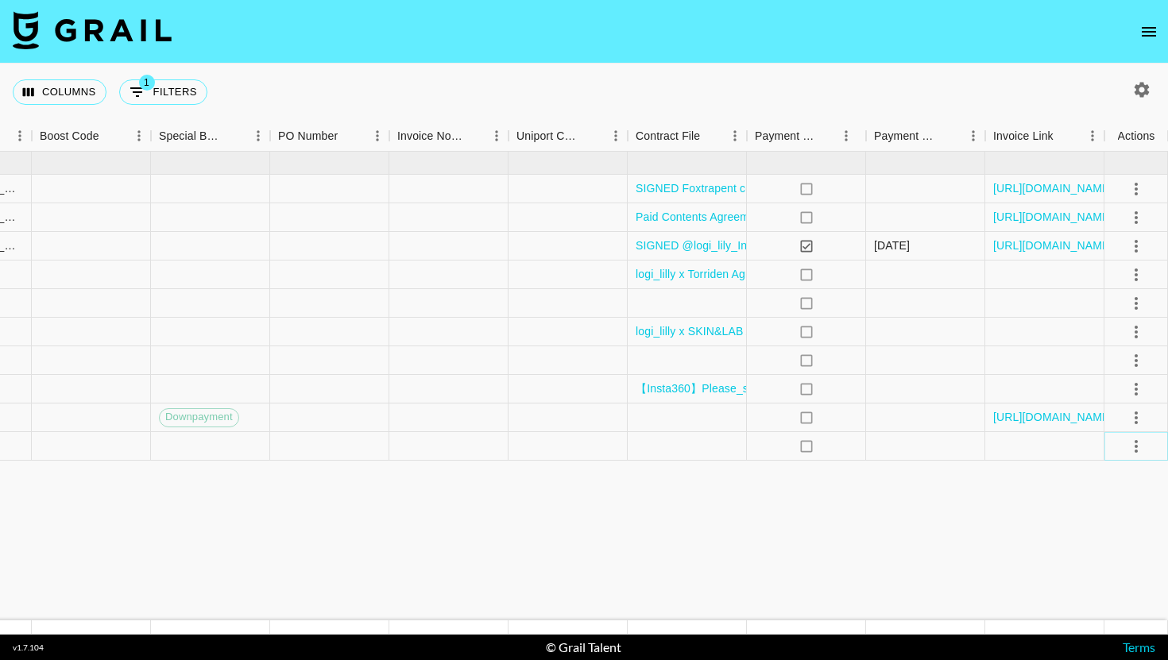
click at [1134, 453] on icon "select merge strategy" at bounding box center [1136, 446] width 19 height 19
click at [1127, 467] on li "Confirm" at bounding box center [1116, 480] width 103 height 29
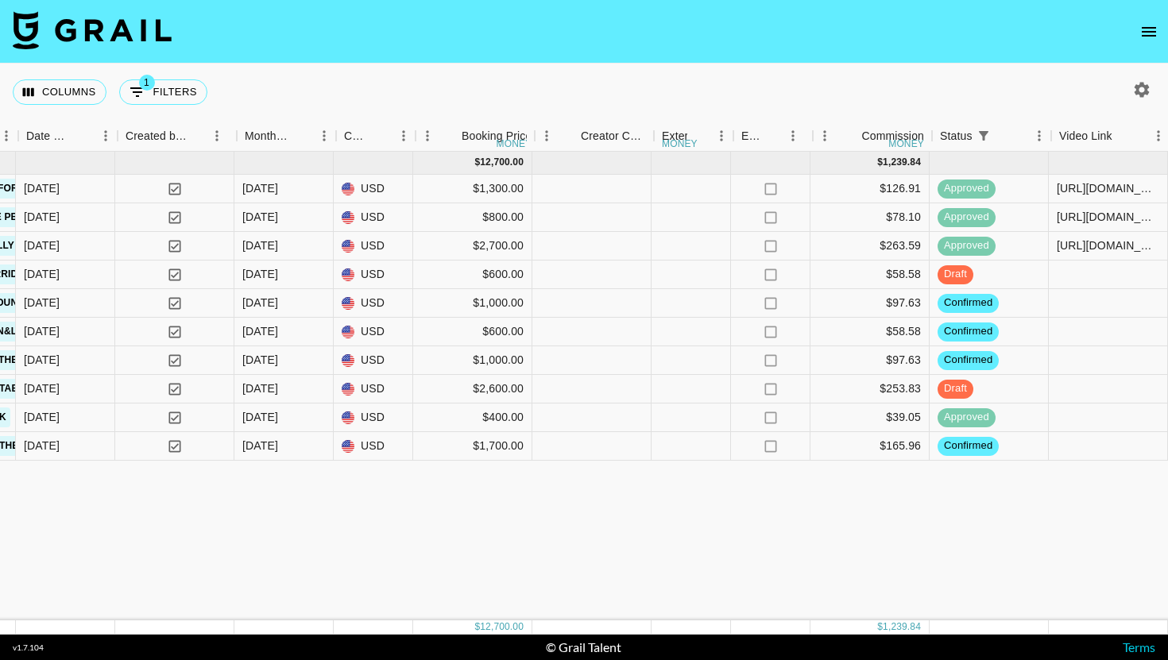
scroll to position [0, 1060]
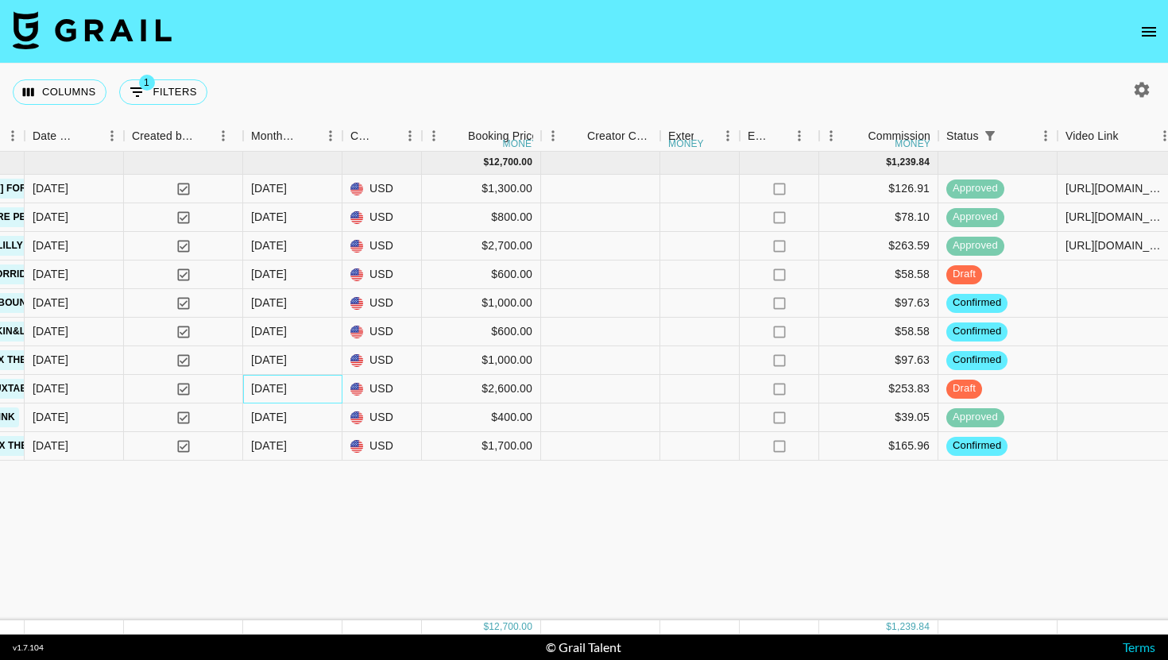
click at [303, 392] on div "Sep '25" at bounding box center [292, 389] width 99 height 29
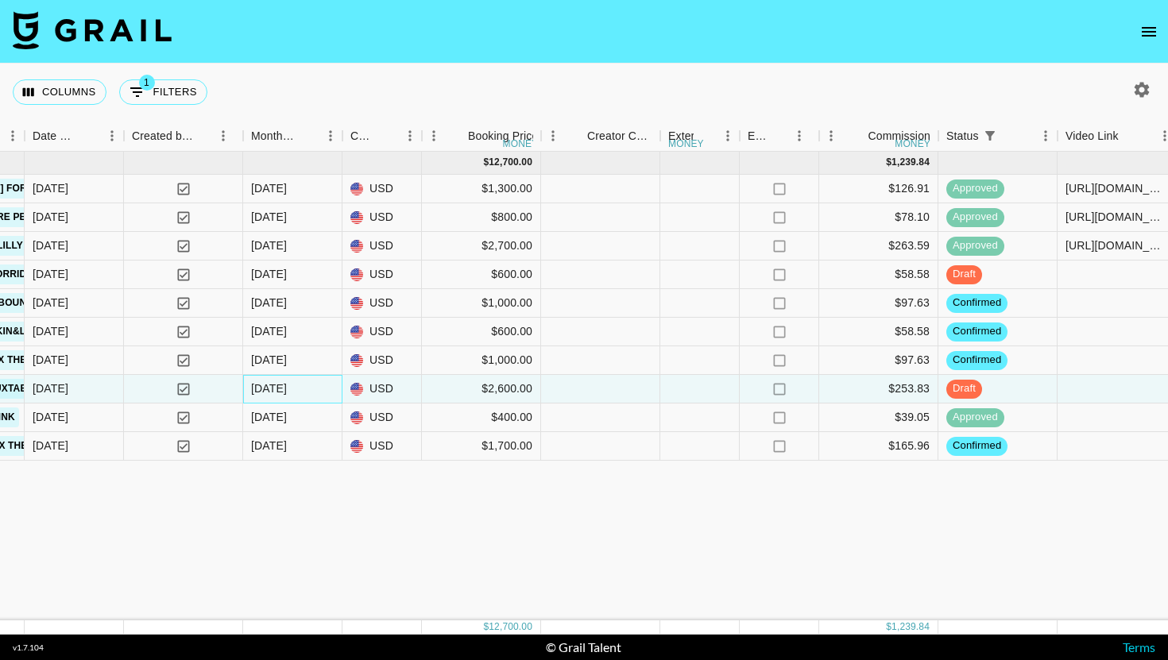
click at [303, 392] on div "Sep '25" at bounding box center [292, 389] width 99 height 29
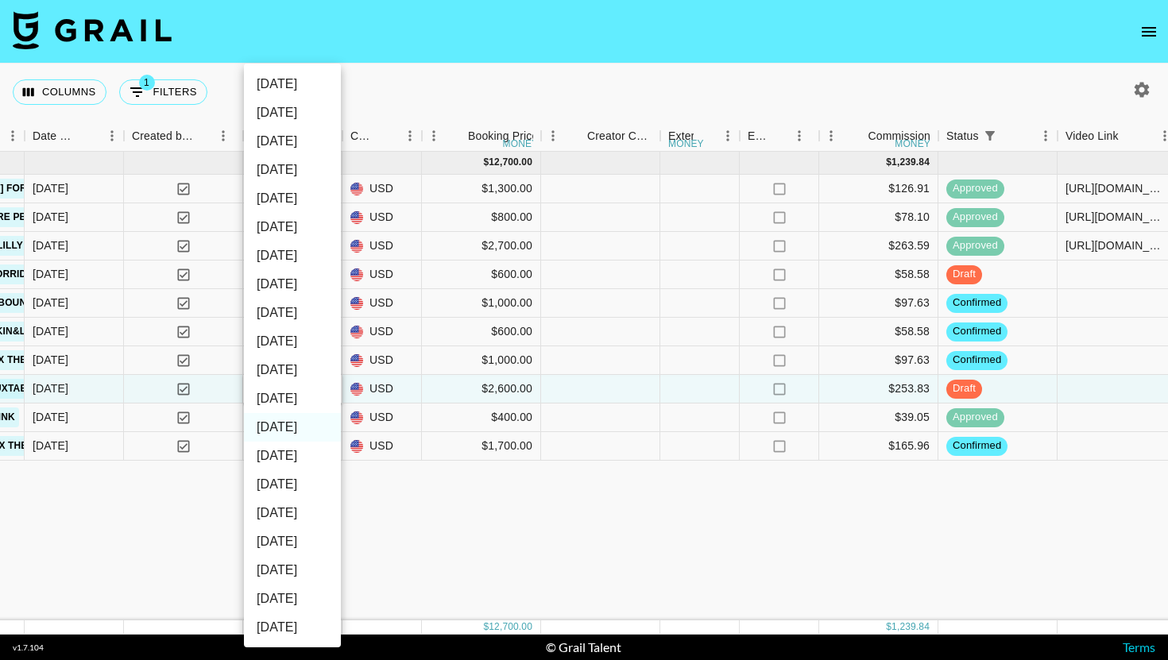
click at [304, 404] on li "Oct '25" at bounding box center [292, 399] width 97 height 29
type input "Oct '25"
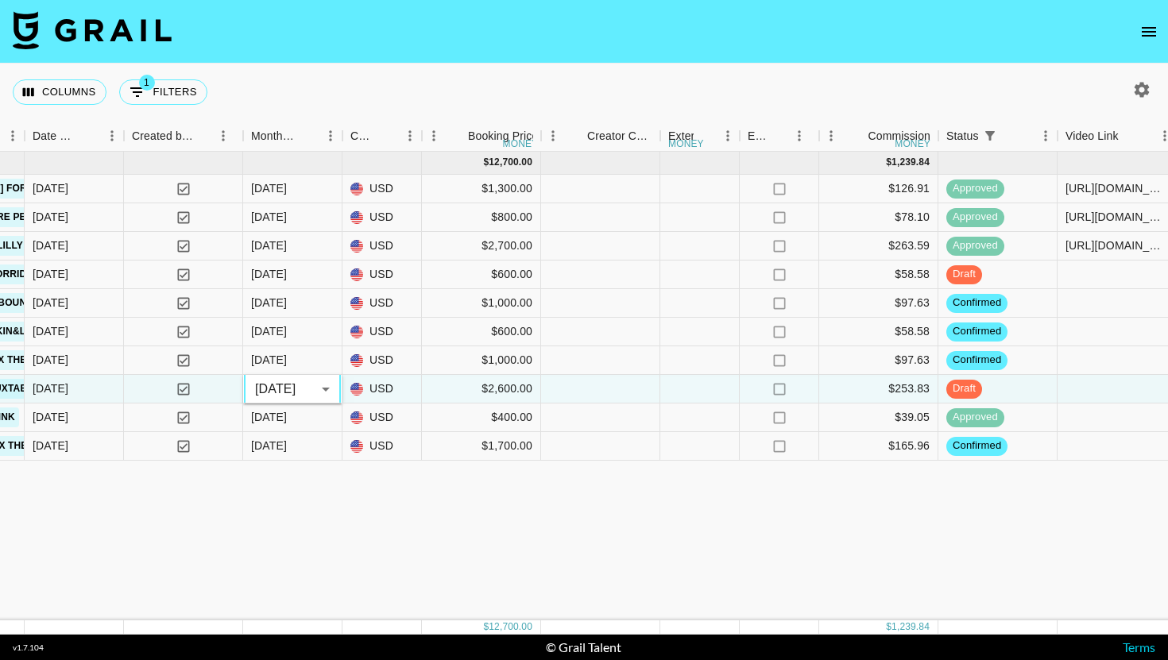
click at [350, 534] on div "Sep '25 ( 10 ) $ 12,700.00 $ 1,239.84 0tEJNGE29JOCScQ5o86v recNsaUyf2NK2U7sN lo…" at bounding box center [626, 386] width 3373 height 469
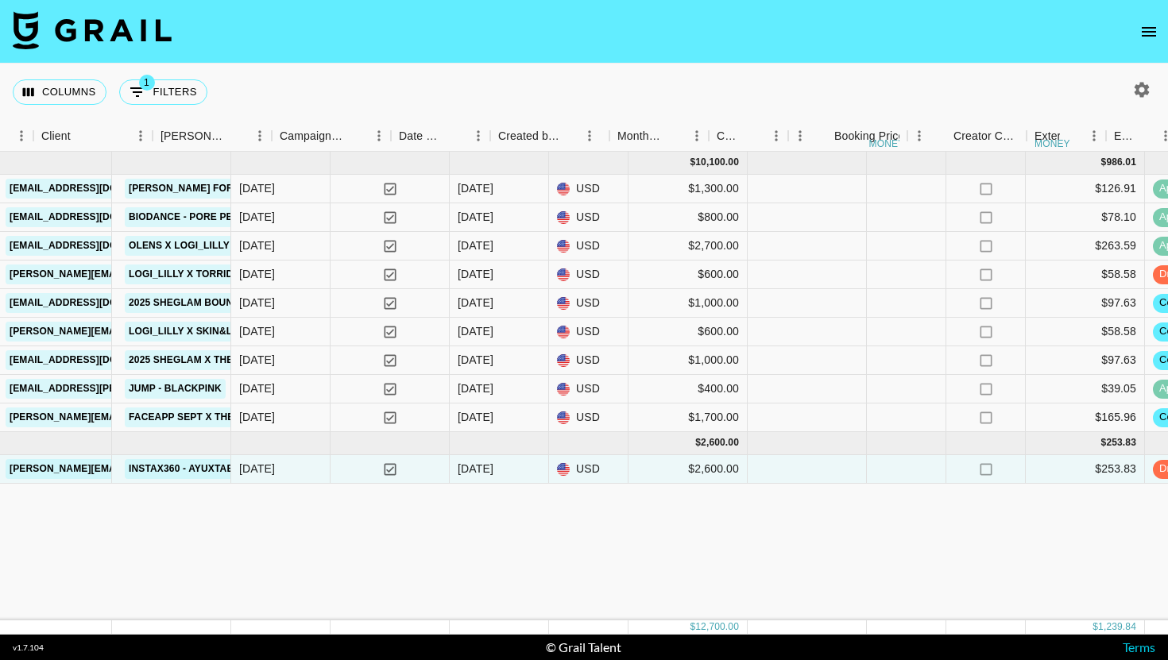
scroll to position [0, 545]
